Goal: Task Accomplishment & Management: Manage account settings

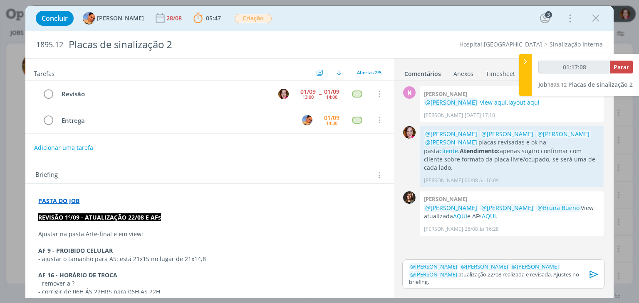
scroll to position [45, 0]
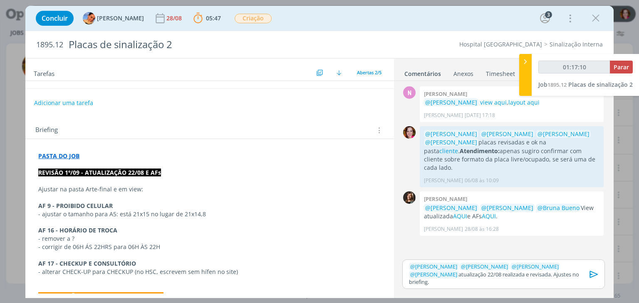
click at [452, 279] on p "﻿ @ Letícia Frantz ﻿ ﻿ @ Beatriz Luchese ﻿ ﻿ @ Luíza Santana ﻿ ﻿ @ Karoline Are…" at bounding box center [503, 274] width 189 height 23
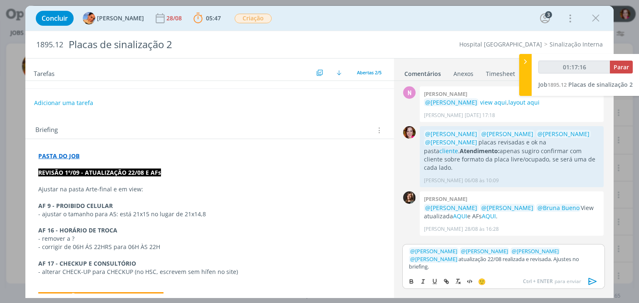
click at [590, 283] on icon "dialog" at bounding box center [592, 282] width 12 height 12
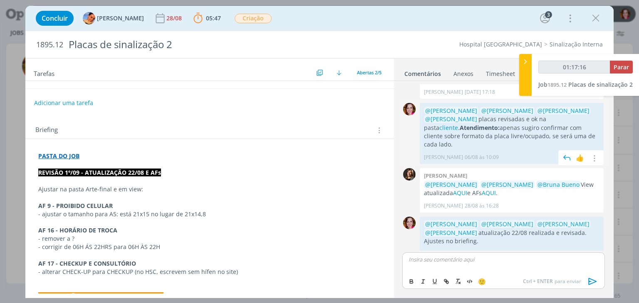
scroll to position [26, 0]
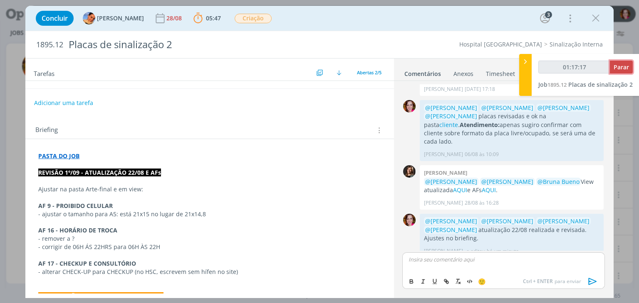
type input "01:17:18"
click at [619, 70] on span "Parar" at bounding box center [620, 67] width 15 height 8
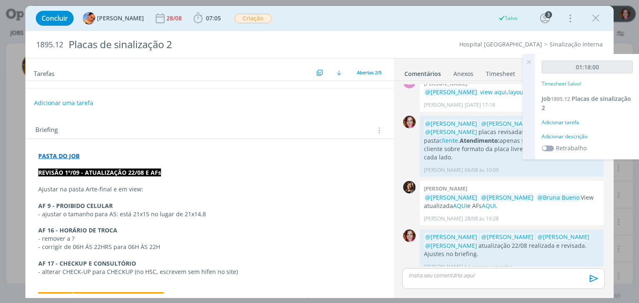
click at [565, 136] on div "Adicionar descrição" at bounding box center [586, 136] width 91 height 7
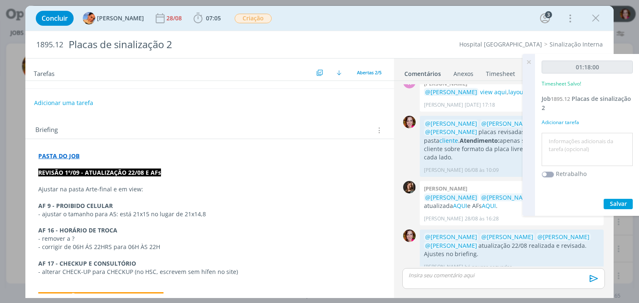
click at [563, 142] on textarea at bounding box center [586, 150] width 87 height 30
type textarea "r"
type textarea "Revisão placas atualização 22/08"
click at [620, 202] on span "Salvar" at bounding box center [617, 204] width 17 height 8
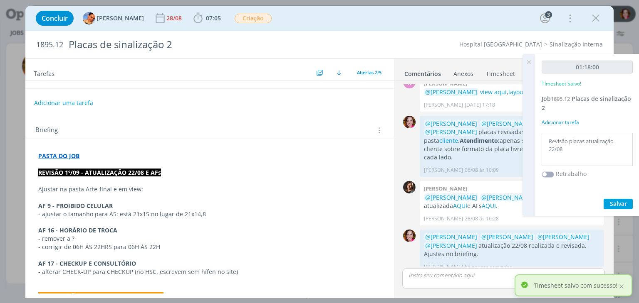
click at [530, 59] on icon at bounding box center [528, 62] width 15 height 16
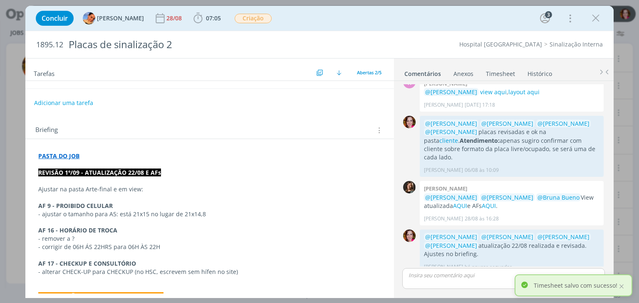
click at [224, 121] on div "Briefing Briefings Predefinidos Versões do Briefing Ver Briefing do Projeto" at bounding box center [209, 128] width 368 height 22
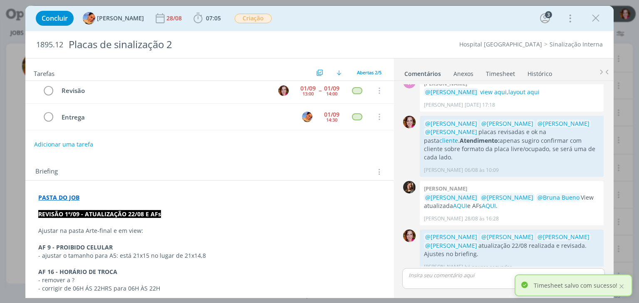
scroll to position [0, 0]
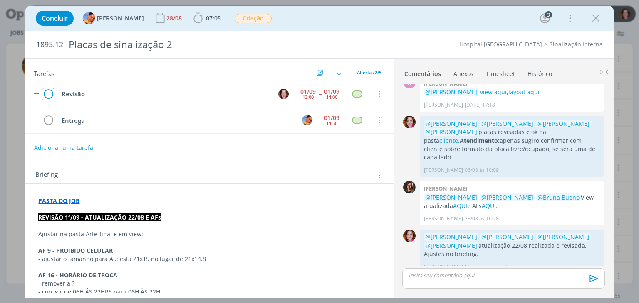
click at [48, 94] on icon "dialog" at bounding box center [48, 94] width 12 height 12
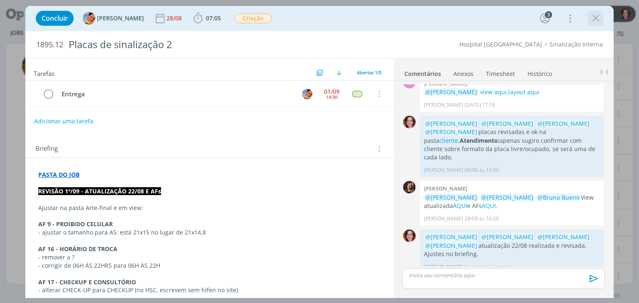
click at [594, 17] on icon "dialog" at bounding box center [595, 18] width 12 height 12
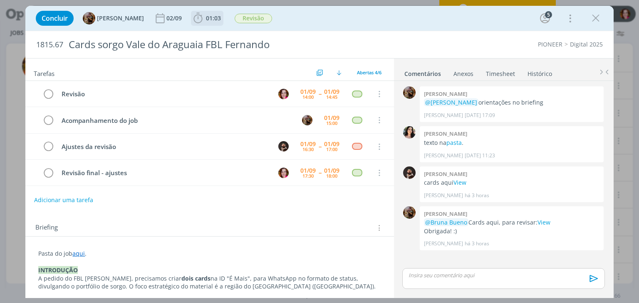
click at [217, 18] on span "01:03" at bounding box center [213, 18] width 15 height 8
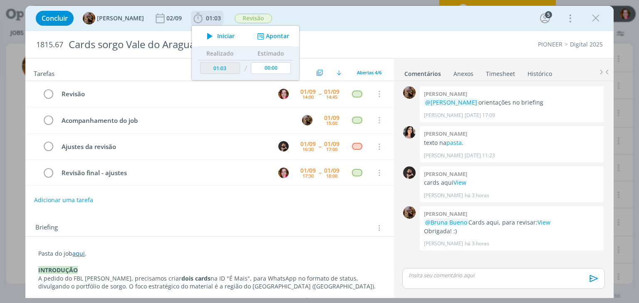
click at [217, 37] on icon "dialog" at bounding box center [209, 36] width 15 height 11
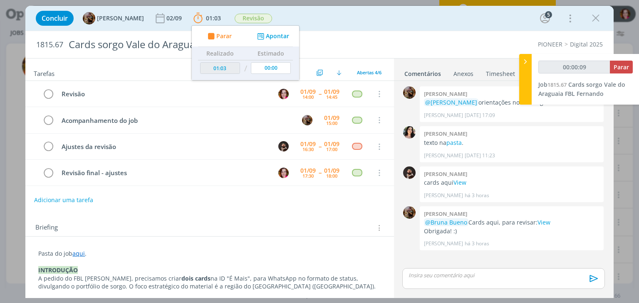
type input "00:00:10"
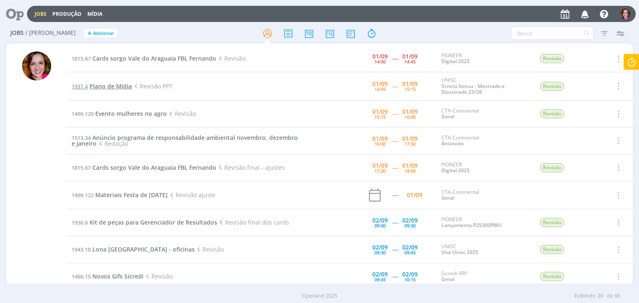
click at [113, 84] on span "Plano de Mídia" at bounding box center [110, 86] width 42 height 8
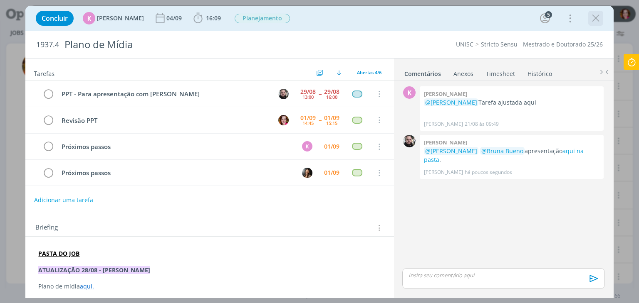
click at [594, 23] on icon "dialog" at bounding box center [595, 18] width 12 height 12
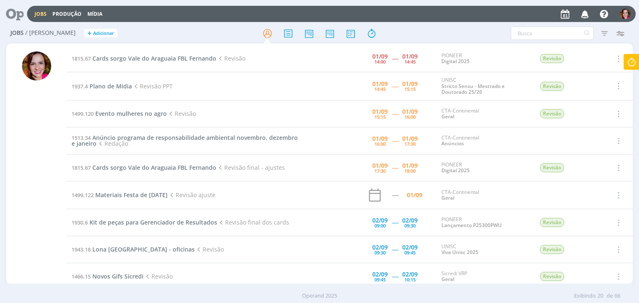
click at [634, 62] on icon at bounding box center [631, 62] width 15 height 16
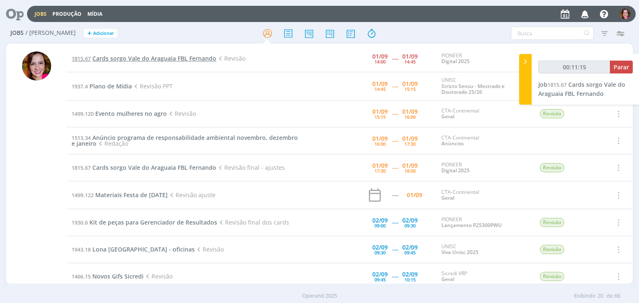
click at [111, 60] on span "Cards sorgo Vale do Araguaia FBL Fernando" at bounding box center [154, 58] width 124 height 8
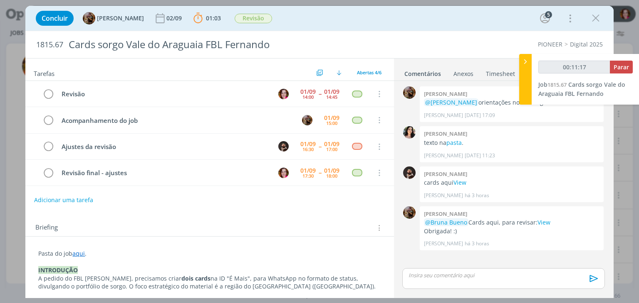
click at [457, 276] on p "dialog" at bounding box center [503, 275] width 189 height 7
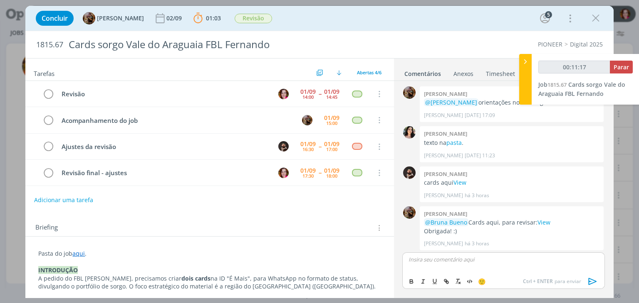
scroll to position [1, 0]
type input "00:11:18"
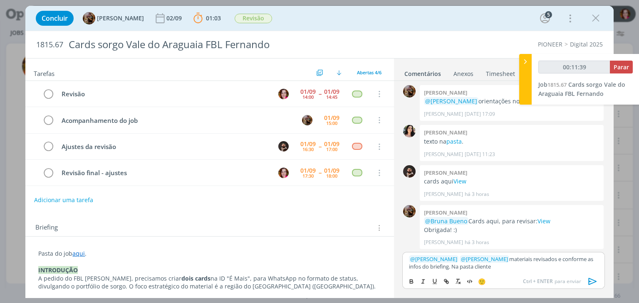
type input "00:11:40"
paste input "https://sobeae.sharepoint.com/sites/SOBEAE/Documentos%20Compartilhados/Forms/Al…"
type input "https://sobeae.sharepoint.com/sites/SOBEAE/Documentos%20Compartilhados/Forms/Al…"
click at [489, 267] on link "cliente" at bounding box center [481, 266] width 16 height 7
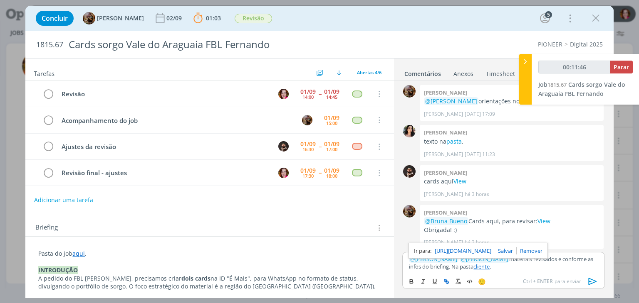
click at [474, 248] on link "https://sobeae.sharepoint.com/sites/SOBEAE/Documentos%20Compartilhados/Forms/Al…" at bounding box center [462, 251] width 57 height 11
click at [589, 280] on icon "dialog" at bounding box center [592, 282] width 8 height 7
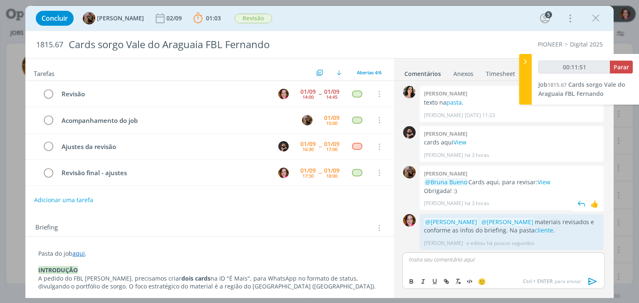
scroll to position [41, 0]
click at [44, 93] on icon "dialog" at bounding box center [48, 94] width 12 height 12
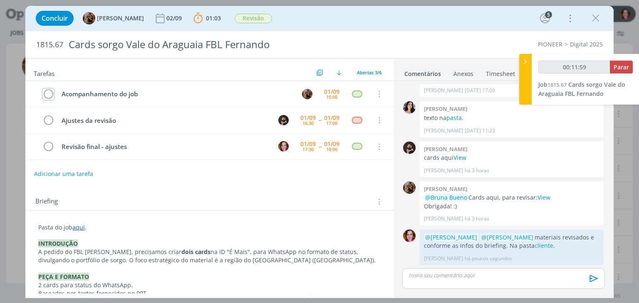
type input "00:12:00"
click at [620, 69] on span "Parar" at bounding box center [620, 67] width 15 height 8
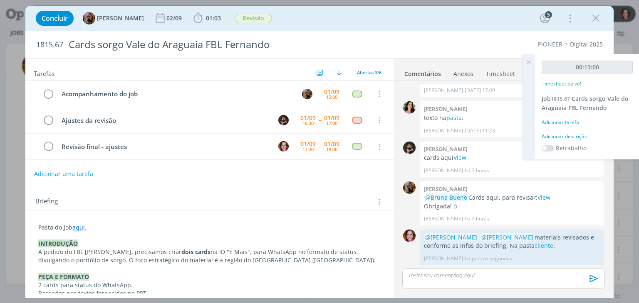
click at [556, 136] on div "Adicionar descrição" at bounding box center [586, 136] width 91 height 7
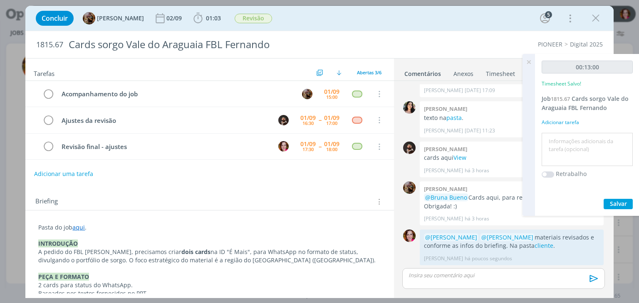
click at [556, 136] on textarea at bounding box center [586, 150] width 87 height 30
type textarea "Revisão cards"
click at [619, 206] on span "Salvar" at bounding box center [617, 204] width 17 height 8
click at [527, 61] on icon at bounding box center [528, 62] width 15 height 16
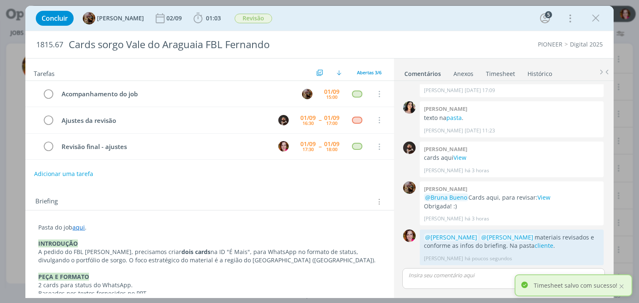
click at [496, 78] on ul "Comentários Anexos 0 Timesheet Histórico" at bounding box center [504, 70] width 220 height 22
click at [496, 74] on link "Timesheet" at bounding box center [500, 72] width 30 height 12
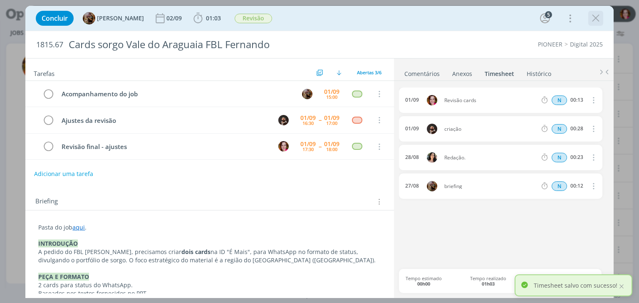
click at [594, 24] on icon "dialog" at bounding box center [595, 18] width 12 height 12
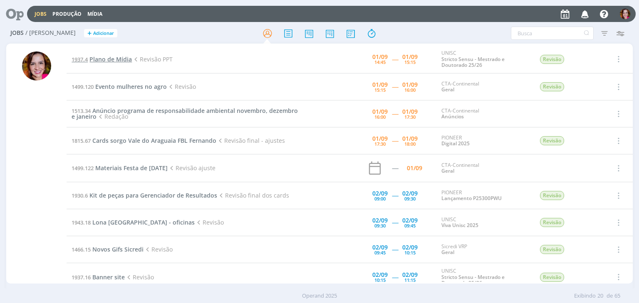
click at [111, 60] on span "Plano de Mídia" at bounding box center [110, 59] width 42 height 8
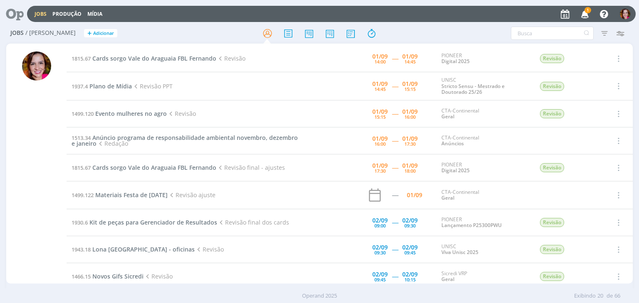
click at [583, 12] on icon "button" at bounding box center [584, 14] width 15 height 14
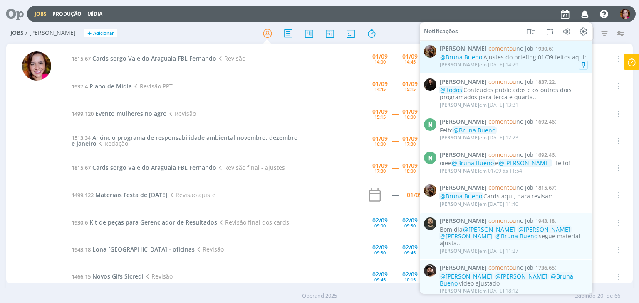
click at [501, 58] on div "@Bruna Bueno Ajustes do briefing 01/09 feitos aqui:" at bounding box center [513, 57] width 148 height 7
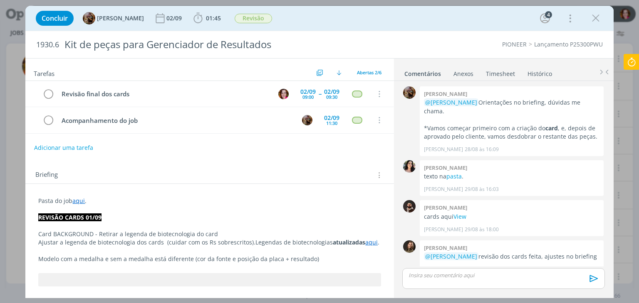
scroll to position [173, 0]
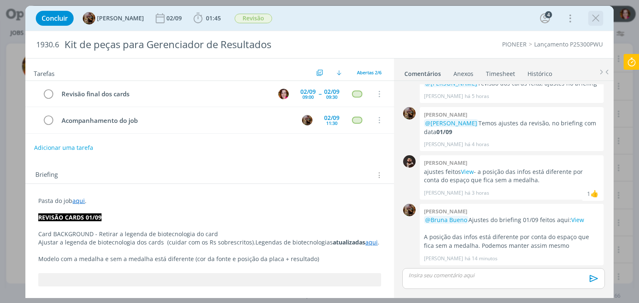
click at [594, 21] on icon "dialog" at bounding box center [595, 18] width 12 height 12
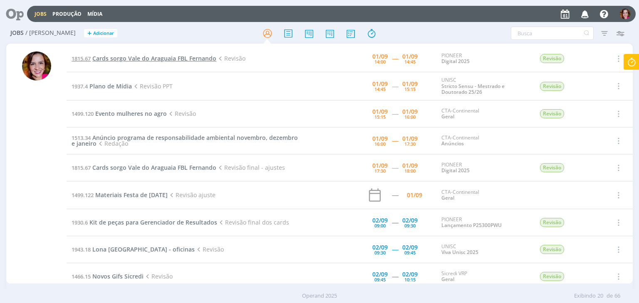
click at [173, 62] on span "Cards sorgo Vale do Araguaia FBL Fernando" at bounding box center [154, 58] width 124 height 8
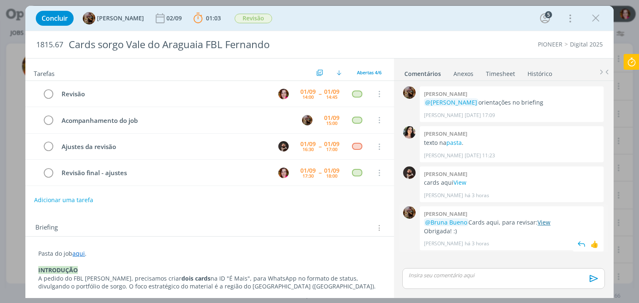
click at [541, 225] on link "View" at bounding box center [543, 223] width 13 height 8
click at [593, 17] on icon "dialog" at bounding box center [595, 18] width 12 height 12
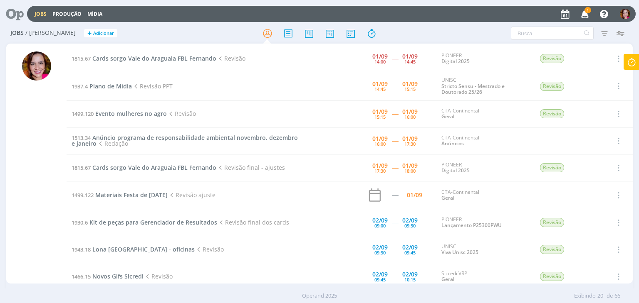
click at [584, 14] on icon "button" at bounding box center [584, 14] width 15 height 14
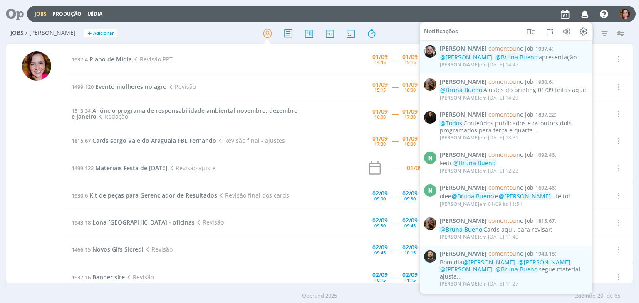
click at [46, 136] on div at bounding box center [36, 168] width 29 height 232
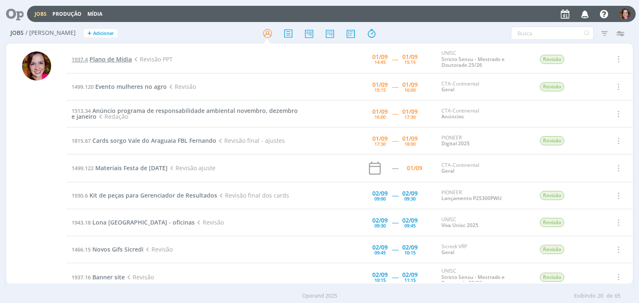
click at [104, 57] on span "Plano de Mídia" at bounding box center [110, 59] width 42 height 8
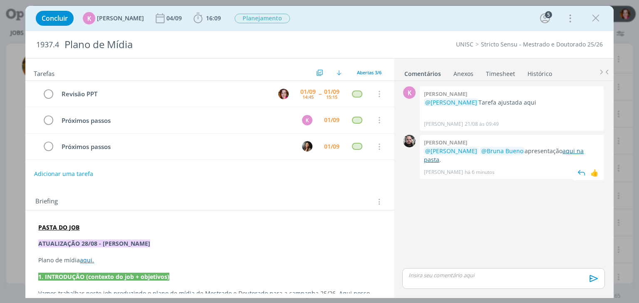
click at [565, 149] on link "aqui na pasta" at bounding box center [504, 155] width 160 height 16
click at [206, 20] on span "16:09" at bounding box center [213, 18] width 15 height 8
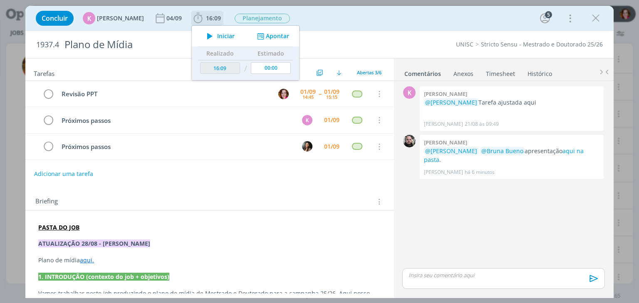
click at [217, 38] on span "Iniciar" at bounding box center [225, 36] width 17 height 6
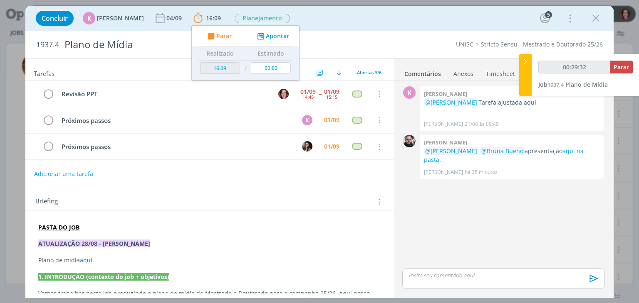
type input "00:29:33"
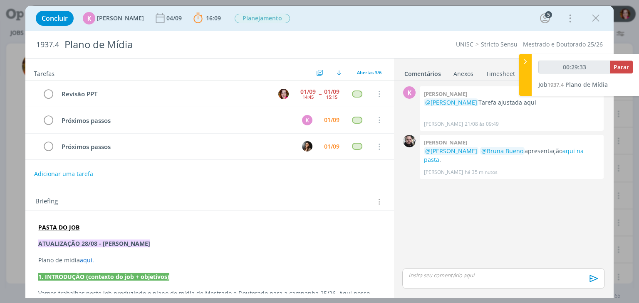
click at [424, 284] on div "dialog" at bounding box center [503, 279] width 202 height 21
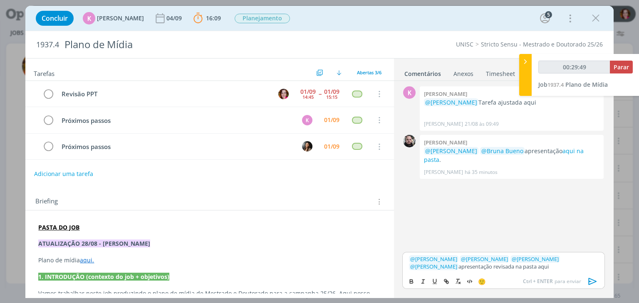
type input "00:29:50"
paste input "https://sobeae.sharepoint.com/sites/SOBEAE/Documentos%20Compartilhados/Forms/Al…"
type input "https://sobeae.sharepoint.com/sites/SOBEAE/Documentos%20Compartilhados/Forms/Al…"
click at [590, 281] on icon "dialog" at bounding box center [592, 282] width 8 height 7
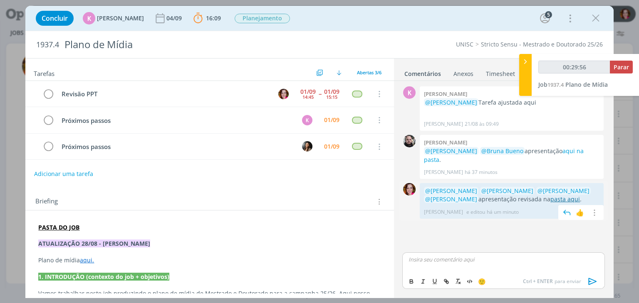
click at [550, 195] on link "pasta aqui" at bounding box center [565, 199] width 30 height 8
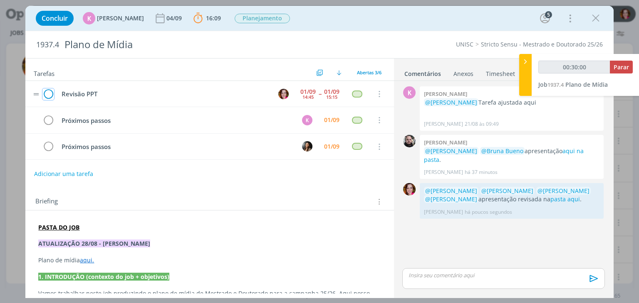
click at [52, 91] on icon "dialog" at bounding box center [48, 94] width 12 height 12
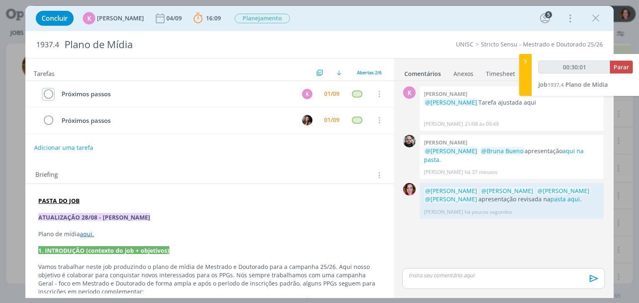
type input "00:30:02"
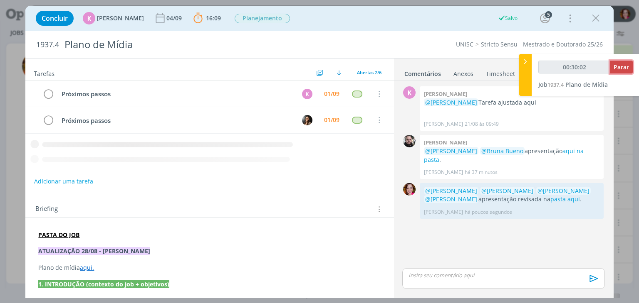
click at [626, 70] on span "Parar" at bounding box center [620, 67] width 15 height 8
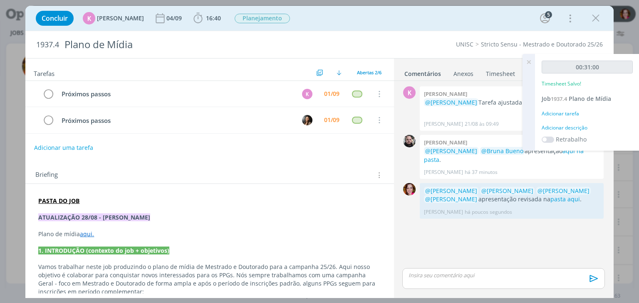
click at [578, 127] on div "Adicionar descrição" at bounding box center [586, 127] width 91 height 7
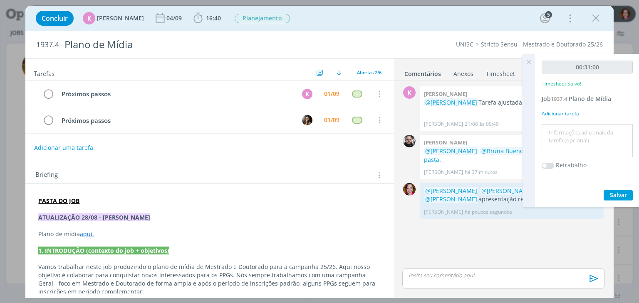
click at [578, 127] on textarea at bounding box center [586, 141] width 87 height 30
type textarea "Revisão apresentação"
click at [624, 195] on span "Salvar" at bounding box center [617, 195] width 17 height 8
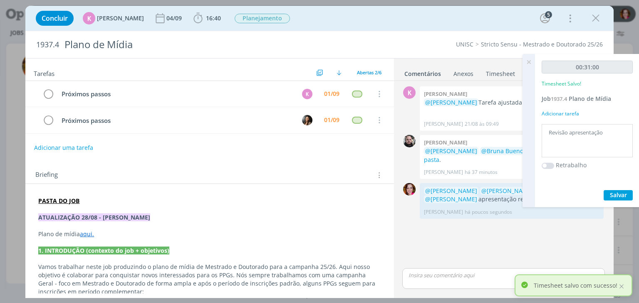
click at [527, 61] on icon at bounding box center [528, 62] width 15 height 16
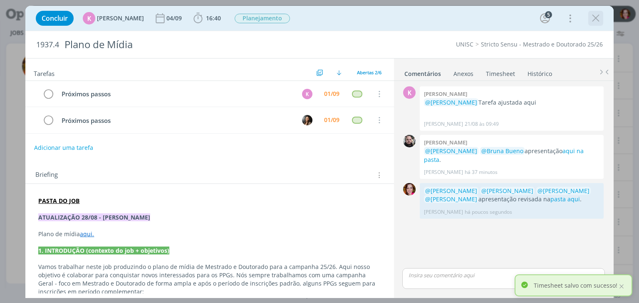
click at [594, 25] on div "dialog" at bounding box center [595, 18] width 15 height 15
click at [597, 20] on icon "dialog" at bounding box center [595, 18] width 12 height 12
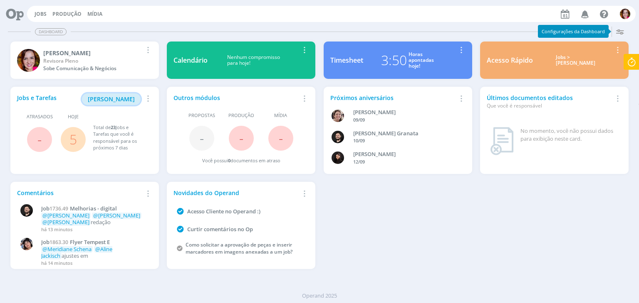
click at [116, 94] on button "[PERSON_NAME]" at bounding box center [111, 100] width 59 height 12
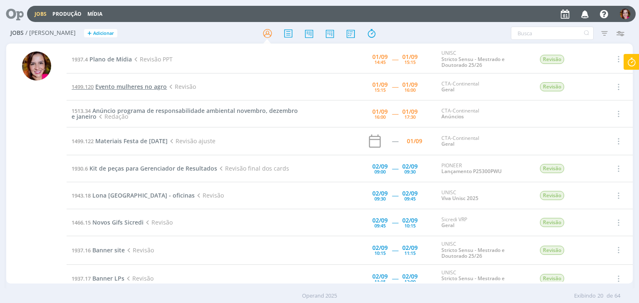
click at [116, 84] on span "Evento mulheres no agro" at bounding box center [131, 87] width 72 height 8
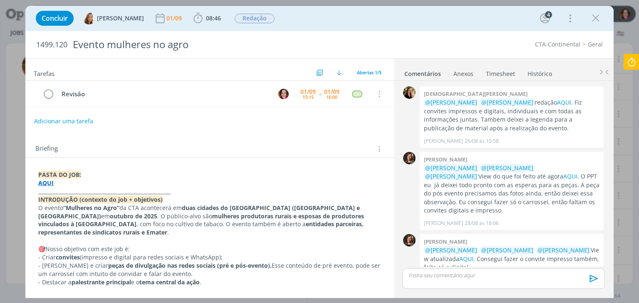
scroll to position [62, 0]
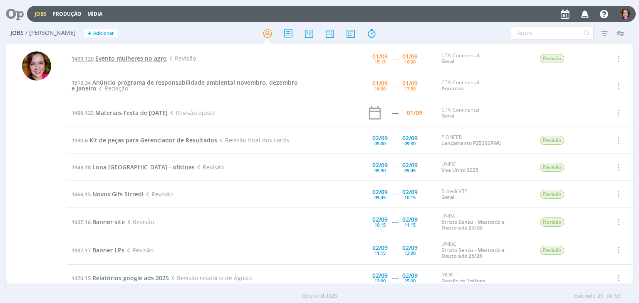
click at [149, 55] on span "Evento mulheres no agro" at bounding box center [131, 58] width 72 height 8
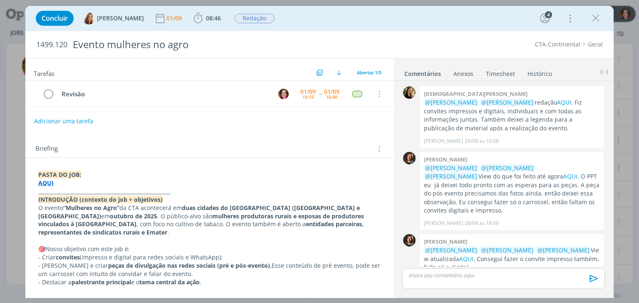
scroll to position [62, 0]
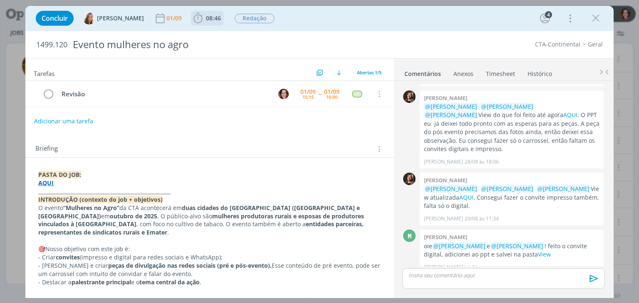
click at [192, 21] on icon "dialog" at bounding box center [198, 18] width 12 height 12
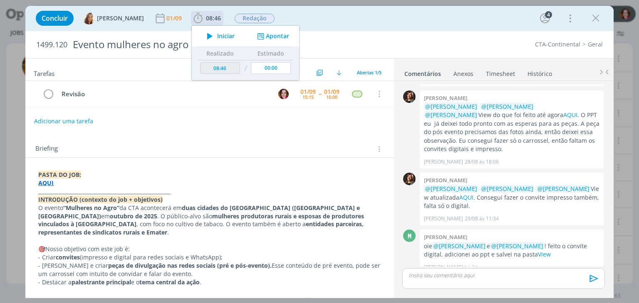
click at [202, 37] on icon "dialog" at bounding box center [209, 36] width 15 height 11
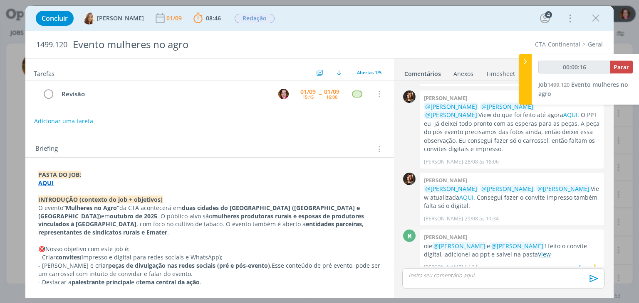
click at [538, 251] on link "View" at bounding box center [544, 255] width 13 height 8
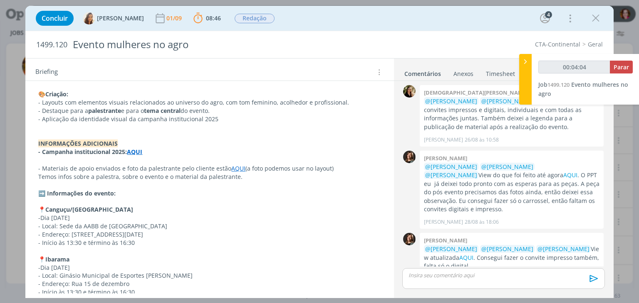
scroll to position [0, 0]
type input "00:04:06"
click at [523, 59] on icon at bounding box center [525, 61] width 8 height 9
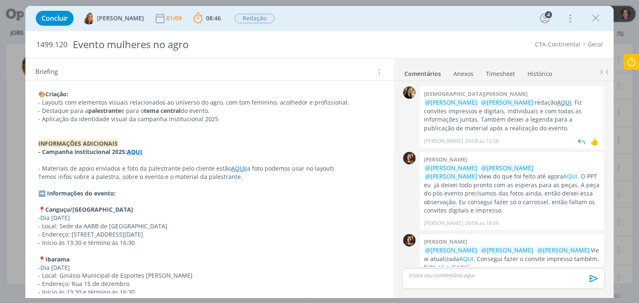
click at [557, 102] on link "AQUI" at bounding box center [564, 103] width 14 height 8
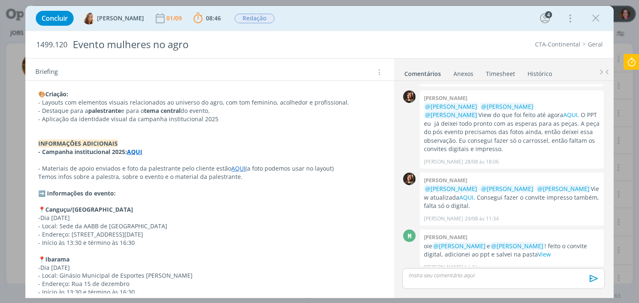
drag, startPoint x: 389, startPoint y: 235, endPoint x: 391, endPoint y: 225, distance: 10.1
click at [391, 225] on div "Tarefas Usar Job de template Ordenar por: Prazo crescente Prazo decrescente Ord…" at bounding box center [209, 176] width 368 height 235
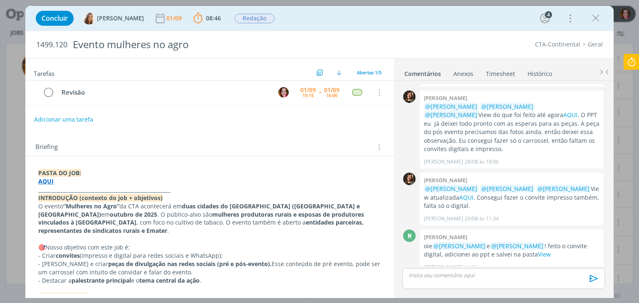
scroll to position [0, 0]
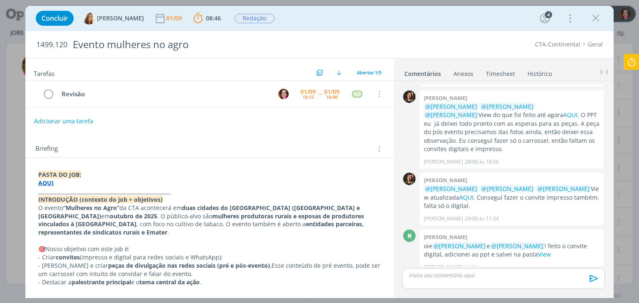
click at [171, 192] on p "_____________________________________________________" at bounding box center [209, 191] width 342 height 8
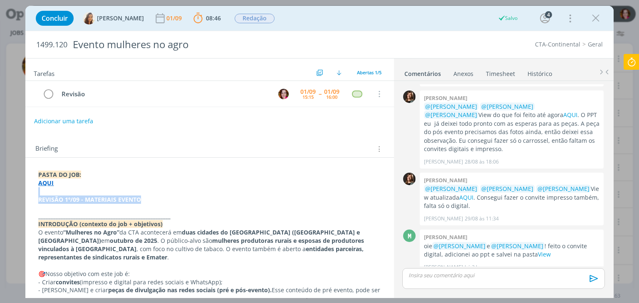
click at [103, 200] on strong "REVISÃO 1º/09 - MATERIAIS EVENTO" at bounding box center [89, 200] width 103 height 8
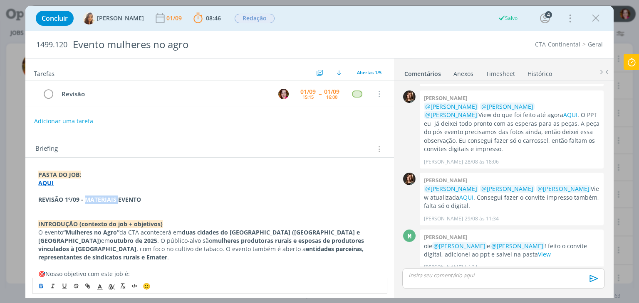
click at [103, 200] on strong "REVISÃO 1º/09 - MATERIAIS EVENTO" at bounding box center [89, 200] width 103 height 8
click at [99, 284] on icon "dialog" at bounding box center [99, 287] width 7 height 7
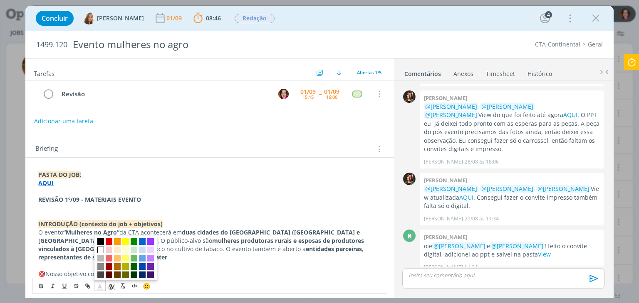
click at [101, 250] on span "dialog" at bounding box center [100, 250] width 7 height 7
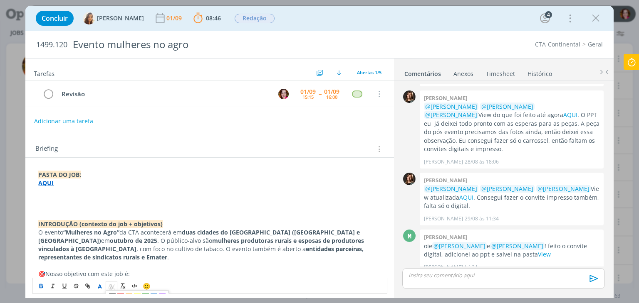
click at [112, 287] on polyline "dialog" at bounding box center [111, 287] width 3 height 3
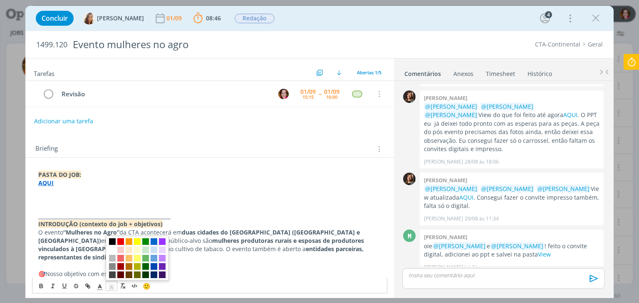
click at [111, 244] on span "dialog" at bounding box center [112, 242] width 7 height 7
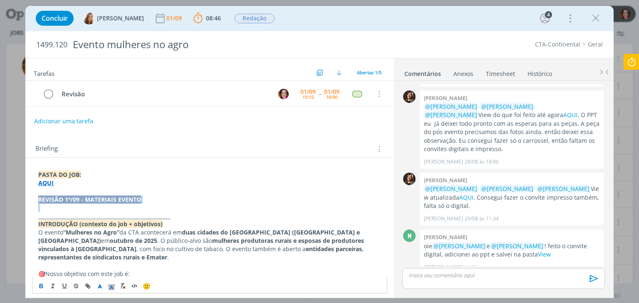
click at [151, 201] on p "REVISÃO 1º/09 - MATERIAIS EVENTO" at bounding box center [209, 200] width 342 height 8
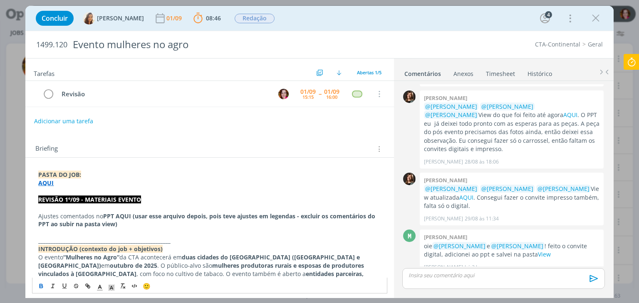
click at [368, 216] on strong "PPT AQUI (usar esse arquivo depois, pois teve ajustes em legendas - excluir os …" at bounding box center [207, 220] width 338 height 16
click at [100, 212] on p "Ajustes comentados no PPT AQUI (usar esse arquivo depois, pois teve ajustes em …" at bounding box center [209, 220] width 342 height 17
paste input "https://sobeae.sharepoint.com/sites/SOBEAE/Documentos%20Compartilhados/Forms/Al…"
type input "https://sobeae.sharepoint.com/sites/SOBEAE/Documentos%20Compartilhados/Forms/Al…"
click at [125, 213] on strong "PPT AQUI" at bounding box center [117, 216] width 28 height 8
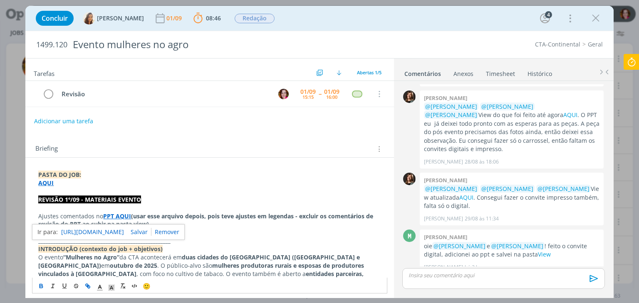
click at [115, 227] on link "https://sobeae.sharepoint.com/sites/SOBEAE/Documentos%20Compartilhados/Forms/Al…" at bounding box center [92, 232] width 63 height 11
click at [426, 279] on p "dialog" at bounding box center [503, 275] width 189 height 7
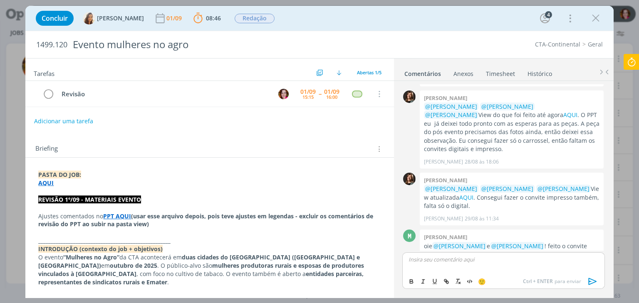
scroll to position [77, 0]
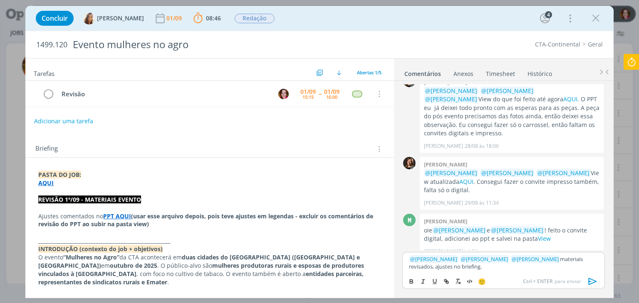
click at [590, 281] on icon "dialog" at bounding box center [592, 282] width 12 height 12
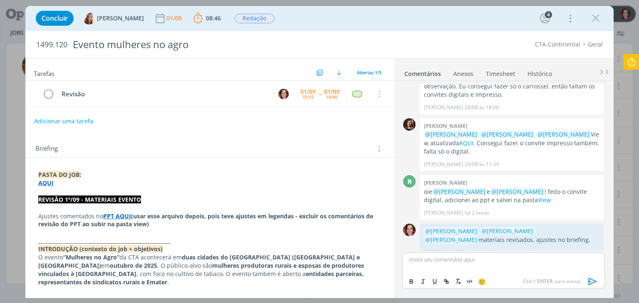
scroll to position [117, 0]
click at [52, 92] on icon "dialog" at bounding box center [48, 94] width 12 height 12
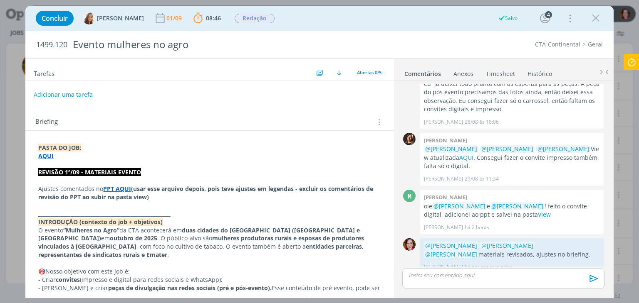
click at [74, 93] on button "Adicionar uma tarefa" at bounding box center [63, 95] width 59 height 14
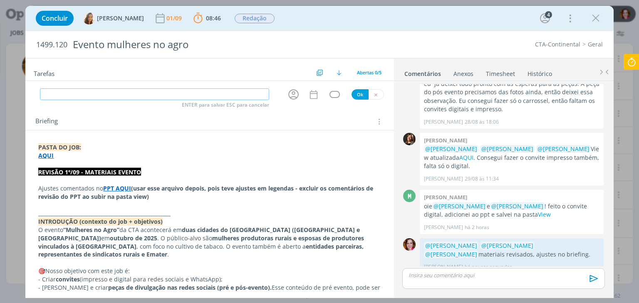
click at [74, 93] on input "dialog" at bounding box center [154, 95] width 229 height 12
click at [290, 95] on icon "dialog" at bounding box center [293, 94] width 13 height 13
type input "Pautar ajustes"
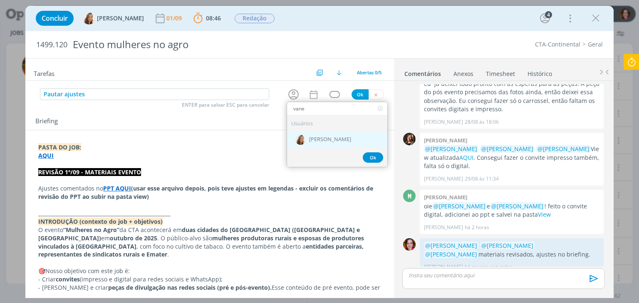
type input "vane"
click at [305, 142] on div "[PERSON_NAME]" at bounding box center [337, 139] width 100 height 17
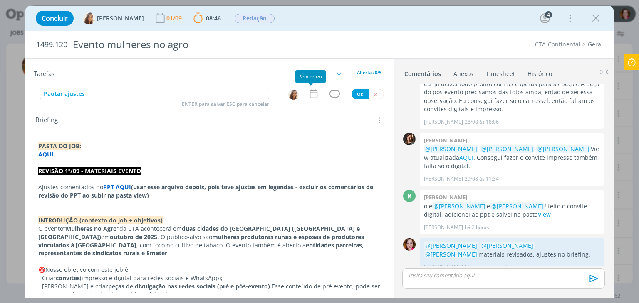
click at [309, 95] on icon "dialog" at bounding box center [313, 94] width 11 height 11
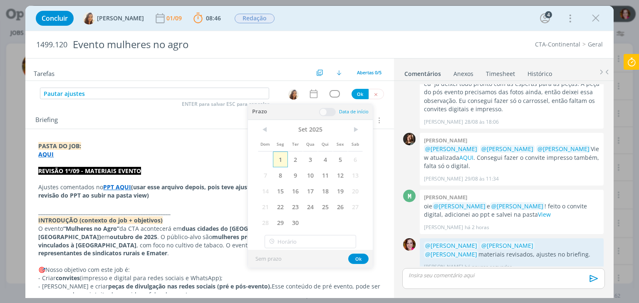
click at [283, 162] on span "1" at bounding box center [280, 160] width 15 height 16
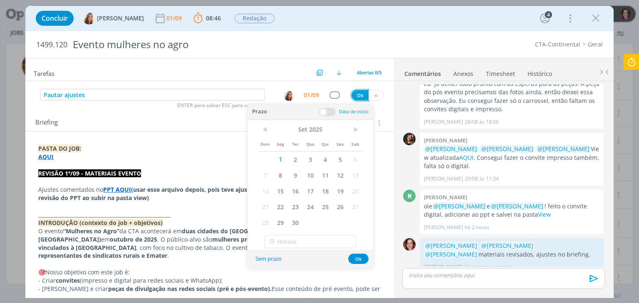
click at [363, 93] on button "Ok" at bounding box center [359, 95] width 17 height 10
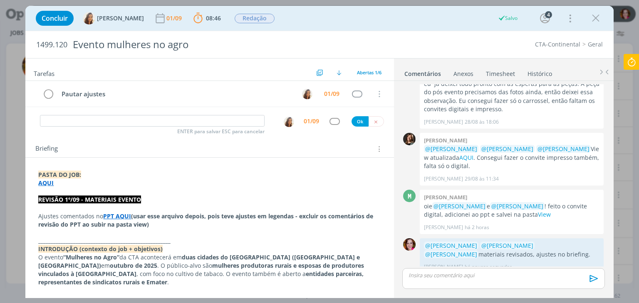
click at [632, 60] on icon at bounding box center [631, 62] width 15 height 16
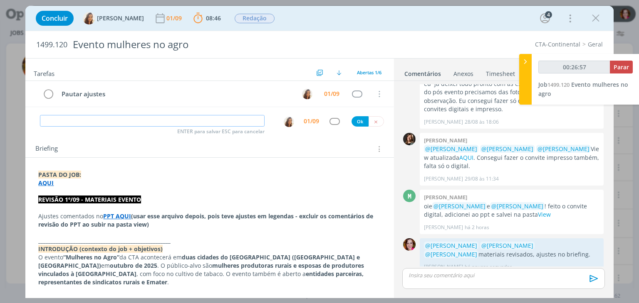
click at [138, 119] on input "dialog" at bounding box center [152, 121] width 224 height 12
type input "00:27:02"
click at [624, 68] on span "Parar" at bounding box center [620, 67] width 15 height 8
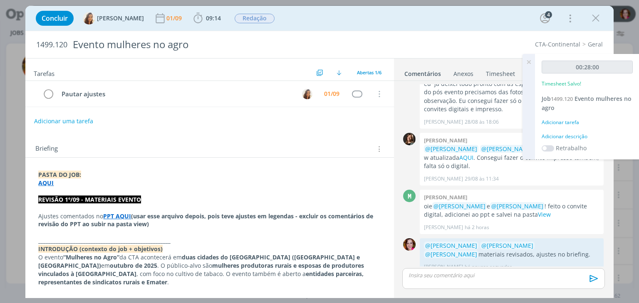
click at [574, 137] on div "Adicionar descrição" at bounding box center [586, 136] width 91 height 7
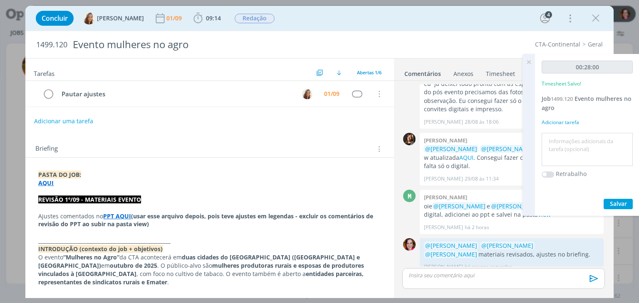
click at [574, 137] on textarea at bounding box center [586, 150] width 87 height 30
type textarea "Revisão materiais evento"
click at [620, 205] on span "Salvar" at bounding box center [617, 204] width 17 height 8
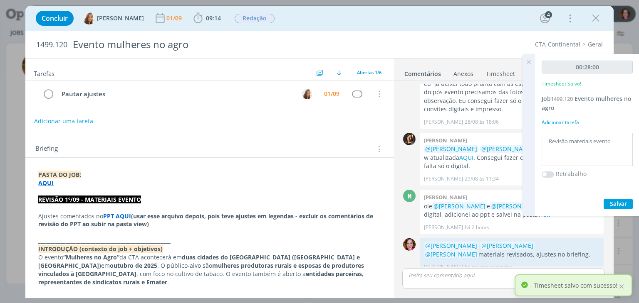
click at [529, 61] on icon at bounding box center [528, 62] width 15 height 16
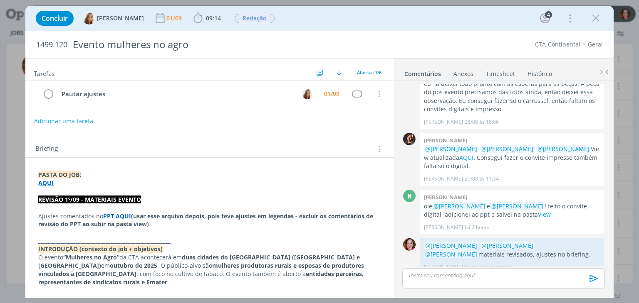
click at [173, 242] on p "_____________________________________________________" at bounding box center [209, 241] width 342 height 8
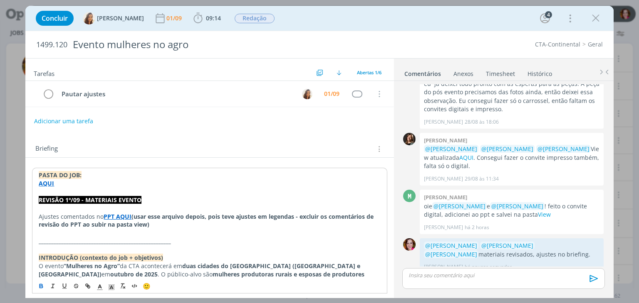
click at [115, 233] on p "dialog" at bounding box center [209, 233] width 341 height 8
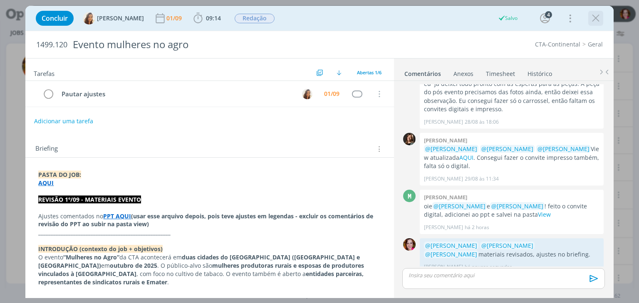
click at [597, 14] on icon "dialog" at bounding box center [595, 18] width 12 height 12
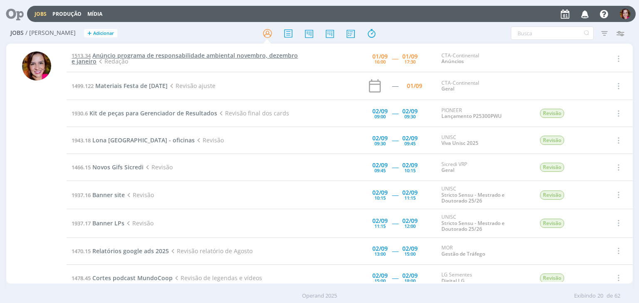
click at [115, 56] on span "Anúncio programa de responsabilidade ambiental novembro, dezembro e janeiro" at bounding box center [185, 59] width 226 height 14
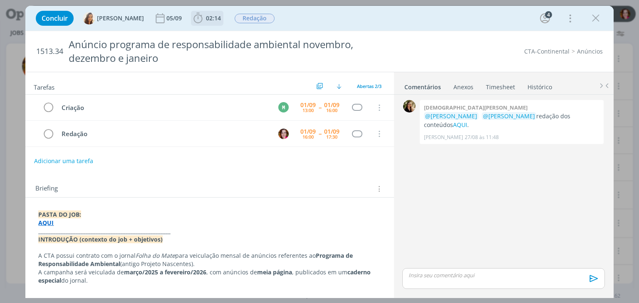
click at [206, 19] on span "02:14" at bounding box center [213, 18] width 15 height 8
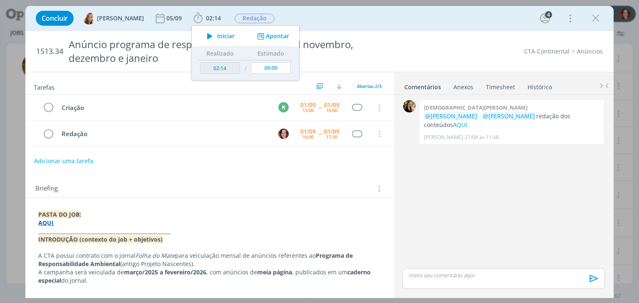
click at [361, 14] on div "Concluir Vanessa Feron 05/09 02:14 Iniciar Apontar Data * 01/09/2025 Horas * 00…" at bounding box center [319, 18] width 575 height 20
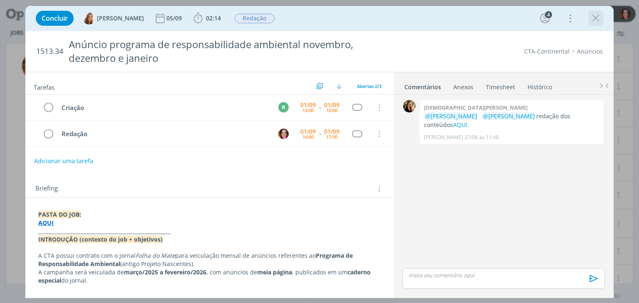
click at [592, 19] on icon "dialog" at bounding box center [595, 18] width 12 height 12
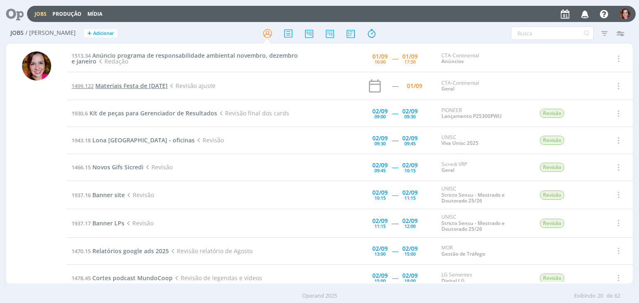
click at [131, 89] on span "Materiais Festa de [DATE]" at bounding box center [131, 86] width 72 height 8
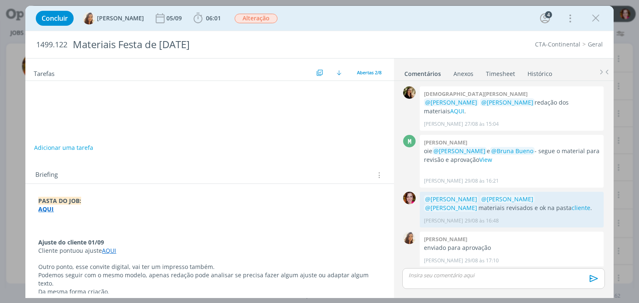
scroll to position [34, 0]
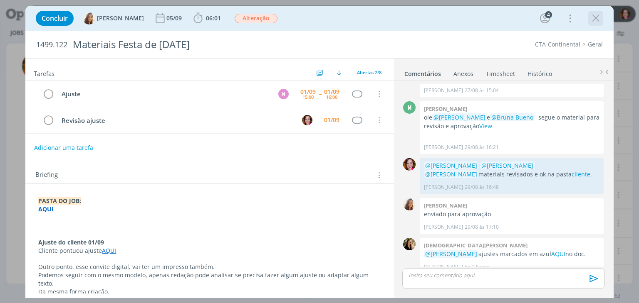
click at [597, 18] on icon "dialog" at bounding box center [595, 18] width 12 height 12
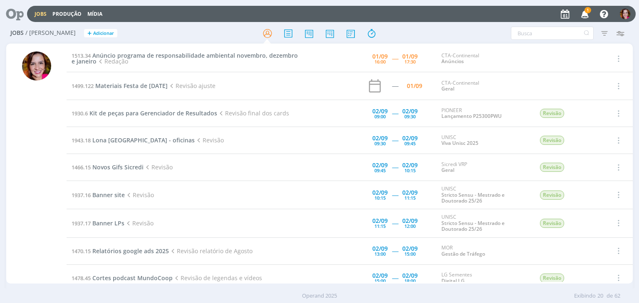
click at [590, 14] on icon "button" at bounding box center [584, 14] width 15 height 14
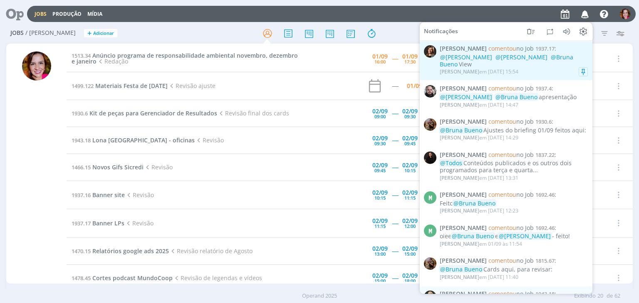
click at [542, 69] on div "Letícia Frantz em 01/09 às 15:54" at bounding box center [513, 72] width 148 height 8
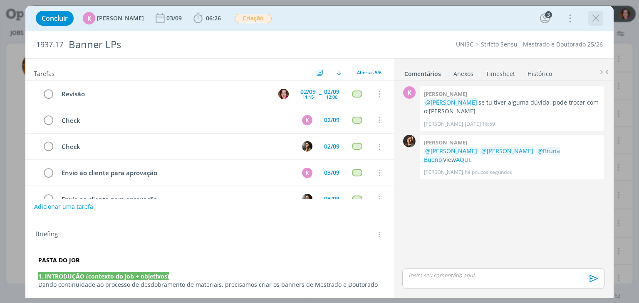
click at [594, 22] on icon "dialog" at bounding box center [595, 18] width 12 height 12
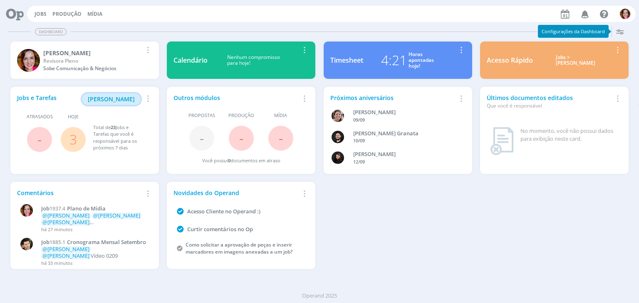
click at [124, 98] on span "[PERSON_NAME]" at bounding box center [111, 99] width 47 height 8
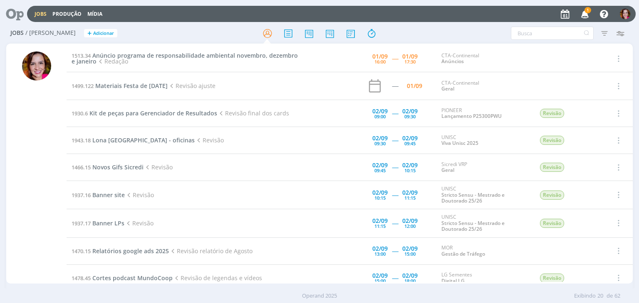
click at [585, 12] on span "1" at bounding box center [587, 10] width 7 height 6
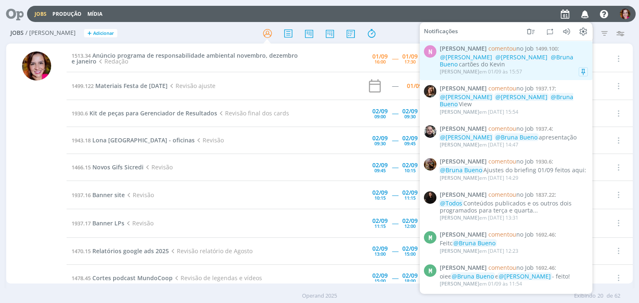
click at [504, 68] on div "[PERSON_NAME] em [DATE] 15:57" at bounding box center [513, 72] width 148 height 8
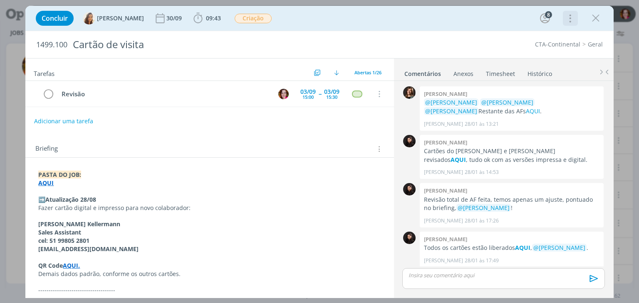
scroll to position [701, 0]
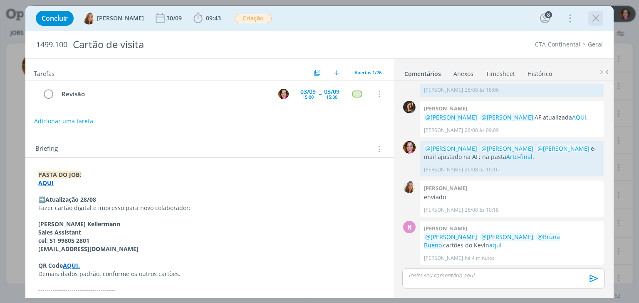
click at [592, 20] on icon "dialog" at bounding box center [595, 18] width 12 height 12
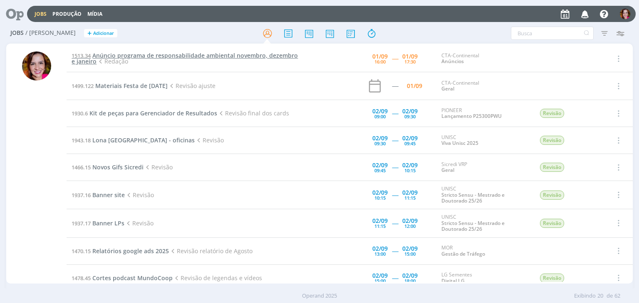
click at [150, 57] on span "Anúncio programa de responsabilidade ambiental novembro, dezembro e janeiro" at bounding box center [185, 59] width 226 height 14
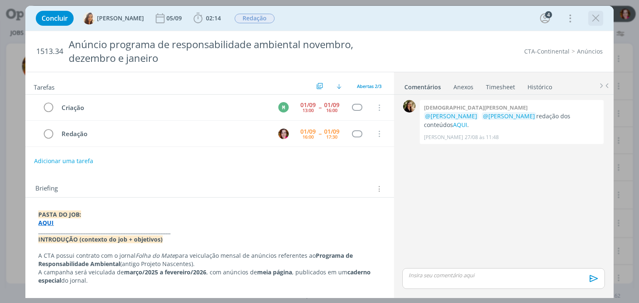
click at [597, 18] on icon "dialog" at bounding box center [595, 18] width 12 height 12
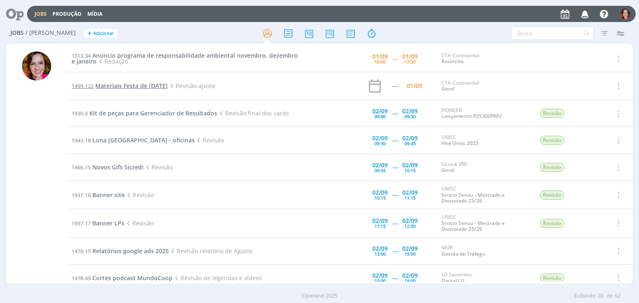
click at [139, 85] on span "Materiais Festa de [DATE]" at bounding box center [131, 86] width 72 height 8
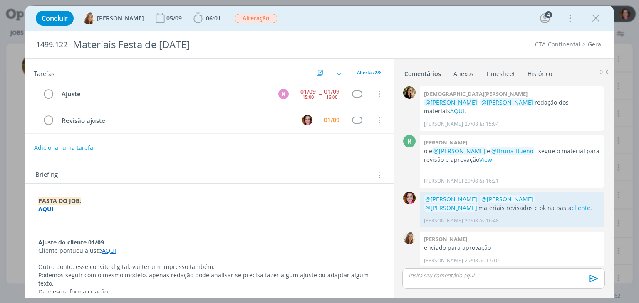
scroll to position [34, 0]
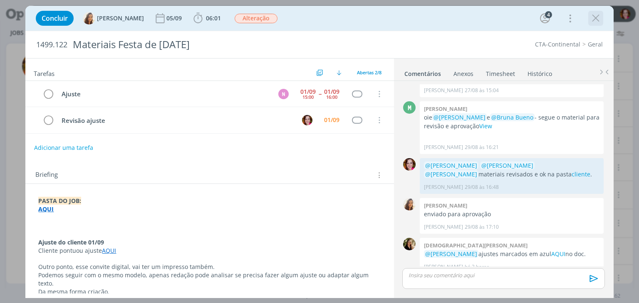
click at [598, 15] on icon "dialog" at bounding box center [595, 18] width 12 height 12
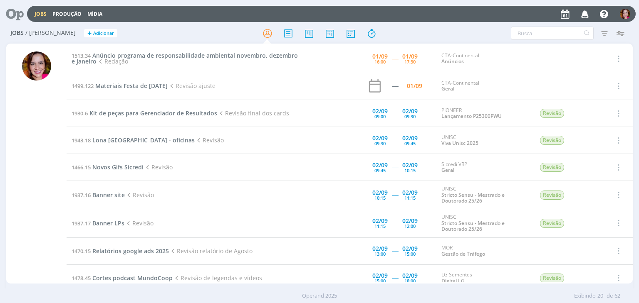
click at [151, 111] on span "Kit de peças para Gerenciador de Resultados" at bounding box center [153, 113] width 128 height 8
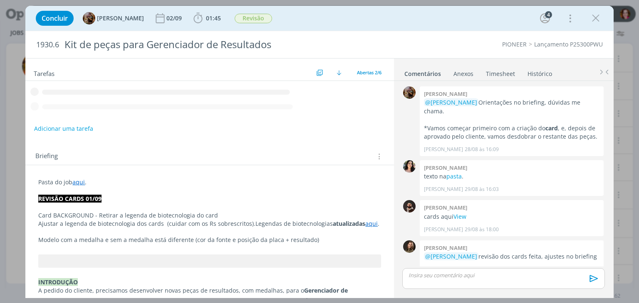
scroll to position [173, 0]
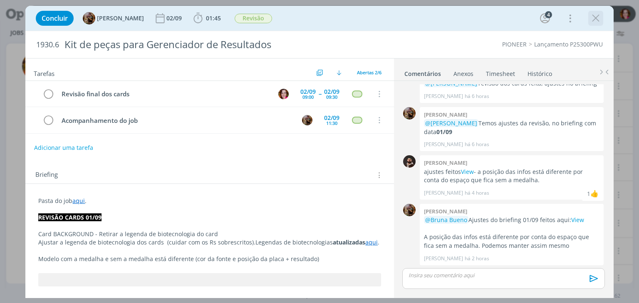
click at [599, 20] on icon "dialog" at bounding box center [595, 18] width 12 height 12
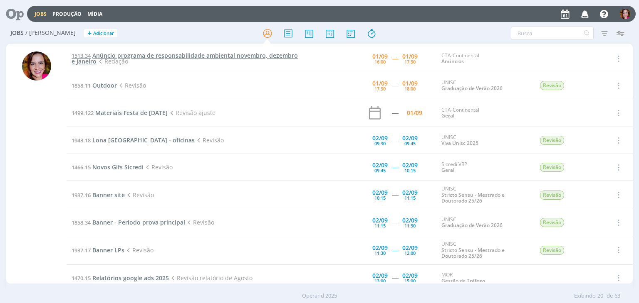
click at [118, 54] on span "Anúncio programa de responsabilidade ambiental novembro, dezembro e janeiro" at bounding box center [185, 59] width 226 height 14
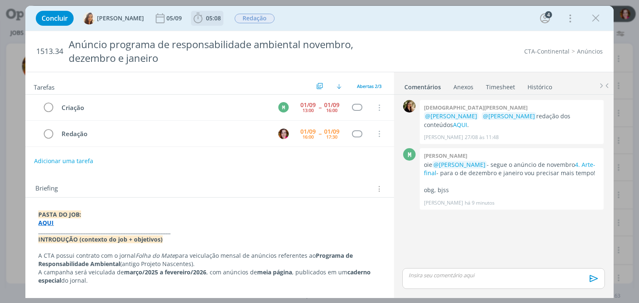
click at [216, 15] on b "05:08" at bounding box center [213, 18] width 18 height 6
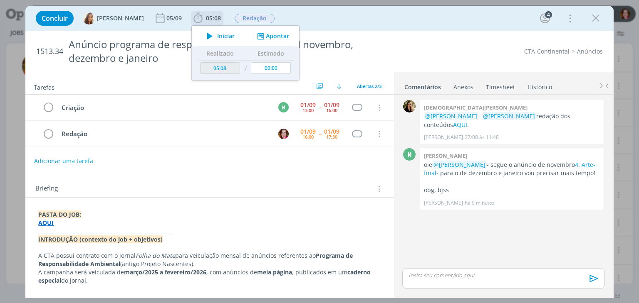
click at [207, 40] on icon "dialog" at bounding box center [209, 36] width 15 height 11
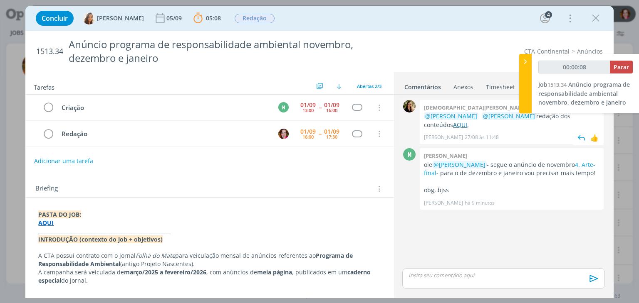
click at [467, 121] on link "AQUI" at bounding box center [460, 125] width 14 height 8
click at [577, 161] on link "4. Arte-final" at bounding box center [509, 169] width 171 height 16
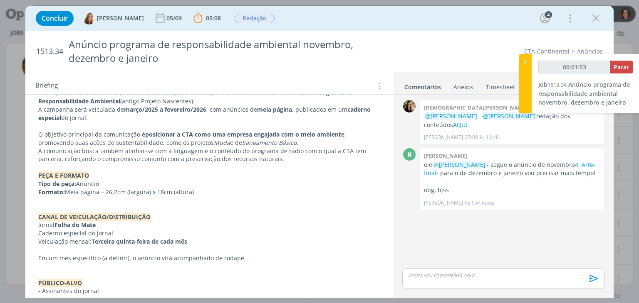
scroll to position [165, 0]
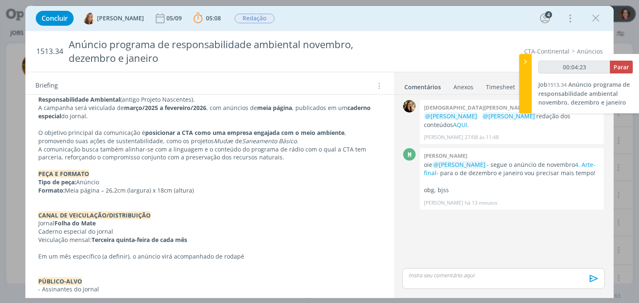
click at [415, 284] on div "dialog" at bounding box center [503, 279] width 202 height 21
type input "00:04:24"
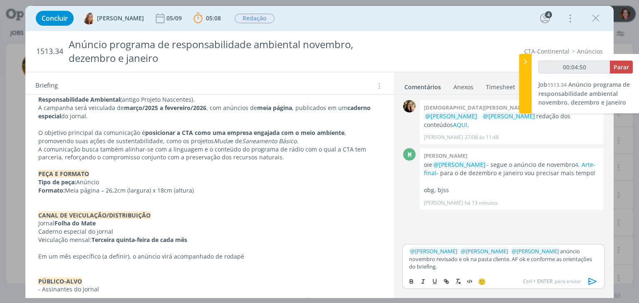
click at [436, 266] on p "﻿ @ [PERSON_NAME] ﻿ ﻿ @ [PERSON_NAME] ﻿ ﻿ @ [PERSON_NAME] ﻿ anúncio novembro re…" at bounding box center [503, 259] width 189 height 23
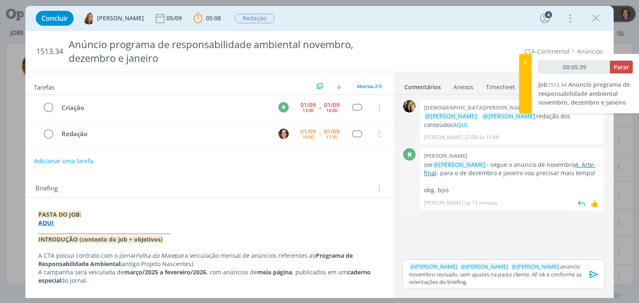
click at [576, 161] on link "4. Arte-final" at bounding box center [509, 169] width 171 height 16
click at [481, 275] on p "﻿ @ Marcel Ali ﻿ ﻿ @ Vanessa Feron ﻿ ﻿ @ Amanda Oliveira ﻿ anúncio novembro rev…" at bounding box center [503, 274] width 189 height 23
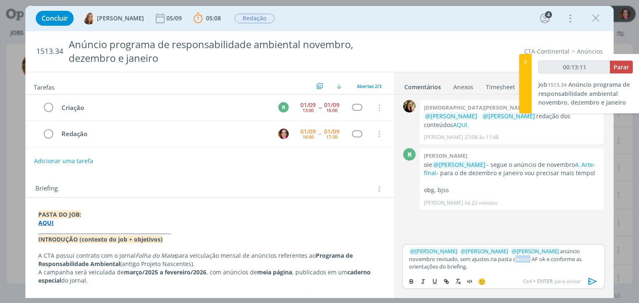
type input "00:13:12"
paste input "[URL][DOMAIN_NAME][DATE][DATE][DATE]"
type input "[URL][DOMAIN_NAME][DATE][DATE][DATE]"
click at [511, 261] on link "cliente" at bounding box center [519, 259] width 16 height 7
click at [479, 245] on link "https://sobeae.sharepoint.com/sites/SOBEAE/Documentos%20Compartilhados/Forms/Al…" at bounding box center [474, 243] width 83 height 11
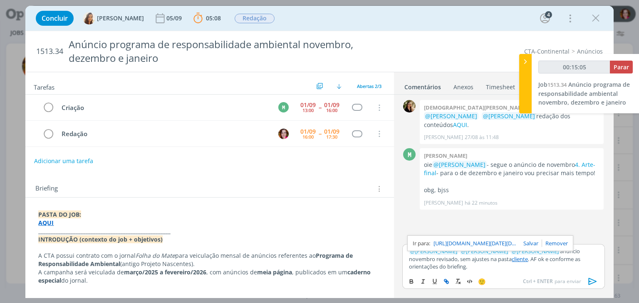
type input "00:15:42"
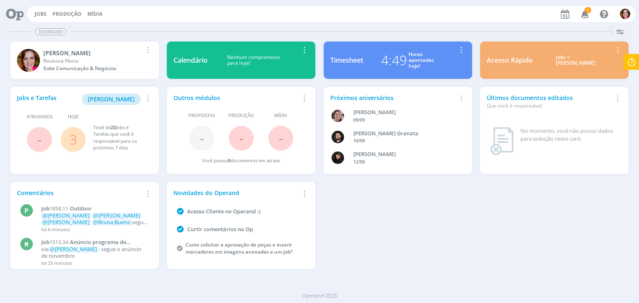
click at [321, 197] on div "Jobs e Tarefas Minha Pauta Remover Card Atrasados - Hoje 3 Total de 23 Jobs e T…" at bounding box center [319, 178] width 626 height 190
click at [106, 101] on span "[PERSON_NAME]" at bounding box center [111, 99] width 47 height 8
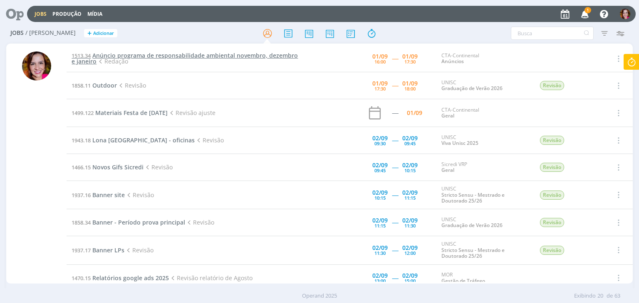
click at [170, 55] on span "Anúncio programa de responsabilidade ambiental novembro, dezembro e janeiro" at bounding box center [185, 59] width 226 height 14
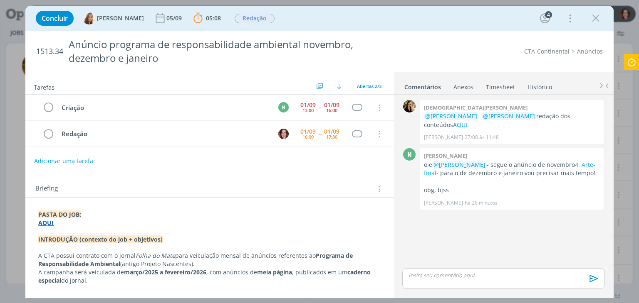
click at [432, 282] on div "dialog" at bounding box center [503, 279] width 202 height 21
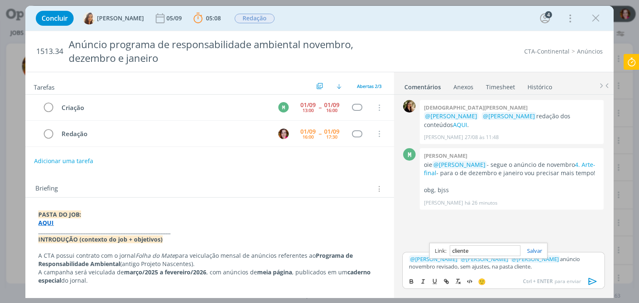
paste input "[URL][DOMAIN_NAME][DATE][DATE][DATE]"
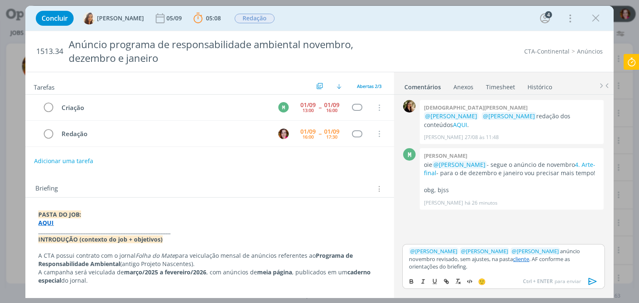
click at [511, 258] on p "﻿ @ Marcel Ali ﻿ ﻿ @ Vanessa Feron ﻿ ﻿ @ Amanda Oliveira ﻿ anúncio novembro rev…" at bounding box center [503, 259] width 189 height 23
paste input "https://sobeae.sharepoint.com/sites/SOBEAE/Documentos%20Compartilhados/Forms/Al…"
type input "https://sobeae.sharepoint.com/sites/SOBEAE/Documentos%20Compartilhados/Forms/Al…"
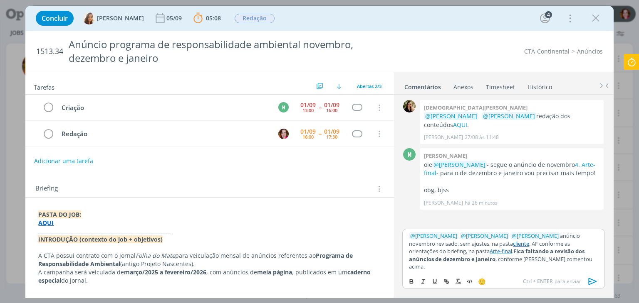
click at [590, 283] on icon "dialog" at bounding box center [592, 282] width 12 height 12
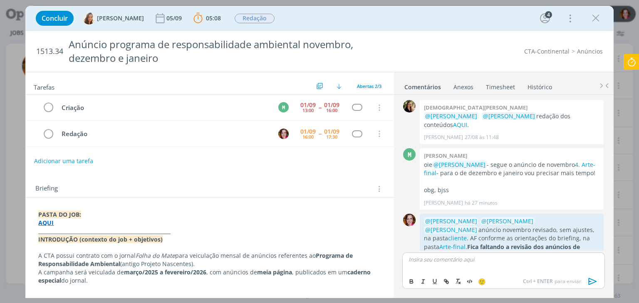
scroll to position [17, 0]
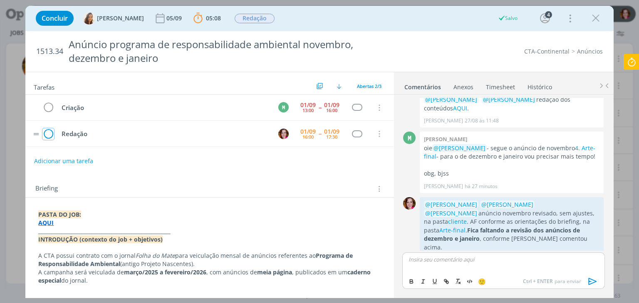
click at [47, 132] on icon "dialog" at bounding box center [48, 134] width 12 height 12
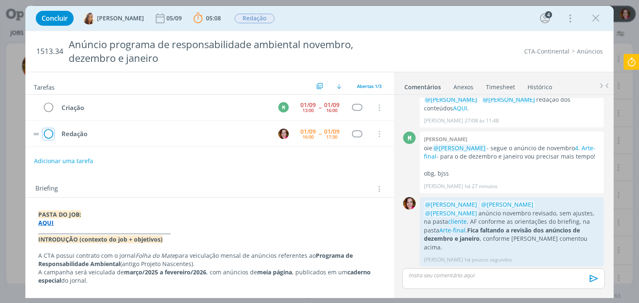
scroll to position [1, 0]
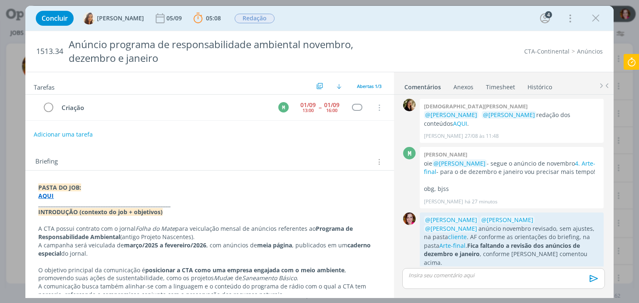
click at [62, 132] on button "Adicionar uma tarefa" at bounding box center [63, 135] width 59 height 14
click at [62, 132] on input "dialog" at bounding box center [154, 134] width 229 height 12
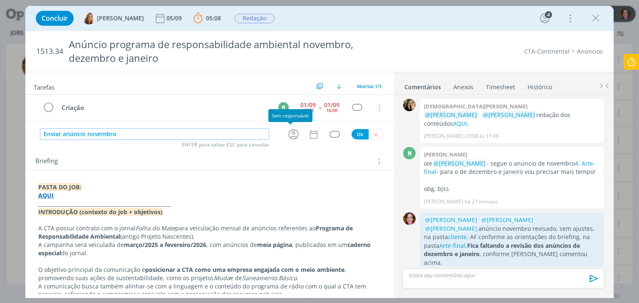
click at [289, 136] on icon "dialog" at bounding box center [293, 134] width 10 height 10
type input "Enviar anúncio novembro"
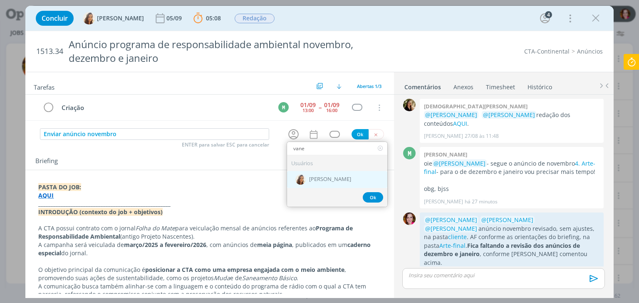
type input "vane"
click at [300, 178] on img "dialog" at bounding box center [300, 180] width 10 height 10
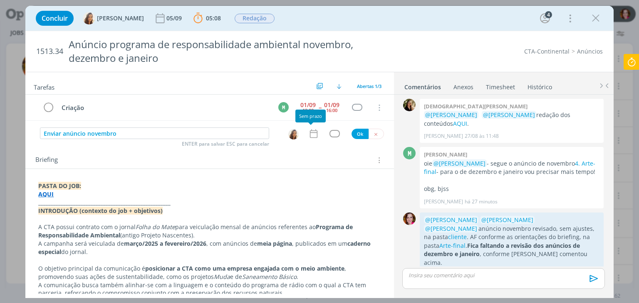
click at [309, 137] on icon "dialog" at bounding box center [313, 133] width 11 height 11
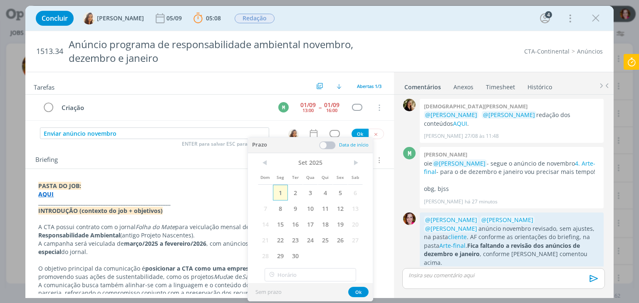
click at [281, 192] on span "1" at bounding box center [280, 193] width 15 height 16
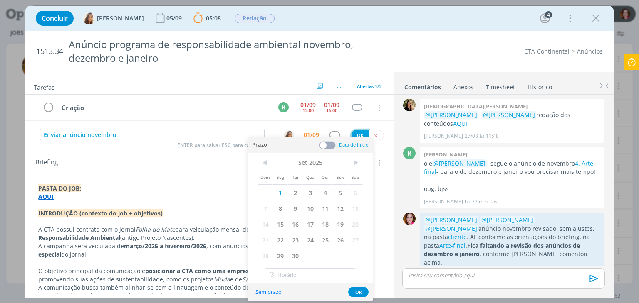
click at [357, 134] on button "Ok" at bounding box center [359, 135] width 17 height 10
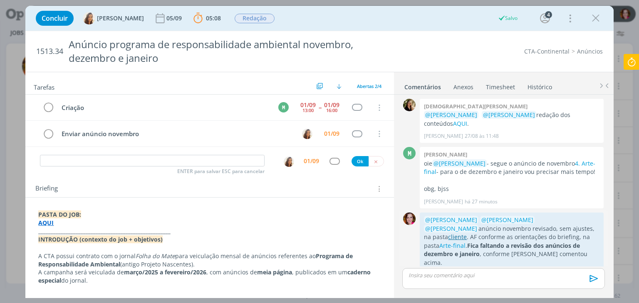
click at [466, 233] on link "cliente" at bounding box center [457, 237] width 19 height 8
click at [465, 242] on link "Arte-final" at bounding box center [452, 246] width 26 height 8
click at [630, 62] on icon at bounding box center [631, 62] width 15 height 16
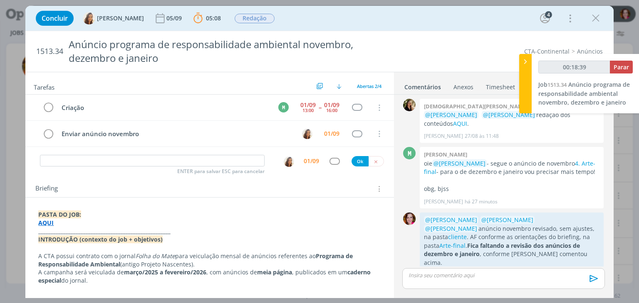
type input "00:18:40"
click at [620, 69] on span "Parar" at bounding box center [620, 67] width 15 height 8
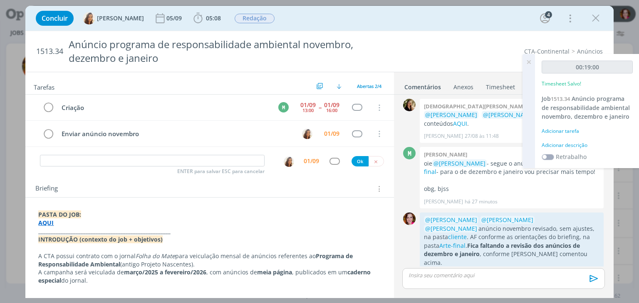
click at [574, 145] on div "Adicionar descrição" at bounding box center [586, 145] width 91 height 7
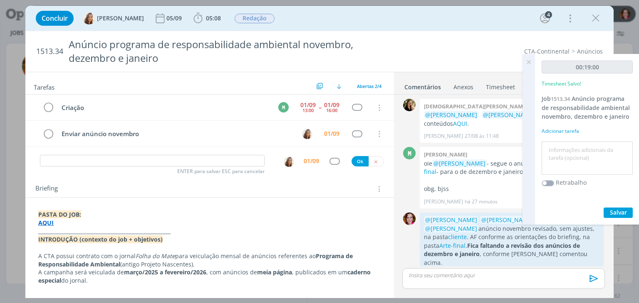
click at [569, 152] on textarea at bounding box center [586, 159] width 87 height 30
type textarea "Revisão anúncio e AF novembro"
click at [620, 210] on span "Salvar" at bounding box center [617, 213] width 17 height 8
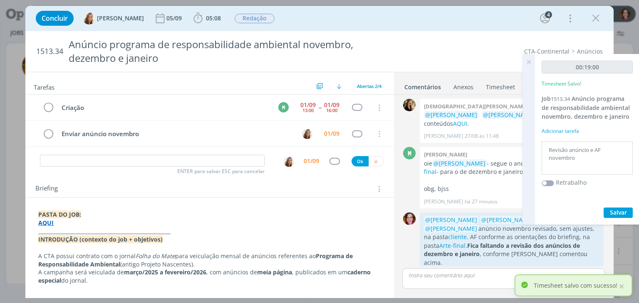
click at [528, 61] on icon at bounding box center [528, 62] width 15 height 16
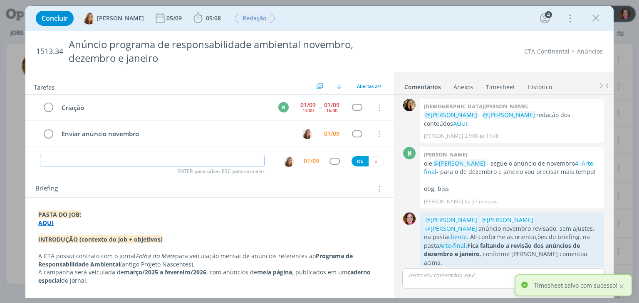
click at [176, 157] on input "dialog" at bounding box center [152, 161] width 224 height 12
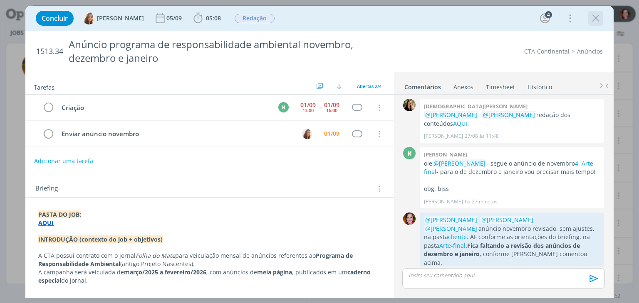
click at [595, 20] on icon "dialog" at bounding box center [595, 18] width 12 height 12
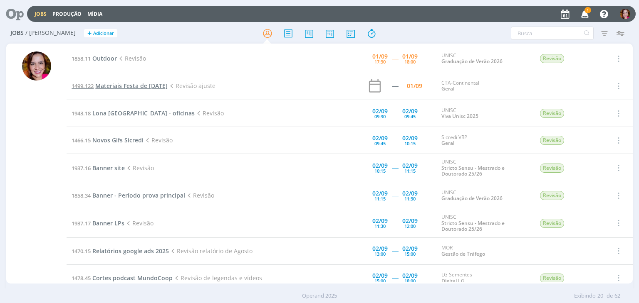
click at [121, 87] on span "Materiais Festa de [DATE]" at bounding box center [131, 86] width 72 height 8
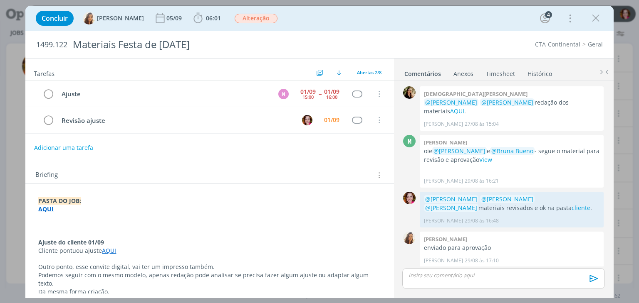
scroll to position [34, 0]
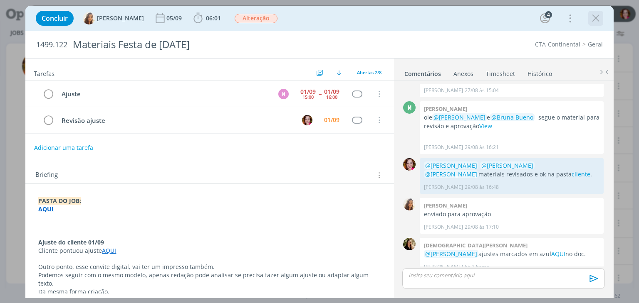
click at [592, 19] on icon "dialog" at bounding box center [595, 18] width 12 height 12
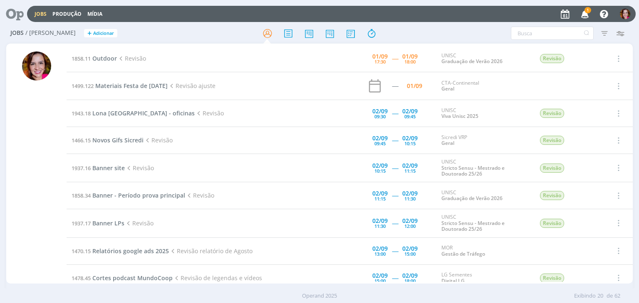
click at [588, 15] on icon "button" at bounding box center [584, 14] width 15 height 14
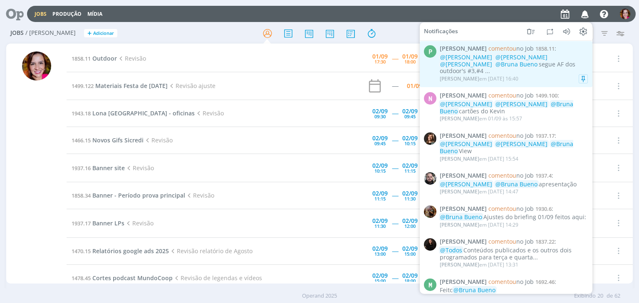
click at [559, 68] on div "@Karoline Arend @Beatriz Luchese @Luíza Santana @Bruna Bueno segue AF dos outdo…" at bounding box center [513, 64] width 148 height 21
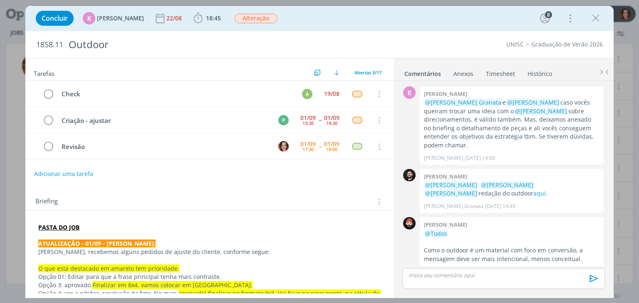
scroll to position [720, 0]
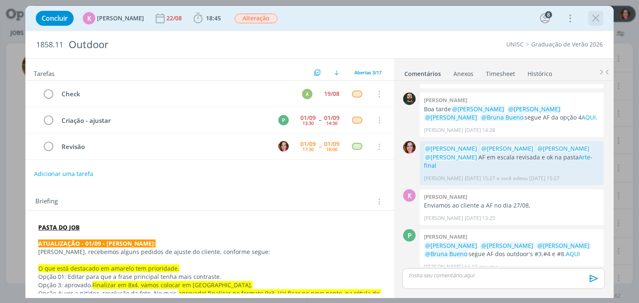
click at [597, 21] on icon "dialog" at bounding box center [595, 18] width 12 height 12
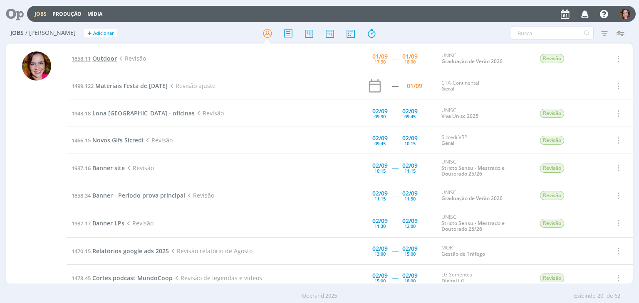
click at [106, 62] on span "Outdoor" at bounding box center [104, 58] width 25 height 8
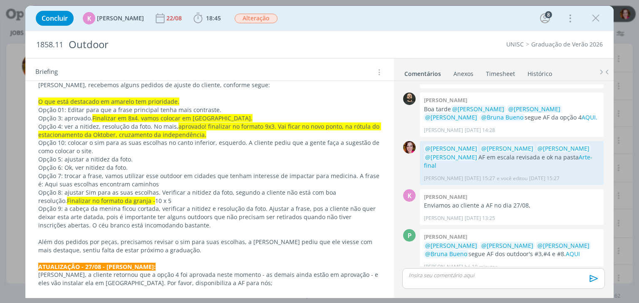
scroll to position [168, 0]
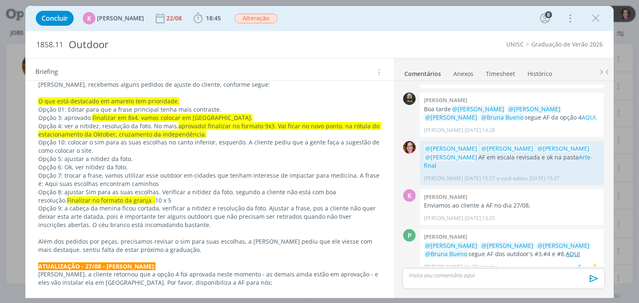
click at [565, 250] on link "AQUI" at bounding box center [572, 254] width 14 height 8
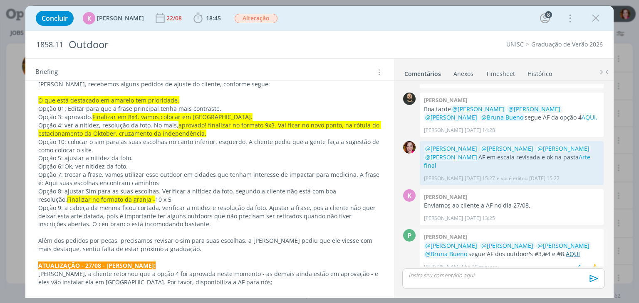
scroll to position [768, 0]
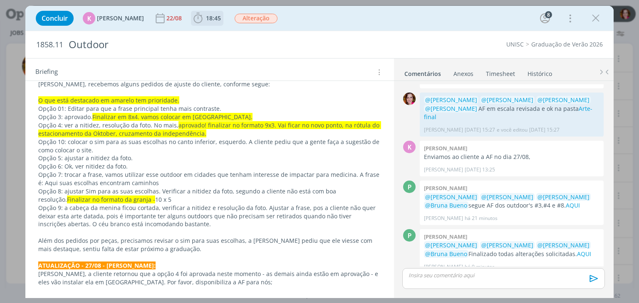
click at [204, 14] on span "18:45" at bounding box center [207, 18] width 31 height 12
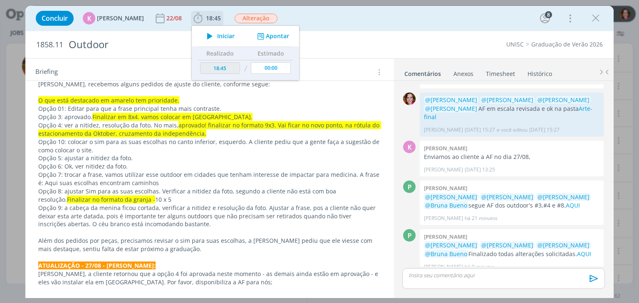
click at [207, 35] on icon "dialog" at bounding box center [209, 36] width 15 height 11
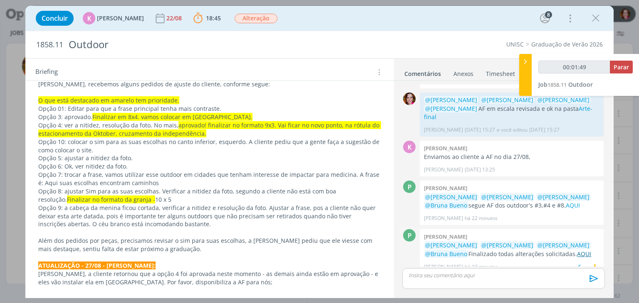
click at [577, 250] on link "AQUI" at bounding box center [584, 254] width 14 height 8
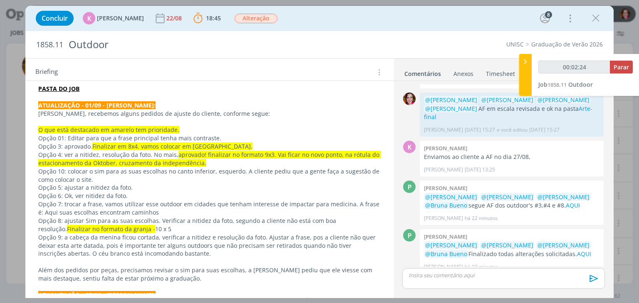
scroll to position [128, 0]
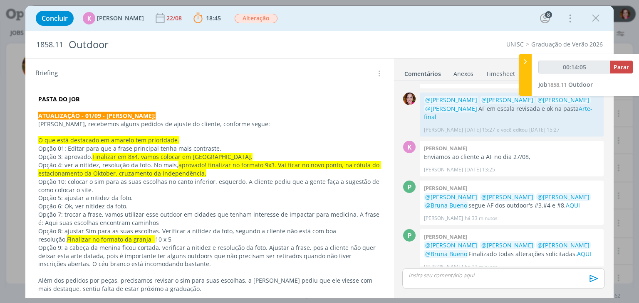
type input "00:14:06"
click at [441, 273] on p "dialog" at bounding box center [503, 275] width 189 height 7
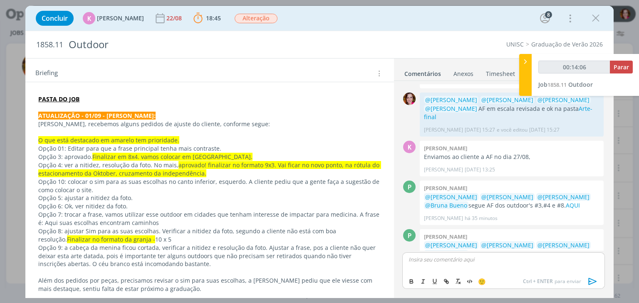
scroll to position [784, 0]
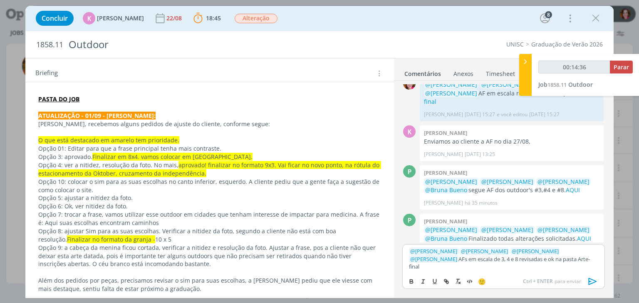
type input "00:14:37"
paste input "https://sobeae.sharepoint.com/sites/SOBEAE/Documentos%20Compartilhados/Forms/Al…"
type input "https://sobeae.sharepoint.com/sites/SOBEAE/Documentos%20Compartilhados/Forms/Al…"
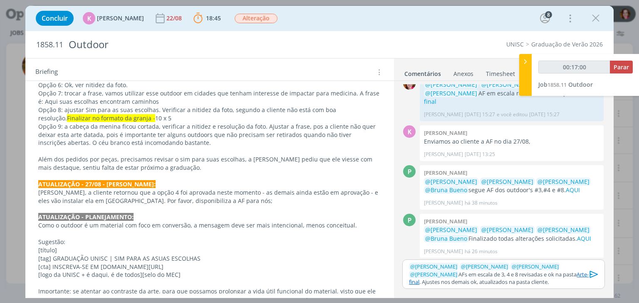
scroll to position [777, 0]
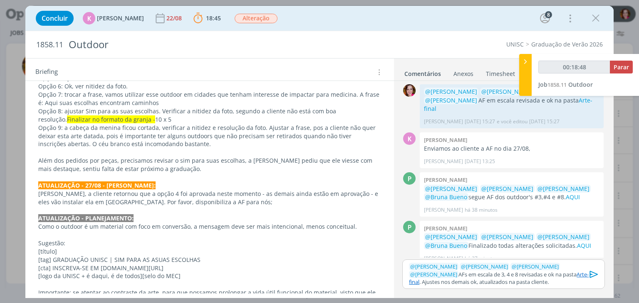
click at [507, 279] on p "﻿ @ Patrick Freitas ﻿ ﻿ @ Luíza Santana ﻿ ﻿ @ Beatriz Luchese ﻿ ﻿ @ Karoline Ar…" at bounding box center [503, 274] width 189 height 23
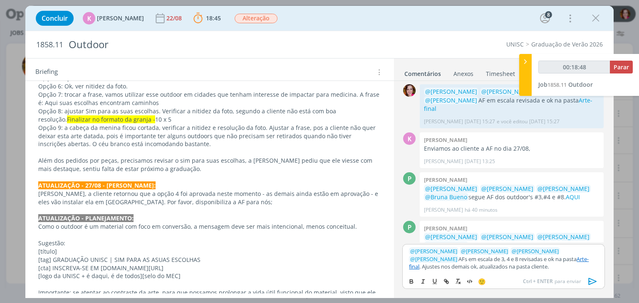
scroll to position [792, 0]
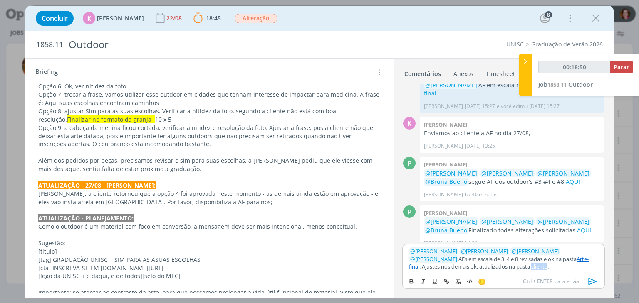
type input "00:18:51"
paste input "https://sobeae.sharepoint.com/sites/SOBEAE/Documentos%20Compartilhados/Forms/Al…"
type input "https://sobeae.sharepoint.com/sites/SOBEAE/Documentos%20Compartilhados/Forms/Al…"
type input "00:18:52"
type input "https://sobeae.sharepoint.com/sites/SOBEAE/Documentos%20Compartilhados/Forms/Al…"
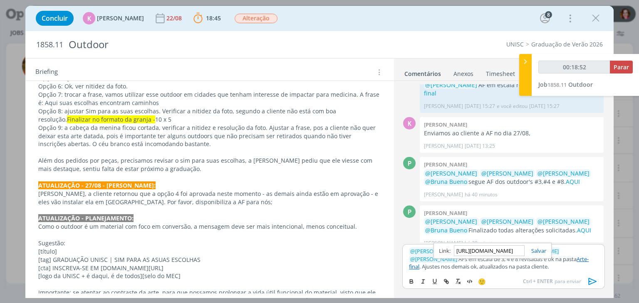
type input "00:18:53"
type input "https://sobeae.sharepoint.com/sites/SOBEAE/Documentos%20Compartilhados/Forms/Al…"
click at [530, 268] on link "cliente" at bounding box center [538, 266] width 16 height 7
click at [477, 251] on link "https://sobeae.sharepoint.com/sites/SOBEAE/Documentos%20Compartilhados/Forms/Al…" at bounding box center [463, 251] width 57 height 11
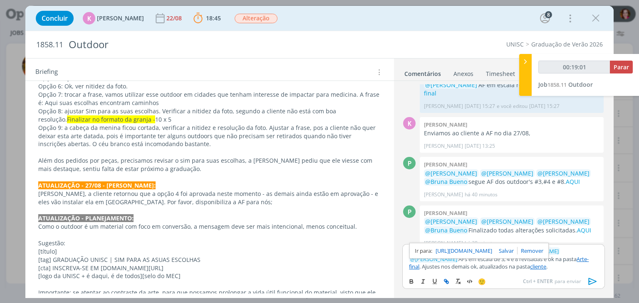
click at [538, 261] on link "Arte-final" at bounding box center [499, 263] width 180 height 15
click at [519, 245] on link "https://sobeae.sharepoint.com/sites/SOBEAE/Documentos%20Compartilhados/Forms/Al…" at bounding box center [492, 243] width 57 height 11
click at [590, 281] on icon "dialog" at bounding box center [592, 282] width 8 height 7
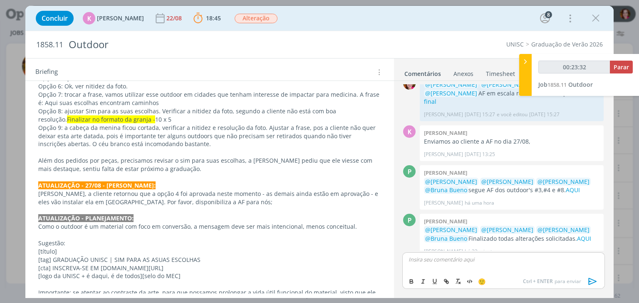
scroll to position [840, 0]
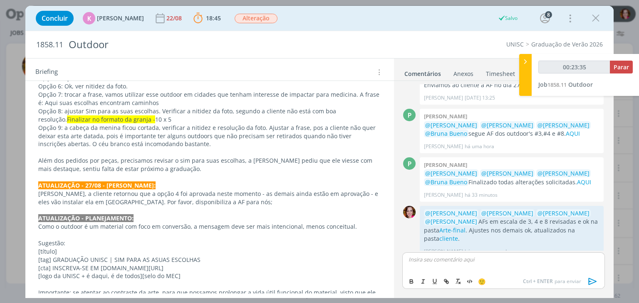
type input "00:23:36"
click at [615, 69] on span "Parar" at bounding box center [620, 67] width 15 height 8
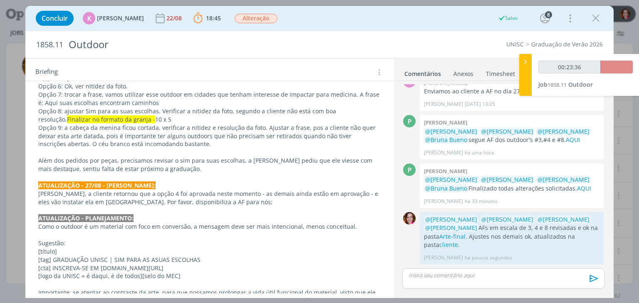
scroll to position [825, 0]
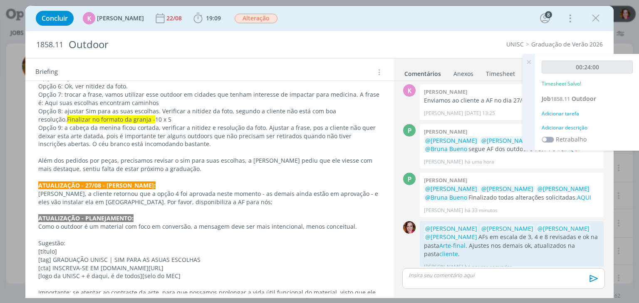
click at [562, 126] on div "Adicionar descrição" at bounding box center [586, 127] width 91 height 7
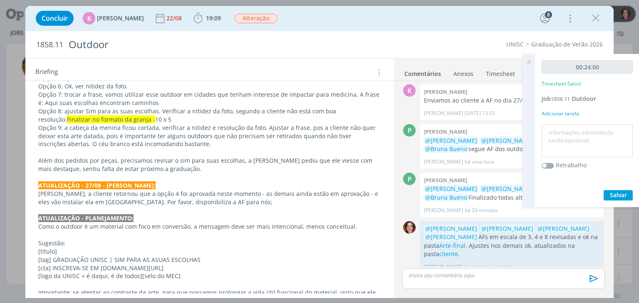
click at [562, 126] on textarea at bounding box center [586, 141] width 87 height 30
type textarea "A"
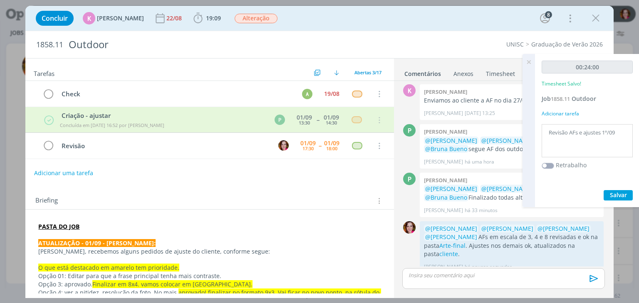
type textarea "Revisão AFs e ajustes 1º/09"
click at [621, 195] on span "Salvar" at bounding box center [617, 195] width 17 height 8
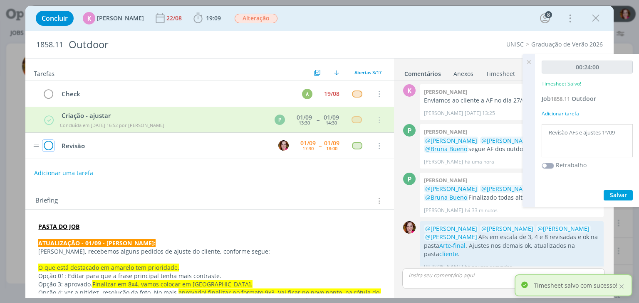
click at [47, 145] on icon "dialog" at bounding box center [48, 146] width 12 height 12
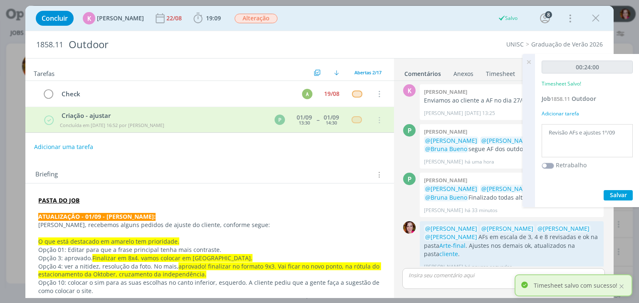
click at [529, 63] on icon at bounding box center [528, 62] width 15 height 16
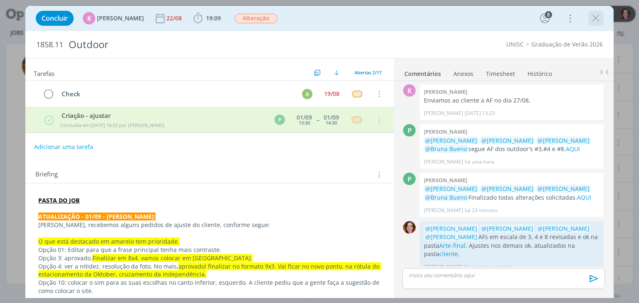
click at [596, 22] on icon "dialog" at bounding box center [595, 18] width 12 height 12
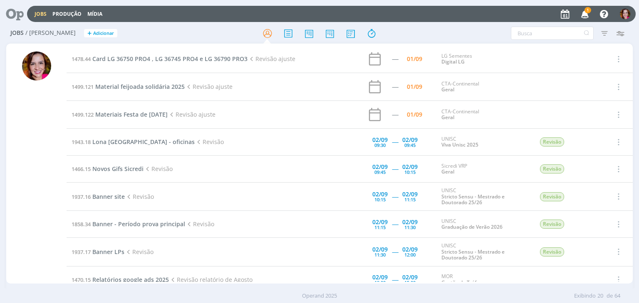
click at [586, 14] on icon "button" at bounding box center [584, 14] width 15 height 14
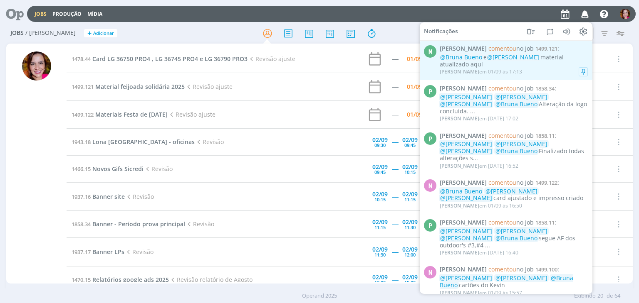
click at [545, 64] on div "@Bruna Bueno e @Vanessa Feron material atualizado aqui" at bounding box center [513, 61] width 148 height 14
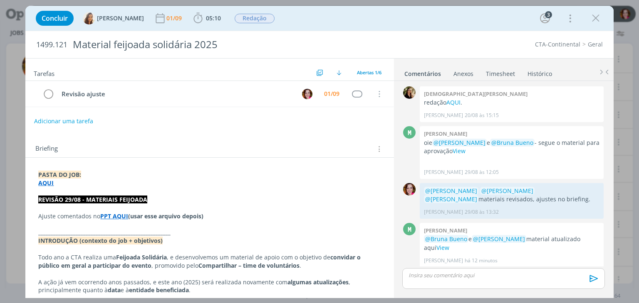
scroll to position [2, 0]
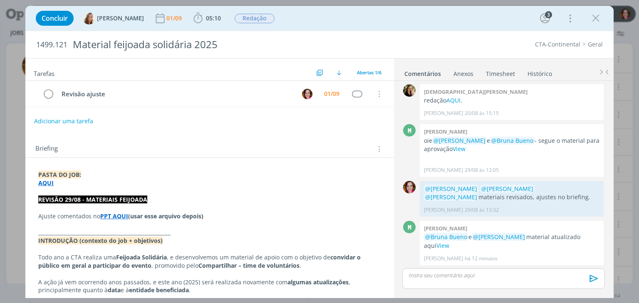
click at [112, 217] on strong "PPT AQUI" at bounding box center [114, 216] width 28 height 8
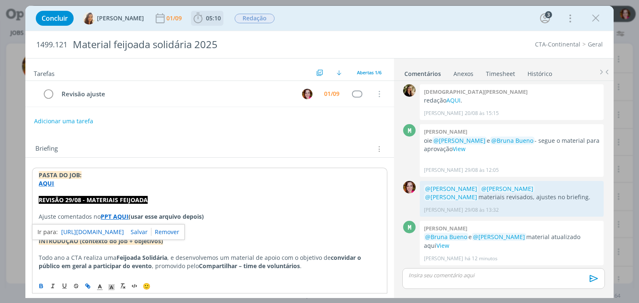
click at [196, 16] on icon "dialog" at bounding box center [198, 18] width 12 height 12
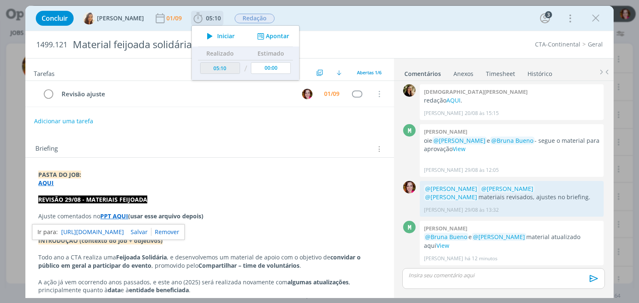
click at [202, 35] on icon "dialog" at bounding box center [209, 36] width 15 height 11
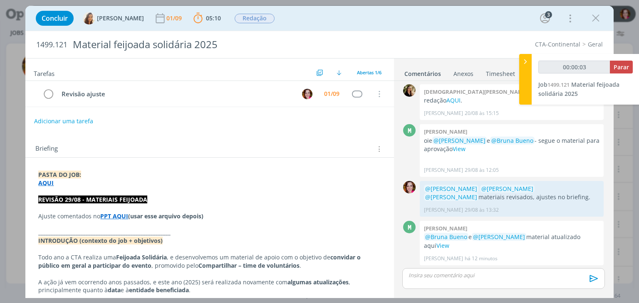
click at [119, 215] on strong "PPT AQUI" at bounding box center [114, 216] width 28 height 8
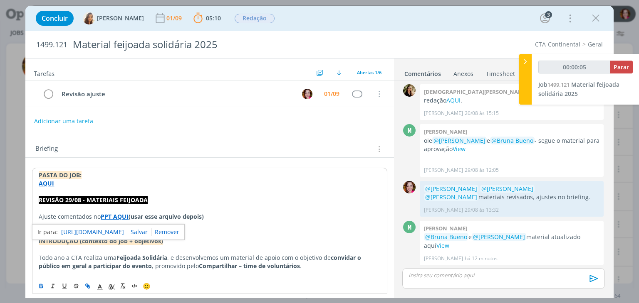
click at [114, 235] on link "https://sobeae.sharepoint.com/sites/SOBEAE/Documentos%20Compartilhados/Forms/Al…" at bounding box center [92, 232] width 63 height 11
click at [436, 247] on link "View" at bounding box center [442, 246] width 13 height 8
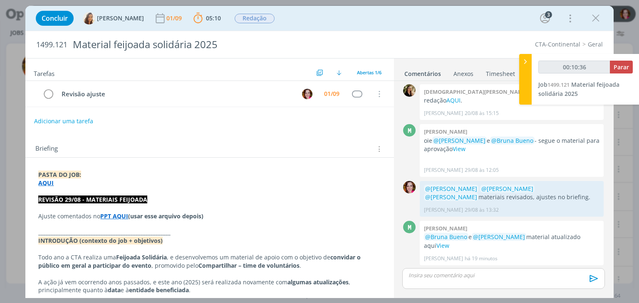
type input "00:10:37"
click at [433, 278] on p "dialog" at bounding box center [503, 275] width 189 height 7
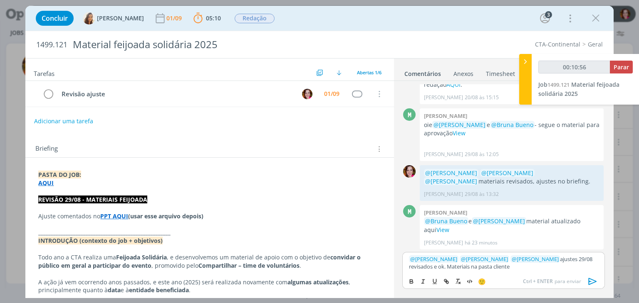
type input "00:10:57"
type input "cliente"
type input "00:10:58"
paste input "https://sobeae.sharepoint.com/sites/SOBEAE/Documentos%20Compartilhados/Forms/Al…"
type input "https://sobeae.sharepoint.com/sites/SOBEAE/Documentos%20Compartilhados/Forms/Al…"
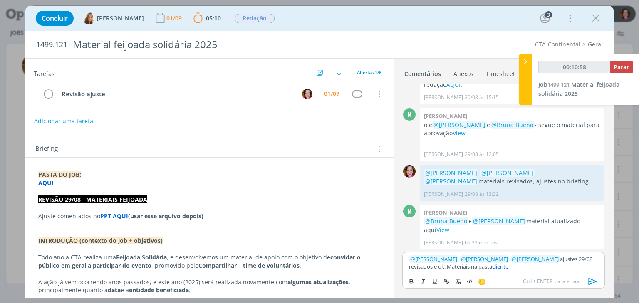
scroll to position [0, 0]
click at [588, 281] on icon "dialog" at bounding box center [592, 282] width 8 height 7
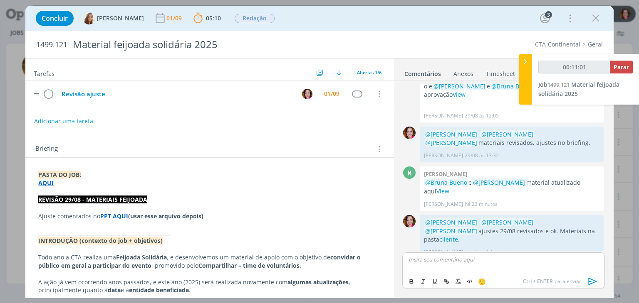
scroll to position [58, 0]
click at [48, 90] on icon "dialog" at bounding box center [48, 94] width 12 height 12
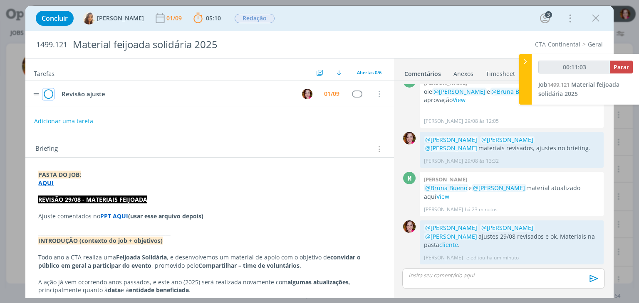
scroll to position [42, 0]
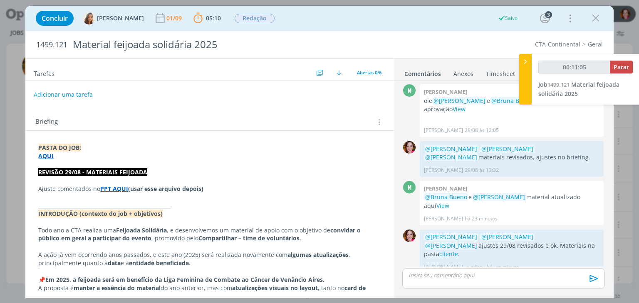
click at [64, 92] on button "Adicionar uma tarefa" at bounding box center [63, 95] width 59 height 14
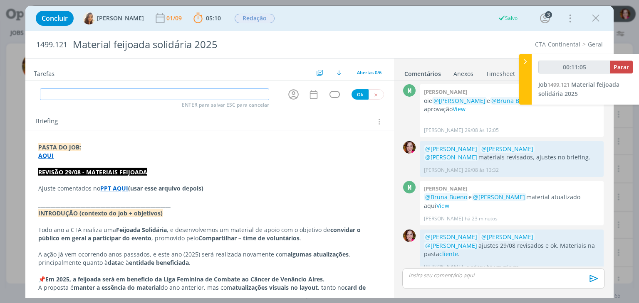
type input "00:11:06"
click at [64, 92] on input "dialog" at bounding box center [154, 95] width 229 height 12
type input "Emv"
type input "00:11:07"
type input "Emv"
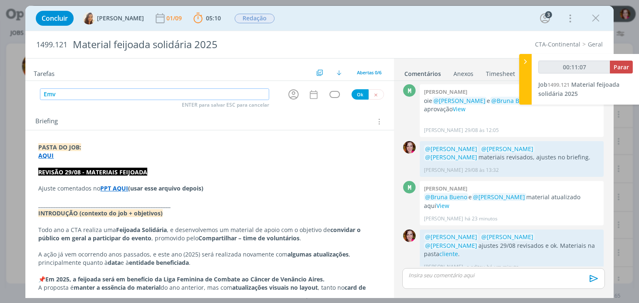
type input "00:11:08"
type input "Env"
type input "00:11:09"
type input "Enviar"
type input "00:11:10"
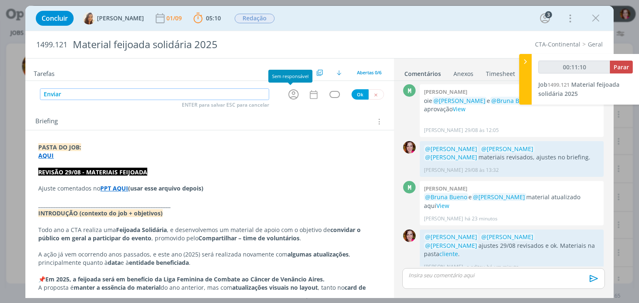
click at [288, 91] on icon "dialog" at bounding box center [293, 94] width 13 height 13
type input "Enviar"
type input "00:11:11"
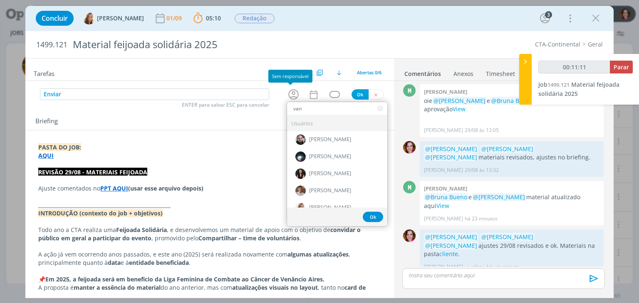
type input "vane"
type input "00:11:12"
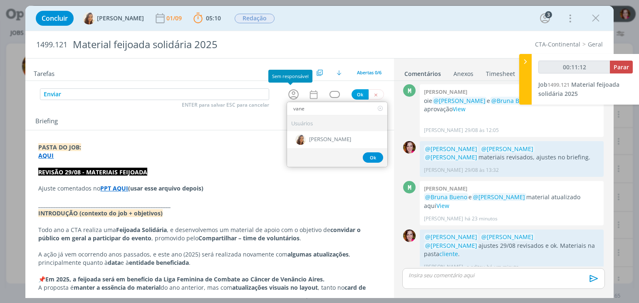
type input "vane"
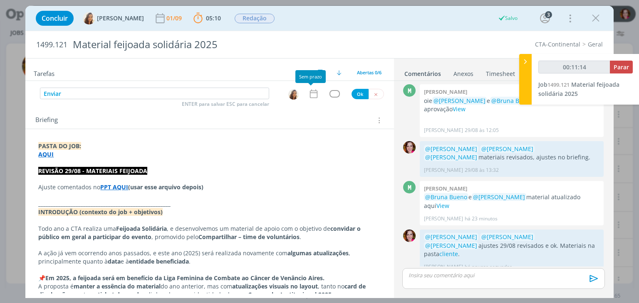
click at [309, 94] on icon "dialog" at bounding box center [312, 94] width 7 height 9
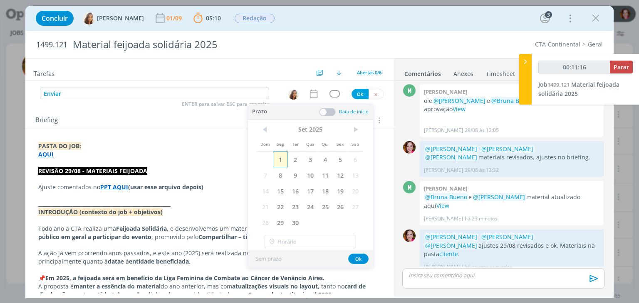
click at [281, 159] on span "1" at bounding box center [280, 160] width 15 height 16
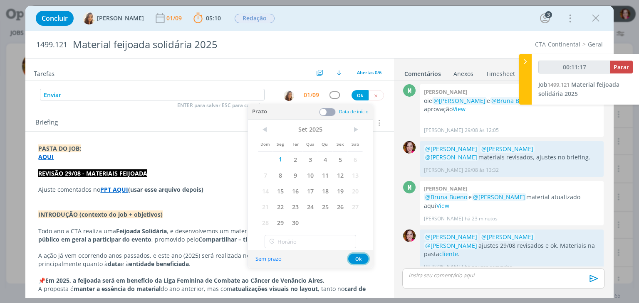
click at [356, 258] on button "Ok" at bounding box center [358, 259] width 20 height 10
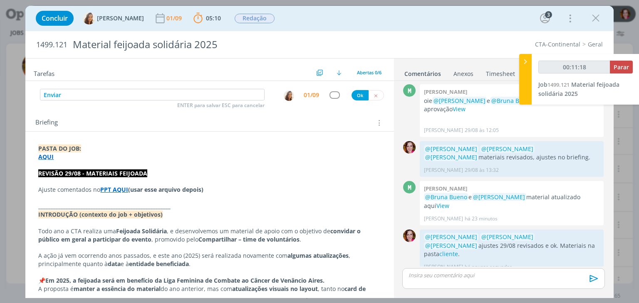
type input "00:11:19"
click at [355, 94] on button "Ok" at bounding box center [359, 95] width 17 height 10
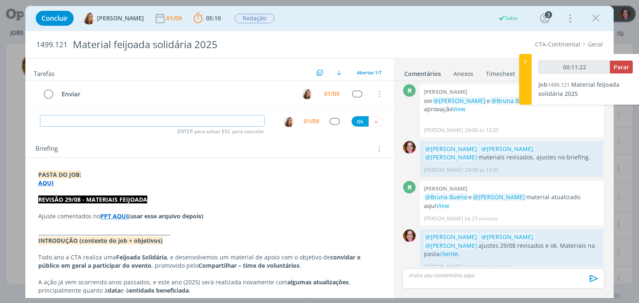
click at [110, 119] on input "dialog" at bounding box center [152, 121] width 224 height 12
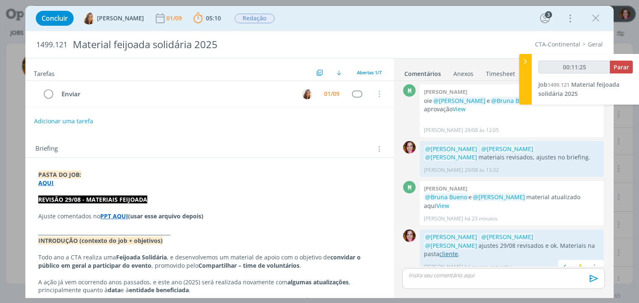
click at [458, 250] on link "cliente" at bounding box center [448, 254] width 19 height 8
type input "00:11:38"
click at [619, 69] on span "Parar" at bounding box center [620, 67] width 15 height 8
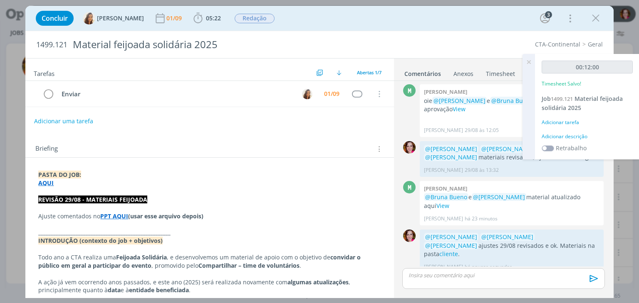
click at [575, 139] on div "Adicionar descrição" at bounding box center [586, 136] width 91 height 7
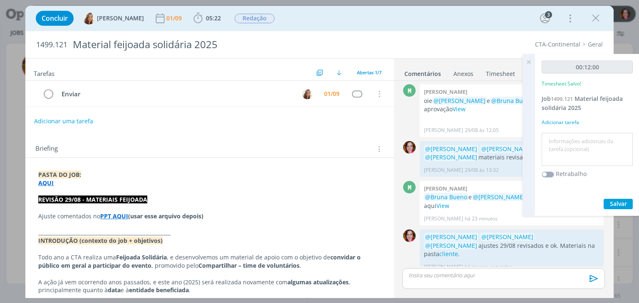
click at [575, 139] on textarea at bounding box center [586, 150] width 87 height 30
type textarea "T"
type textarea "Revisão ajustes 29/08"
click at [614, 206] on span "Salvar" at bounding box center [617, 204] width 17 height 8
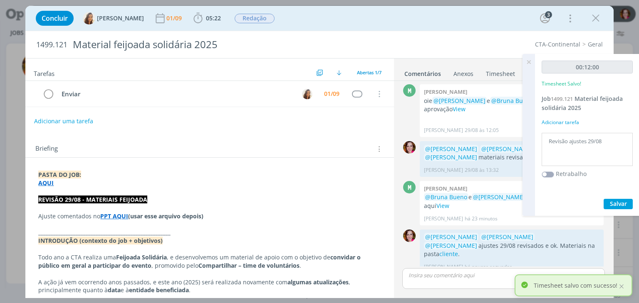
click at [527, 60] on icon at bounding box center [528, 62] width 15 height 16
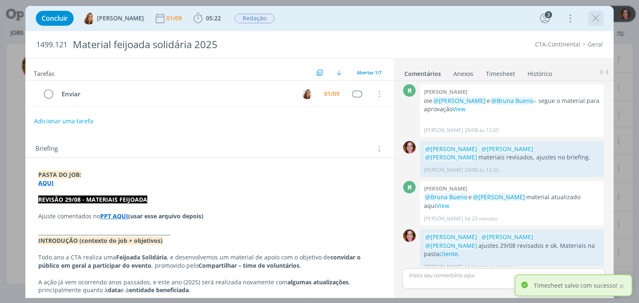
click at [592, 19] on icon "dialog" at bounding box center [595, 18] width 12 height 12
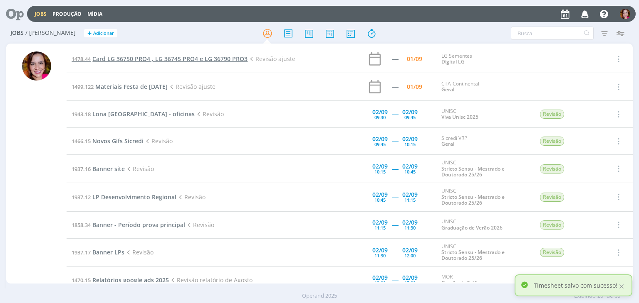
click at [128, 59] on span "Card LG 36750 PRO4 , LG 36745 PRO4 e LG 36790 PRO3" at bounding box center [169, 59] width 155 height 8
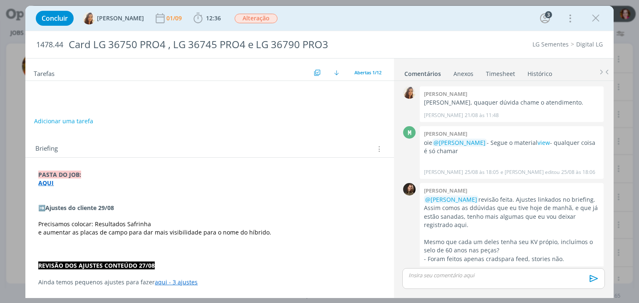
scroll to position [529, 0]
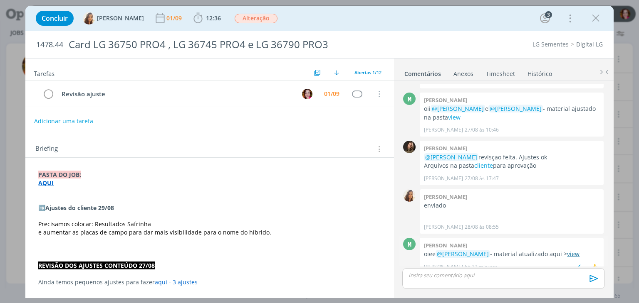
click at [567, 250] on link "view" at bounding box center [573, 254] width 12 height 8
click at [192, 16] on icon "dialog" at bounding box center [198, 18] width 12 height 12
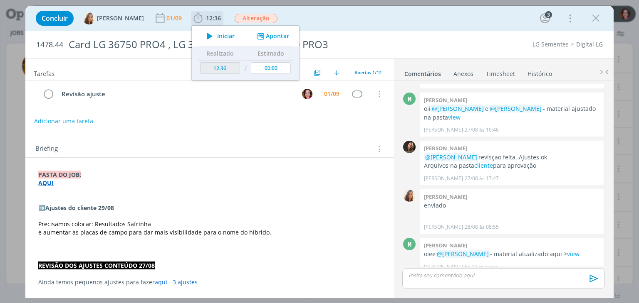
click at [208, 32] on icon "dialog" at bounding box center [209, 36] width 15 height 11
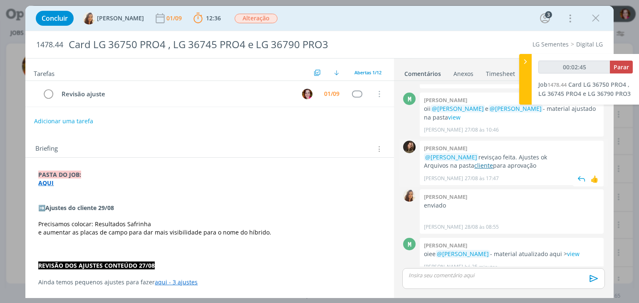
click at [485, 162] on link "cliente" at bounding box center [483, 166] width 19 height 8
click at [568, 250] on link "view" at bounding box center [573, 254] width 12 height 8
type input "00:09:23"
click at [449, 278] on p "dialog" at bounding box center [503, 275] width 189 height 7
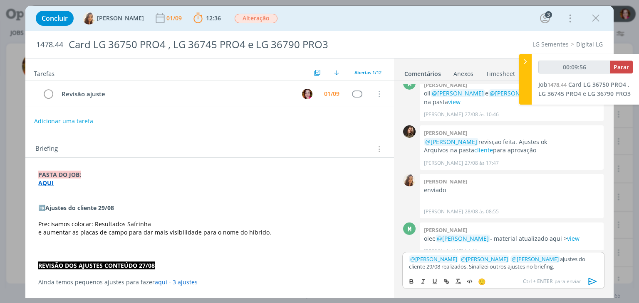
click at [104, 187] on p "dialog" at bounding box center [209, 191] width 342 height 8
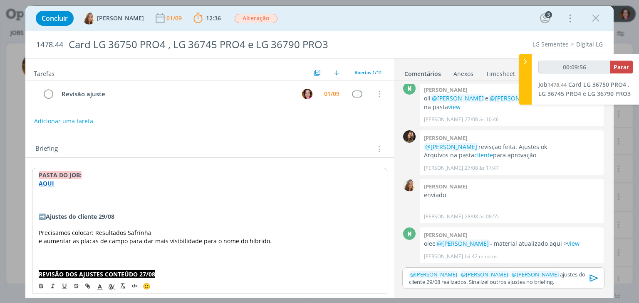
scroll to position [530, 0]
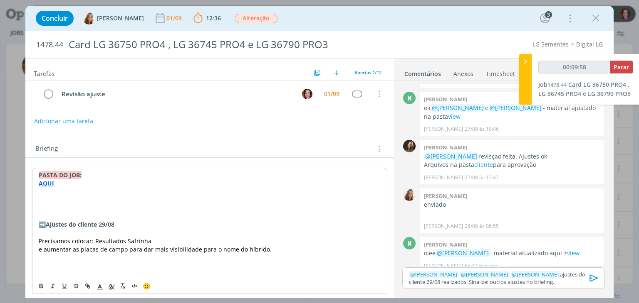
type input "00:09:59"
click at [99, 290] on line "dialog" at bounding box center [99, 290] width 5 height 0
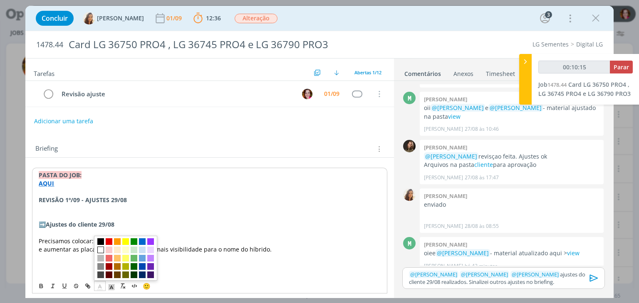
click at [98, 250] on span "dialog" at bounding box center [100, 250] width 7 height 7
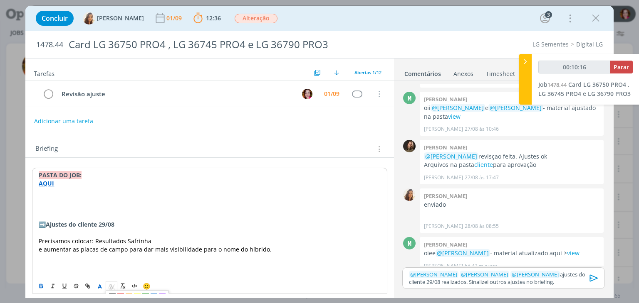
click at [111, 287] on polyline "dialog" at bounding box center [111, 287] width 3 height 3
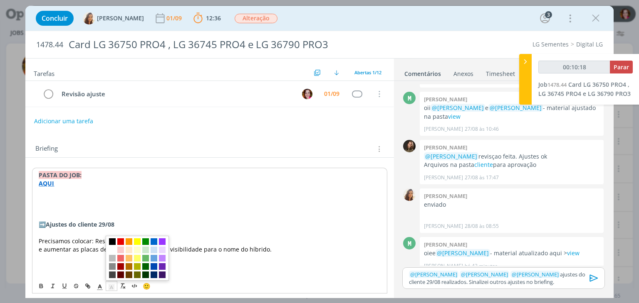
click at [111, 242] on span "dialog" at bounding box center [112, 242] width 7 height 7
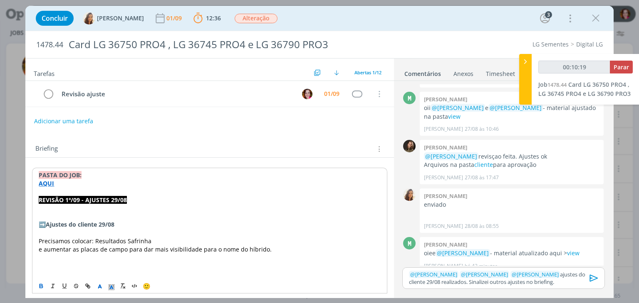
click at [140, 205] on p "dialog" at bounding box center [209, 209] width 341 height 8
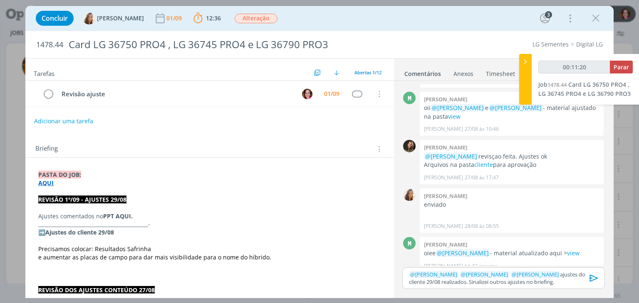
click at [133, 215] on p "Ajustes comentados no PPT AQUI." at bounding box center [209, 216] width 342 height 8
type input "00:11:22"
type input "PPT AQUI"
type input "00:11:23"
paste input "https://sobeae.sharepoint.com/sites/SOBEAE/Documentos%20Compartilhados/Forms/Al…"
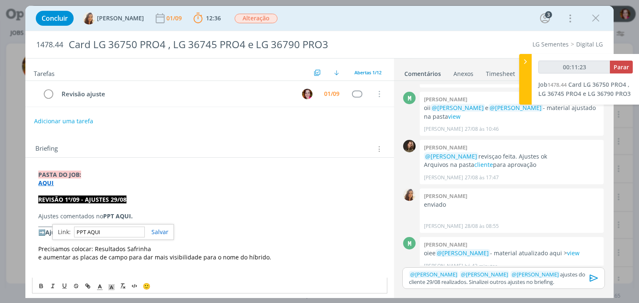
type input "https://sobeae.sharepoint.com/sites/SOBEAE/Documentos%20Compartilhados/Forms/Al…"
click at [124, 215] on strong "PPT AQUI" at bounding box center [117, 216] width 28 height 8
click at [124, 233] on link "https://sobeae.sharepoint.com/sites/SOBEAE/Documentos%20Compartilhados/Forms/Al…" at bounding box center [92, 232] width 63 height 11
click at [588, 276] on icon "dialog" at bounding box center [593, 278] width 12 height 12
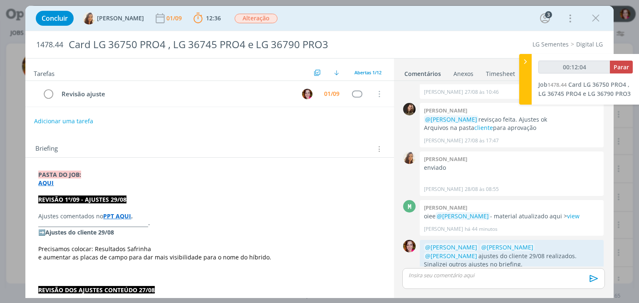
scroll to position [569, 0]
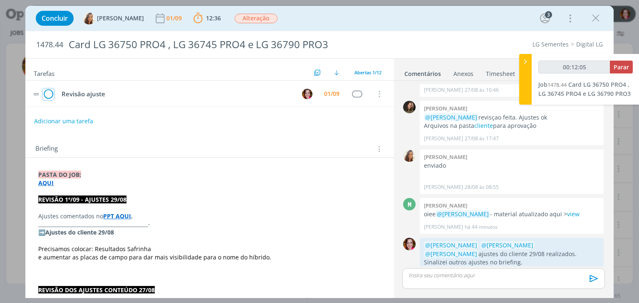
click at [47, 91] on icon "dialog" at bounding box center [48, 94] width 12 height 12
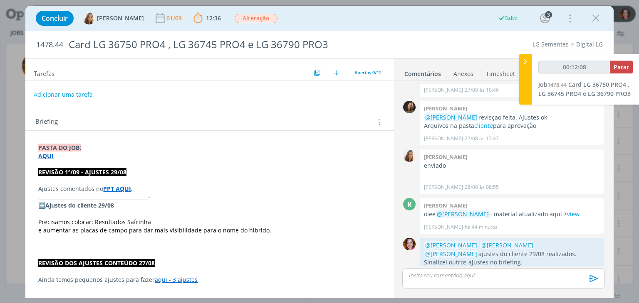
click at [63, 94] on button "Adicionar uma tarefa" at bounding box center [63, 95] width 59 height 14
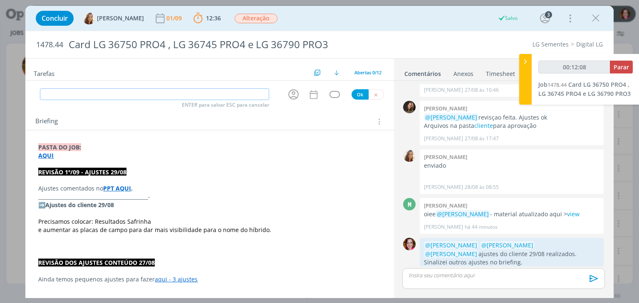
type input "00:12:09"
click at [63, 94] on input "dialog" at bounding box center [154, 95] width 229 height 12
type input "p"
type input "00:12:10"
type input "Pau"
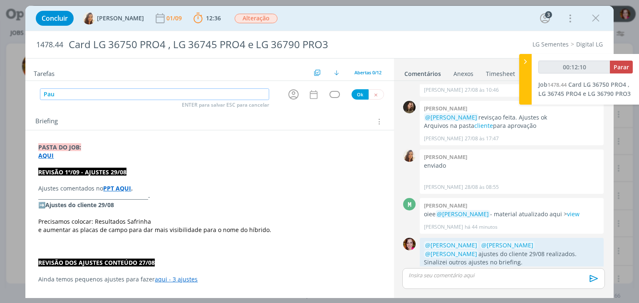
type input "00:12:11"
type input "Pautar ajus"
type input "00:12:12"
type input "Pautar ajustes"
type input "00:12:14"
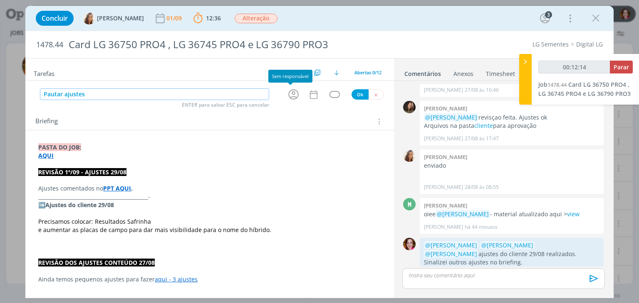
click at [289, 93] on icon "dialog" at bounding box center [293, 94] width 10 height 10
type input "Pautar ajustes"
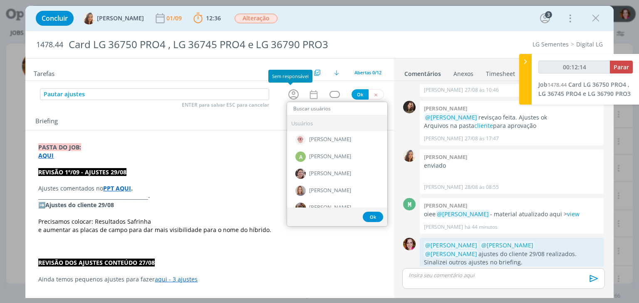
type input "00:12:15"
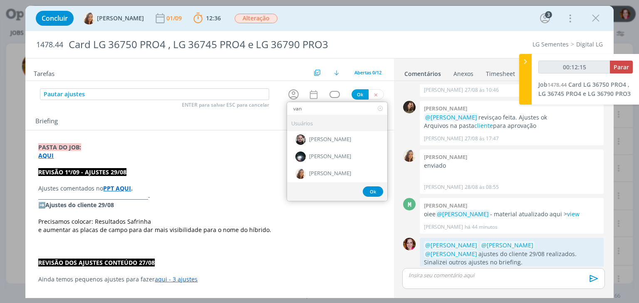
type input "vane"
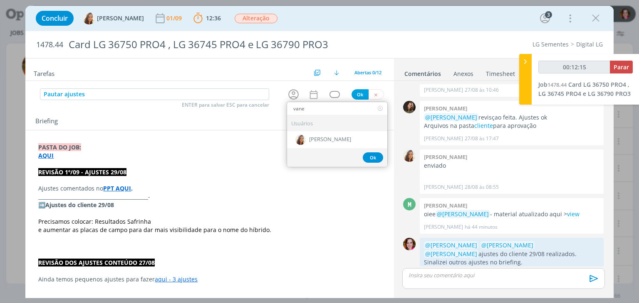
type input "00:12:16"
type input "vane"
click at [309, 138] on span "[PERSON_NAME]" at bounding box center [330, 140] width 42 height 7
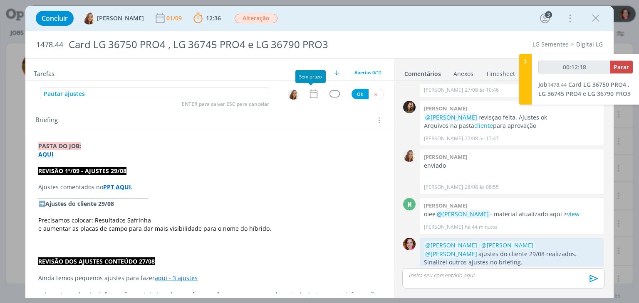
click at [311, 96] on icon "dialog" at bounding box center [313, 94] width 11 height 11
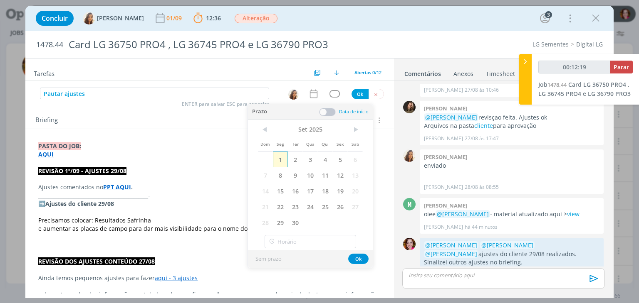
click at [281, 157] on span "1" at bounding box center [280, 160] width 15 height 16
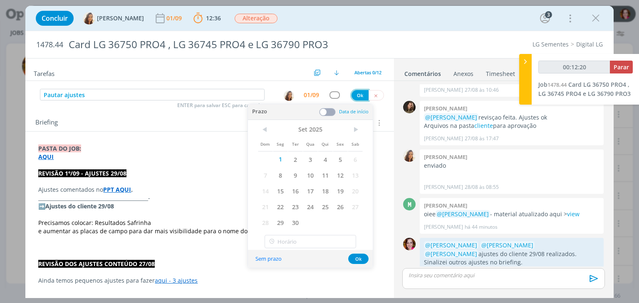
type input "00:12:21"
click at [355, 93] on button "Ok" at bounding box center [359, 95] width 17 height 10
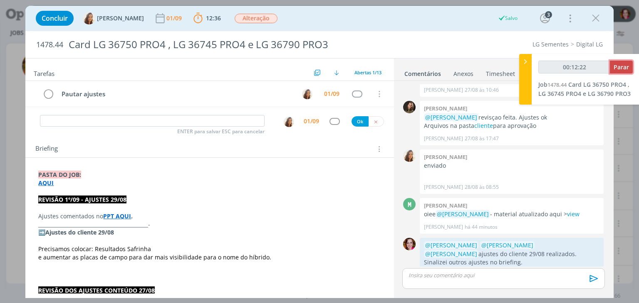
type input "00:12:23"
click at [622, 64] on span "Parar" at bounding box center [620, 67] width 15 height 8
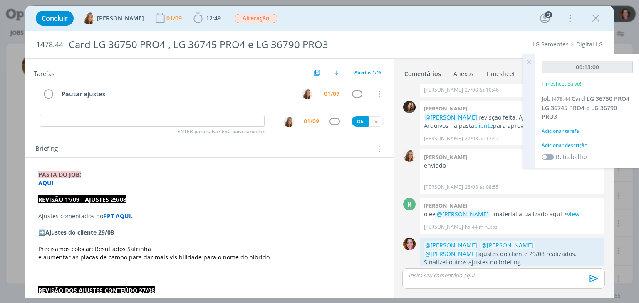
click at [564, 145] on div "Adicionar descrição" at bounding box center [586, 145] width 91 height 7
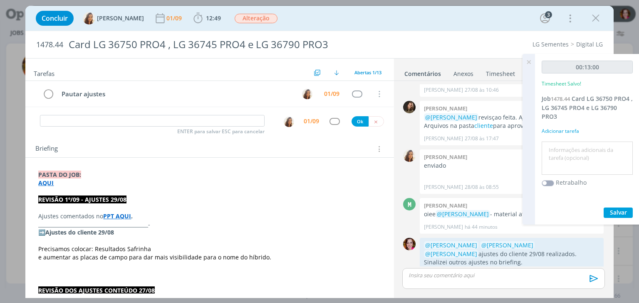
click at [564, 145] on textarea at bounding box center [586, 159] width 87 height 30
type textarea "Revisão ajustes cliente 29/08"
click at [611, 212] on span "Salvar" at bounding box center [617, 213] width 17 height 8
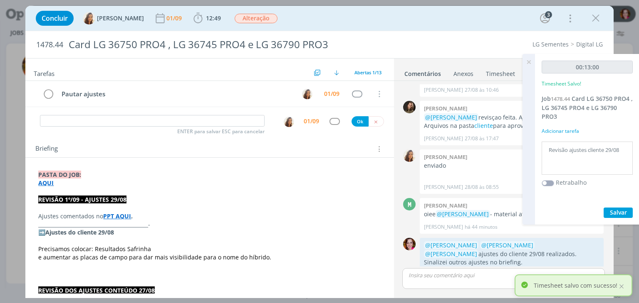
click at [527, 62] on icon at bounding box center [528, 62] width 15 height 16
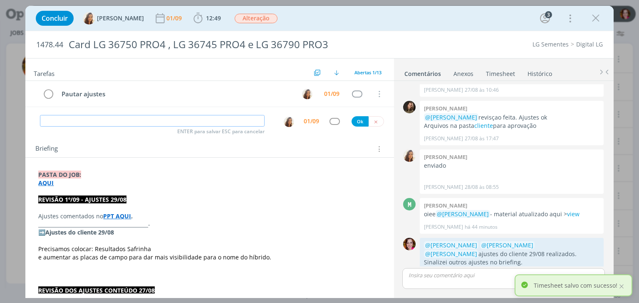
click at [116, 123] on input "dialog" at bounding box center [152, 121] width 224 height 12
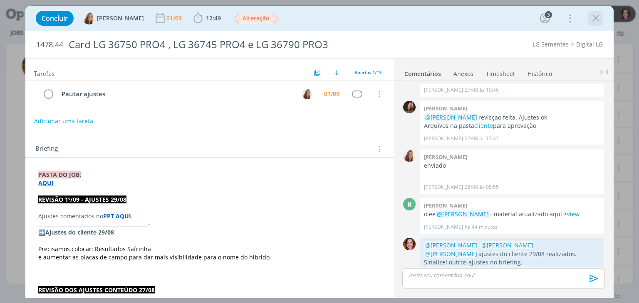
click at [590, 18] on icon "dialog" at bounding box center [595, 18] width 12 height 12
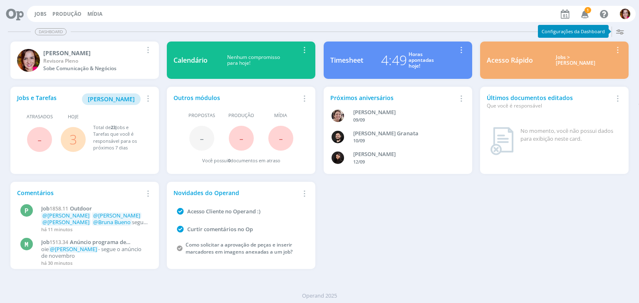
click at [587, 12] on span "1" at bounding box center [587, 10] width 7 height 6
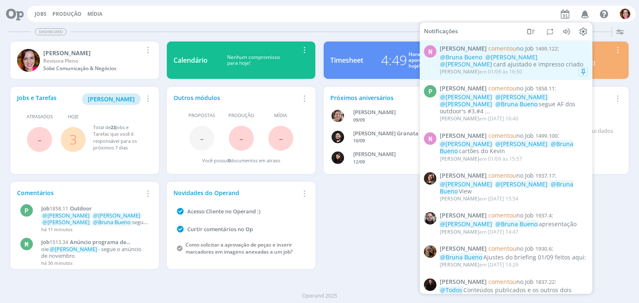
click at [492, 71] on div "[PERSON_NAME] em [DATE] 16:50" at bounding box center [480, 72] width 82 height 6
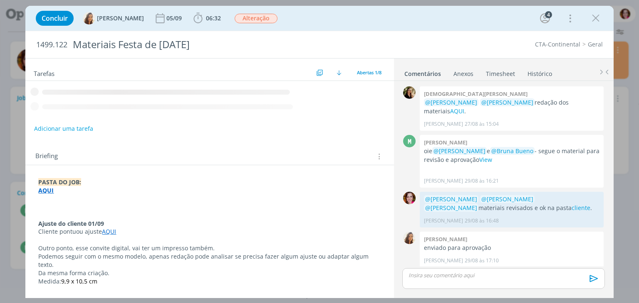
scroll to position [99, 0]
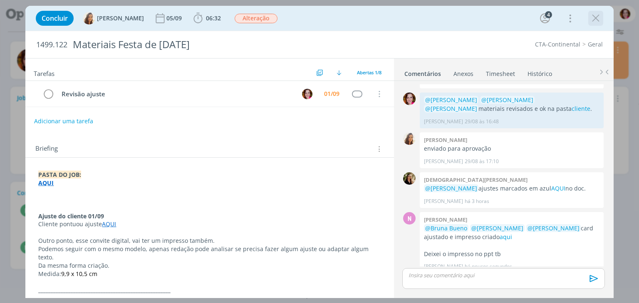
click at [597, 17] on icon "dialog" at bounding box center [595, 18] width 12 height 12
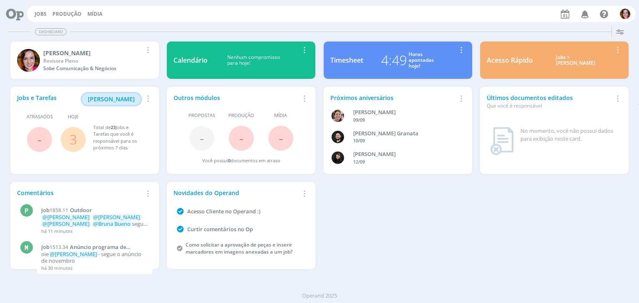
click at [112, 101] on span "Minha Pauta" at bounding box center [111, 99] width 47 height 8
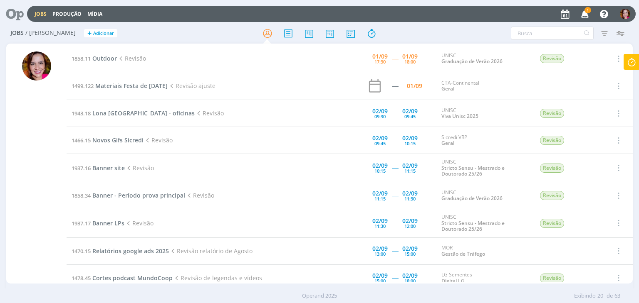
click at [582, 15] on icon "button" at bounding box center [584, 14] width 15 height 14
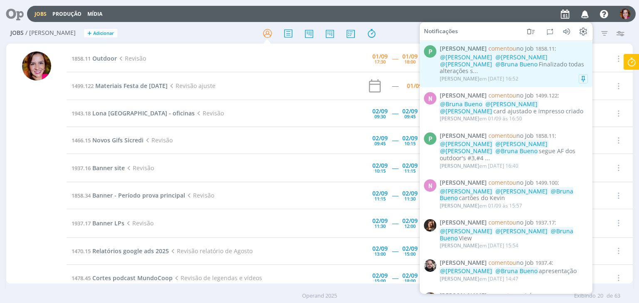
click at [506, 76] on div "Patrick Meireles em 01/09 às 16:52" at bounding box center [478, 79] width 79 height 6
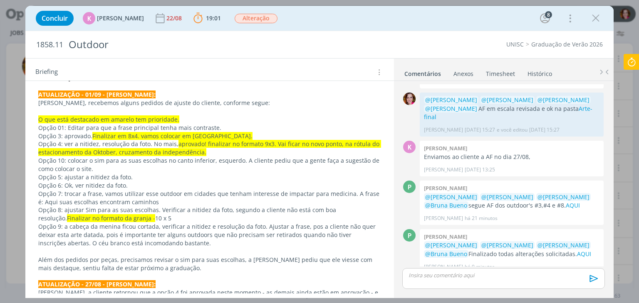
scroll to position [118, 0]
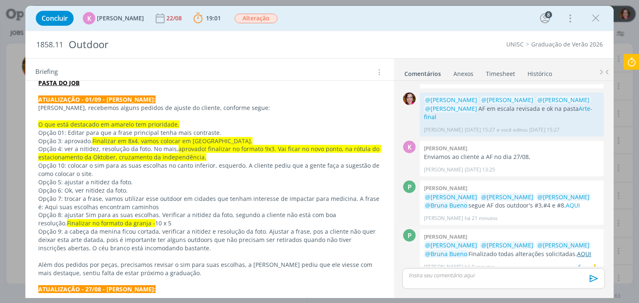
click at [577, 250] on link "AQUI" at bounding box center [584, 254] width 14 height 8
click at [600, 20] on icon "dialog" at bounding box center [595, 18] width 12 height 12
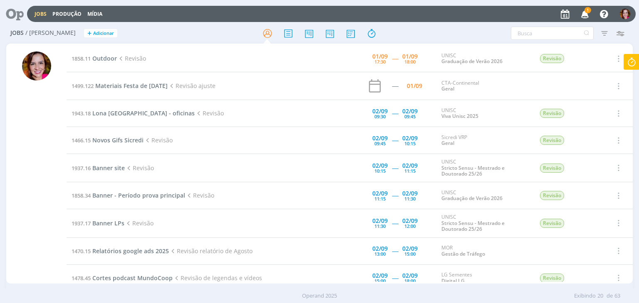
click at [587, 15] on icon "button" at bounding box center [584, 14] width 15 height 14
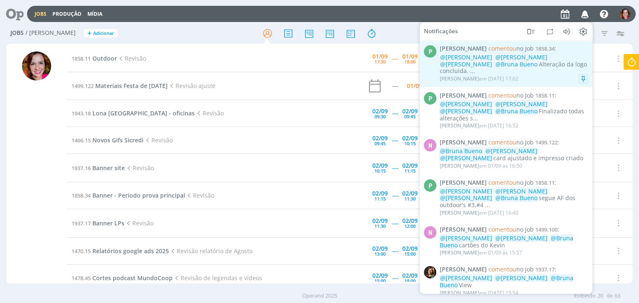
click at [549, 68] on div "@Karoline Arend @Luíza Santana @Beatriz Luchese @Bruna Bueno Alteração da logo …" at bounding box center [513, 64] width 148 height 21
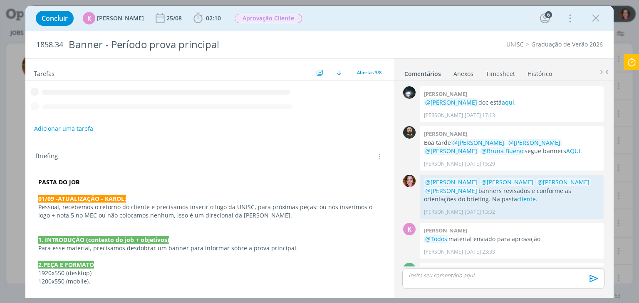
scroll to position [42, 0]
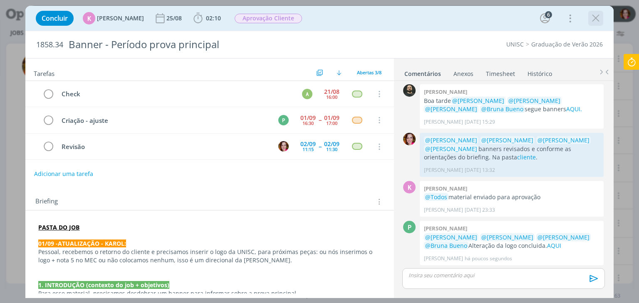
click at [595, 19] on icon "dialog" at bounding box center [595, 18] width 12 height 12
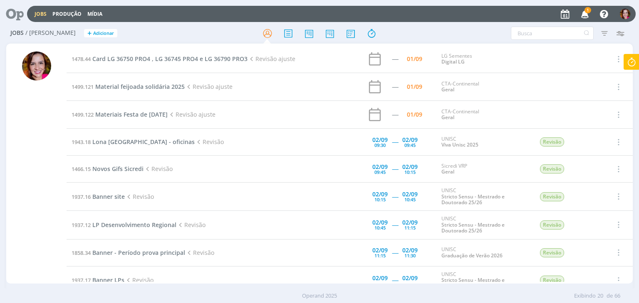
click at [584, 14] on icon "button" at bounding box center [584, 14] width 15 height 14
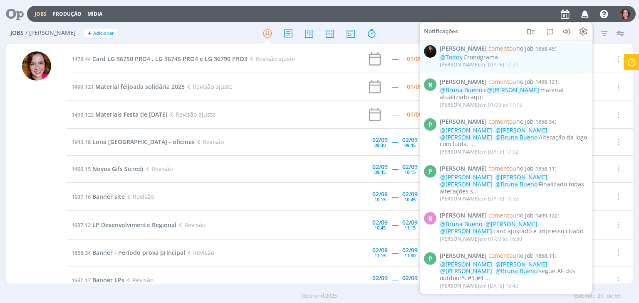
click at [429, 15] on div "Jobs Produção Mídia Notificações [PERSON_NAME] comentou no Job 1858.45 : @Todos…" at bounding box center [331, 14] width 608 height 16
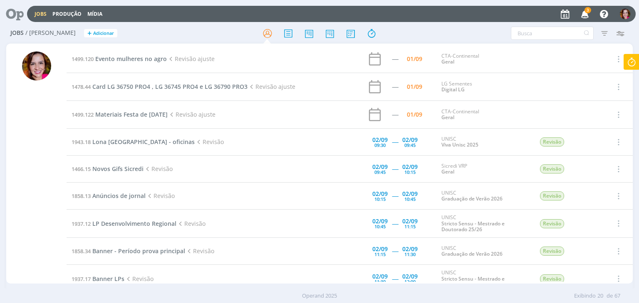
click at [588, 15] on icon "button" at bounding box center [584, 14] width 15 height 14
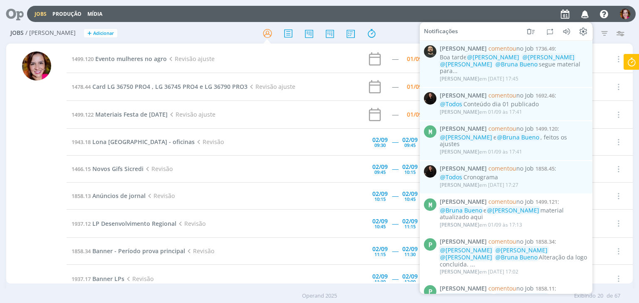
click at [132, 27] on h2 "Jobs / [PERSON_NAME] + Adicionar" at bounding box center [110, 31] width 200 height 17
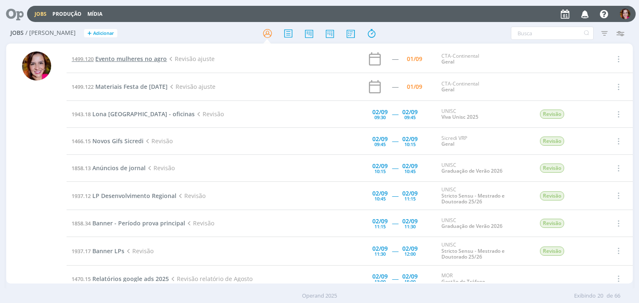
click at [139, 61] on span "Evento mulheres no agro" at bounding box center [131, 59] width 72 height 8
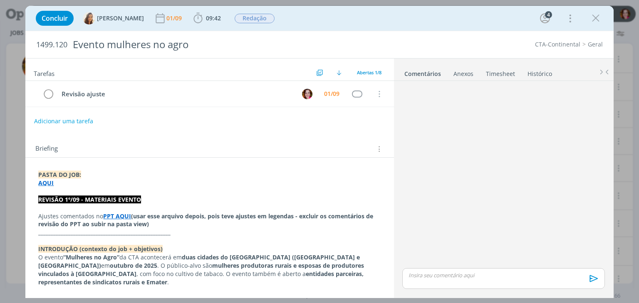
scroll to position [141, 0]
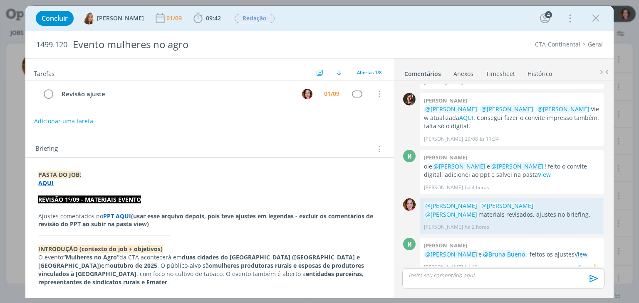
click at [574, 251] on link "View" at bounding box center [580, 255] width 13 height 8
click at [208, 17] on span "09:42" at bounding box center [213, 18] width 15 height 8
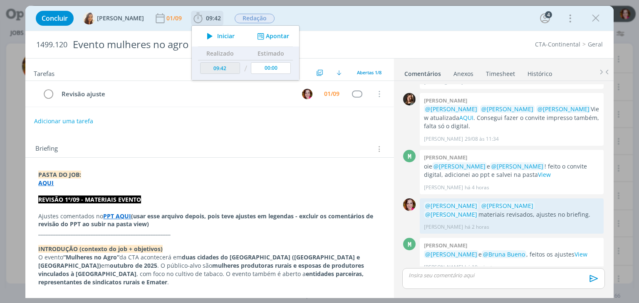
click at [217, 35] on span "Iniciar" at bounding box center [225, 36] width 17 height 6
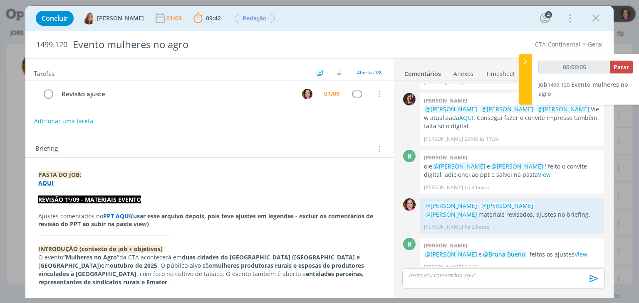
click at [119, 214] on strong "PPT AQUI" at bounding box center [117, 216] width 28 height 8
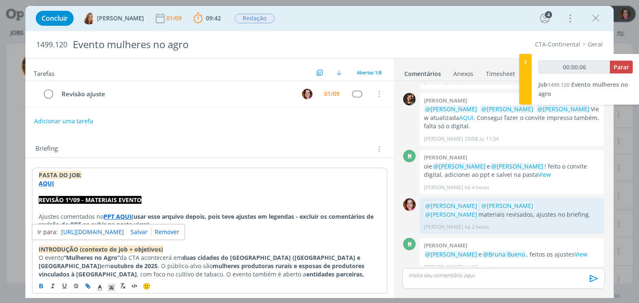
click at [123, 231] on link "https://sobeae.sharepoint.com/sites/SOBEAE/Documentos%20Compartilhados/Forms/Al…" at bounding box center [92, 232] width 63 height 11
type input "00:11:03"
click at [437, 276] on p "dialog" at bounding box center [503, 275] width 189 height 7
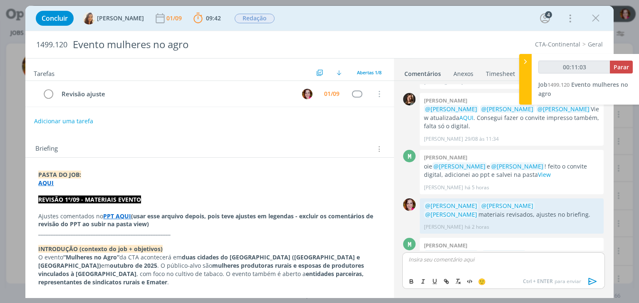
scroll to position [157, 0]
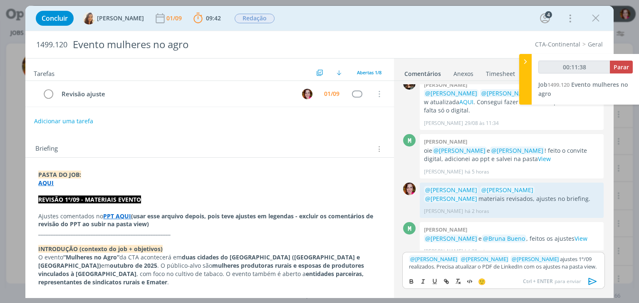
drag, startPoint x: 421, startPoint y: 266, endPoint x: 620, endPoint y: 267, distance: 199.6
click at [620, 267] on div "Concluir Vanessa Feron 01/09 09:42 Parar Apontar Data * 01/09/2025 Horas * 00:0…" at bounding box center [319, 151] width 639 height 303
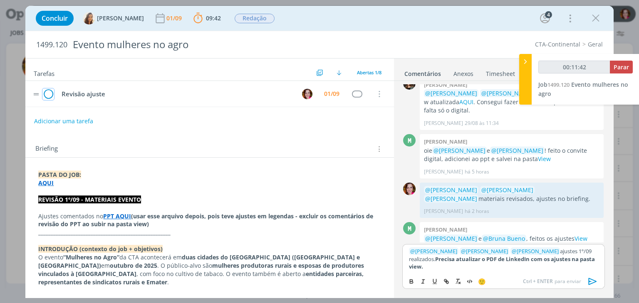
click at [47, 94] on icon "dialog" at bounding box center [48, 94] width 12 height 12
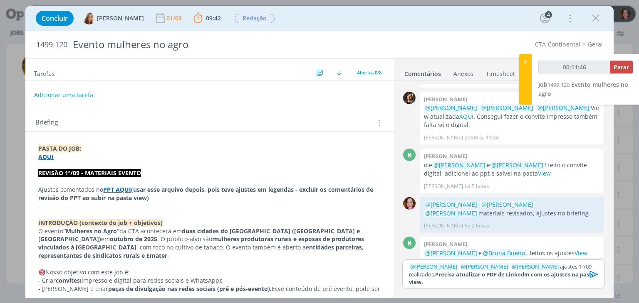
click at [594, 278] on icon "dialog" at bounding box center [593, 275] width 12 height 12
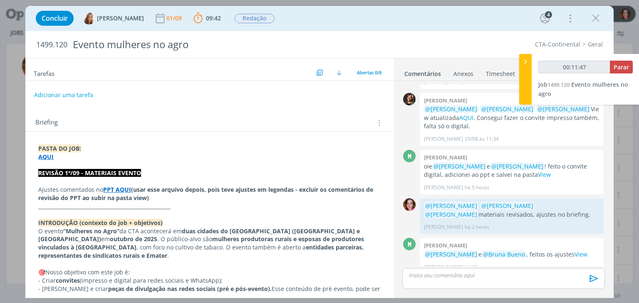
scroll to position [190, 0]
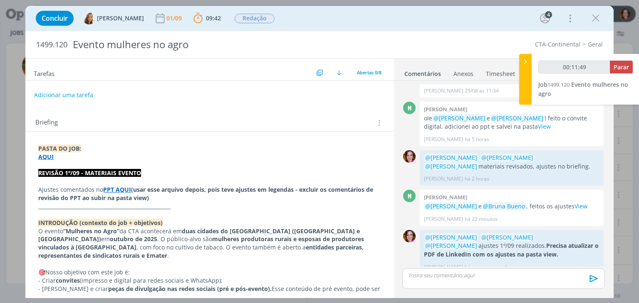
click at [0, 0] on icon "dialog" at bounding box center [0, 0] width 0 height 0
click at [65, 96] on button "Adicionar uma tarefa" at bounding box center [63, 95] width 59 height 14
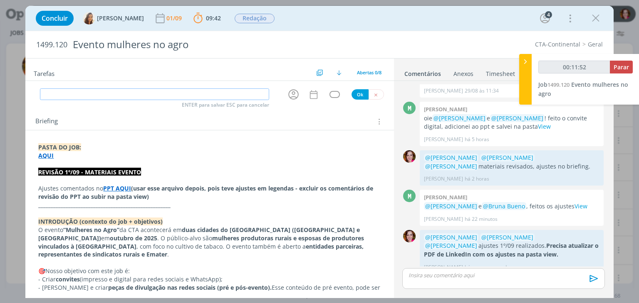
click at [65, 96] on input "dialog" at bounding box center [154, 95] width 229 height 12
type input "00:11:53"
type input "Envia"
type input "00:11:54"
type input "Enviar ao c"
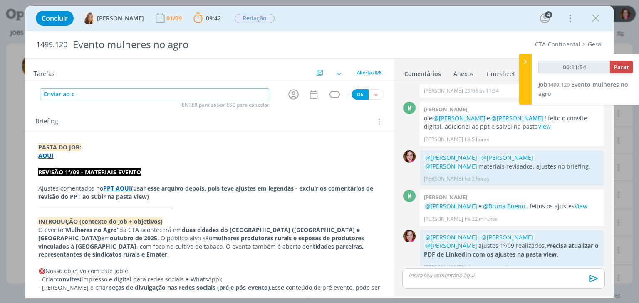
type input "00:11:55"
type input "Enviar ao cliente d"
type input "00:11:56"
type input "Enviar ao cliente depois do"
type input "00:11:57"
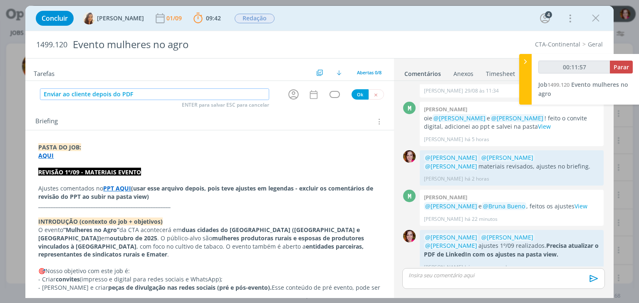
type input "Enviar ao cliente depois do PDF"
type input "00:11:58"
type input "Enviar ao cliente depois do PDF a"
type input "00:11:59"
type input "Enviar ao cliente depois do PDF atya"
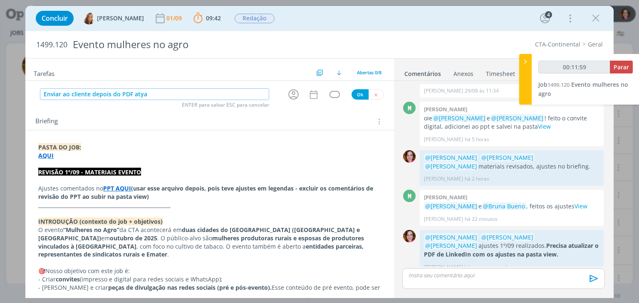
type input "00:12:00"
type input "Enviar ao cliente depois do PDF atualiz"
type input "00:12:01"
type input "Enviar ao cliente depois do PDF atualizado"
type input "00:12:04"
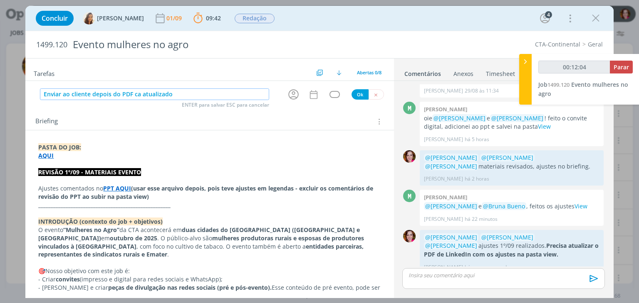
type input "Enviar ao cliente depois do PDF car atualizado"
type input "00:12:05"
type input "Enviar ao cliente depois do PDF carr atualizado"
type input "00:12:06"
type input "Enviar ao cliente depois do PDF carrossel atualizado"
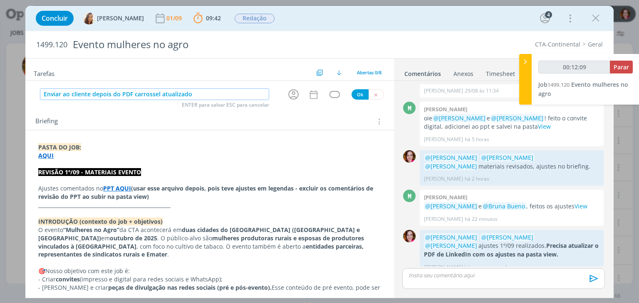
type input "00:12:10"
type input "Enviar ao cliente depois qu PDF carrossel atualizado"
type input "00:12:11"
type input "Enviar ao cliente depois que PDF carrossel atualizado"
type input "00:12:13"
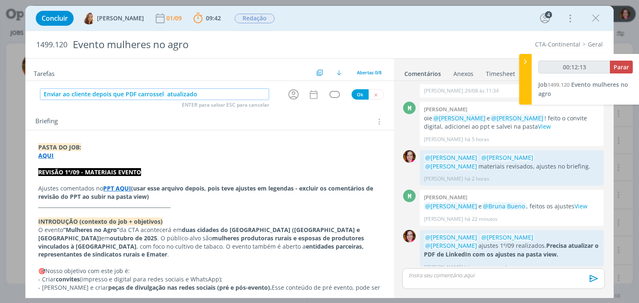
type input "Enviar ao cliente depois que PDF carrossel f atualizado"
type input "00:12:14"
type input "Enviar ao cliente depois que PDF carrossel for atualizado"
click at [239, 92] on input "Enviar ao cliente depois que PDF carrossel for atualizado" at bounding box center [154, 95] width 229 height 12
type input "00:12:17"
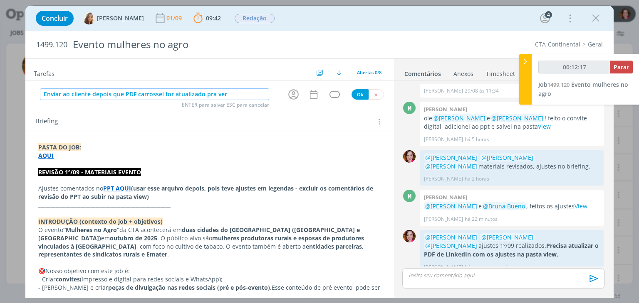
type input "Enviar ao cliente depois que PDF carrossel for atualizado pra vers"
type input "00:12:18"
type input "Enviar ao cliente depois que PDF carrossel for atualizado pra versão ajusta"
type input "00:12:19"
type input "Enviar ao cliente depois que PDF carrossel for atualizado pra versão ajustada"
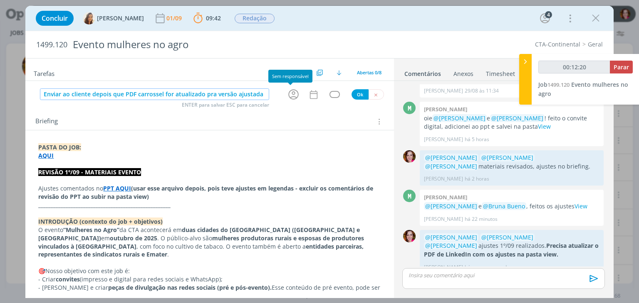
type input "00:12:21"
click at [291, 94] on icon "dialog" at bounding box center [293, 94] width 10 height 10
type input "Enviar ao cliente depois que PDF carrossel for atualizado pra versão ajustada"
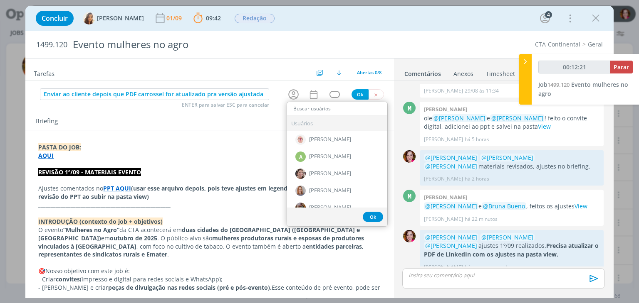
type input "00:12:23"
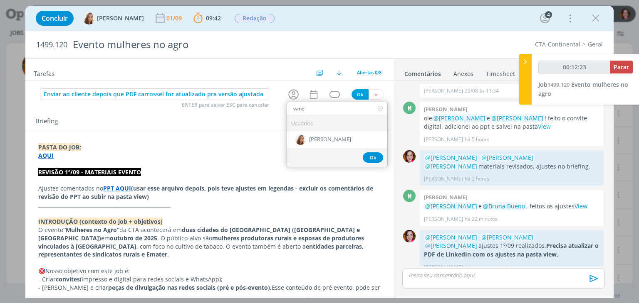
type input "vane"
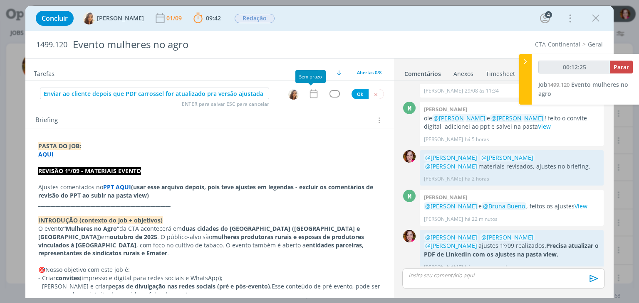
click at [312, 98] on icon "dialog" at bounding box center [313, 94] width 11 height 11
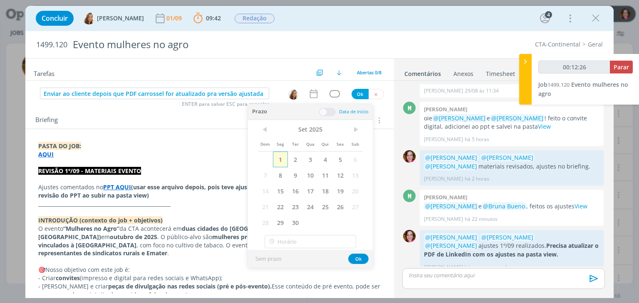
click at [282, 158] on span "1" at bounding box center [280, 160] width 15 height 16
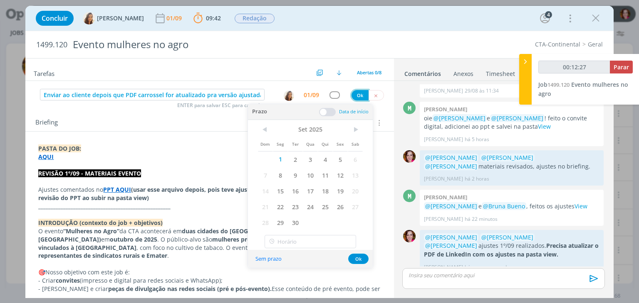
type input "00:12:28"
click at [354, 97] on button "Ok" at bounding box center [359, 95] width 17 height 10
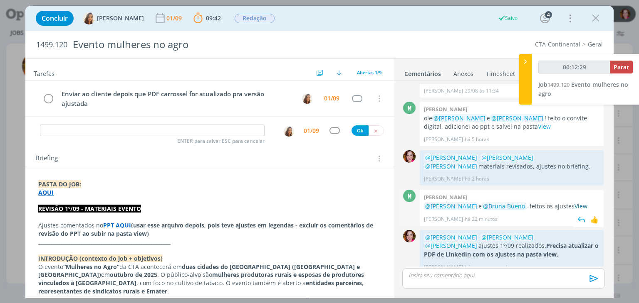
click at [575, 202] on link "View" at bounding box center [580, 206] width 13 height 8
click at [592, 264] on button "dialog" at bounding box center [594, 268] width 10 height 9
click at [544, 237] on link "Editar" at bounding box center [566, 243] width 66 height 13
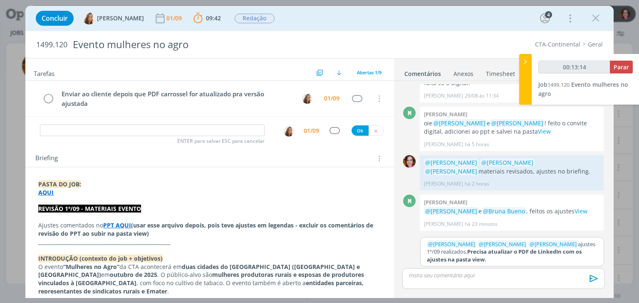
scroll to position [175, 0]
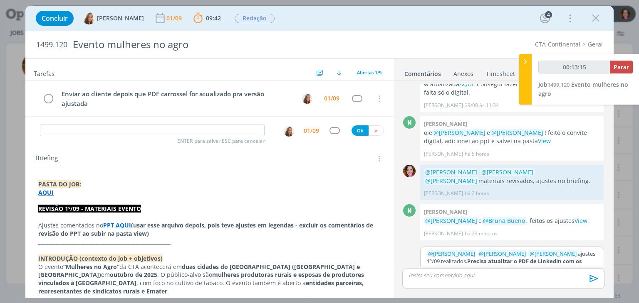
click at [501, 261] on p "﻿ @ Marcel Ali ﻿ ﻿ @ Vanessa Feron ﻿ ﻿ @ Amanda Oliveira ﻿ ajustes 1º/09 realiz…" at bounding box center [512, 261] width 170 height 23
type input "00:13:16"
type input "00:13:24"
type input "cliente"
type input "00:13:25"
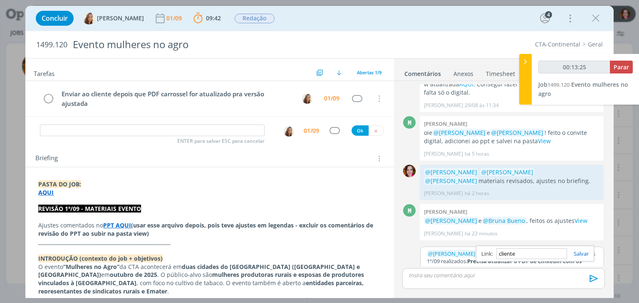
paste input "https://sobeae.sharepoint.com/sites/SOBEAE/Documentos%20Compartilhados/Forms/Al…"
type input "https://sobeae.sharepoint.com/sites/SOBEAE/Documentos%20Compartilhados/Forms/Al…"
click at [572, 281] on div "dialog" at bounding box center [503, 279] width 202 height 21
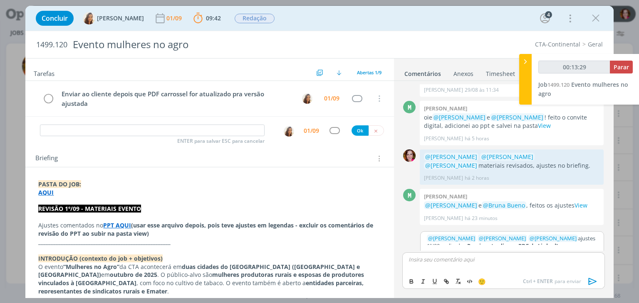
click at [555, 235] on p "﻿ @ Marcel Ali ﻿ ﻿ @ Vanessa Feron ﻿ ﻿ @ Amanda Oliveira ﻿ ajustes 1º/09 realiz…" at bounding box center [512, 246] width 170 height 23
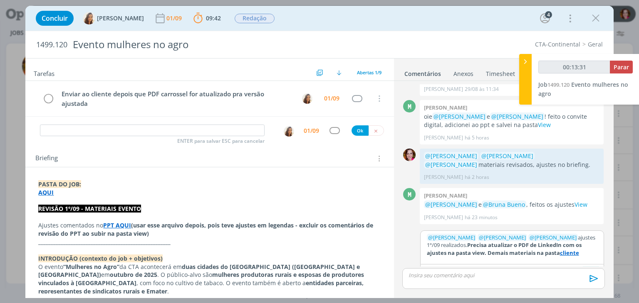
click at [585, 268] on button "Salvar" at bounding box center [590, 273] width 19 height 10
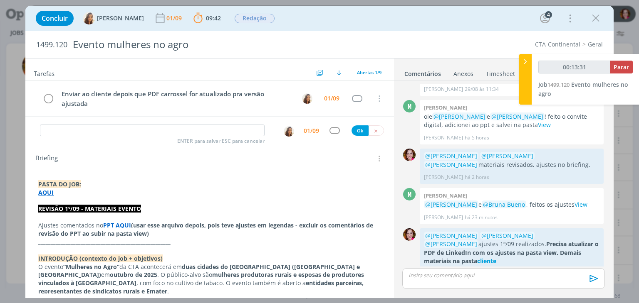
scroll to position [190, 0]
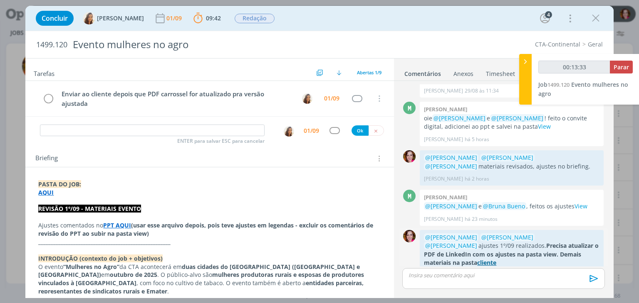
click at [496, 259] on strong "cliente" at bounding box center [486, 263] width 19 height 8
type input "00:13:40"
click at [618, 64] on span "Parar" at bounding box center [620, 67] width 15 height 8
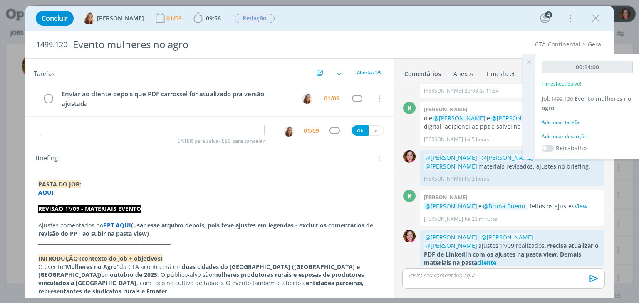
click at [558, 135] on div "Adicionar descrição" at bounding box center [586, 136] width 91 height 7
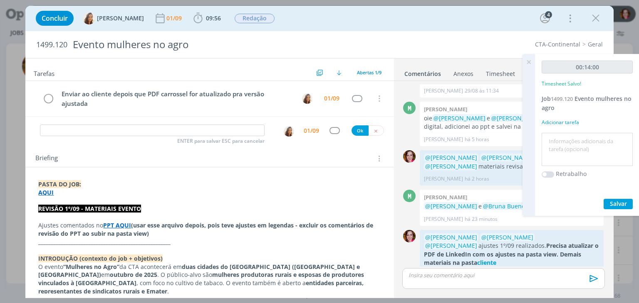
click at [558, 135] on textarea at bounding box center [586, 150] width 87 height 30
type textarea "Revisão ajustes 01/09"
click at [612, 207] on span "Salvar" at bounding box center [617, 204] width 17 height 8
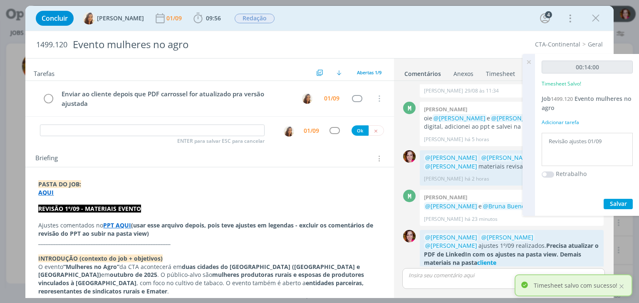
click at [529, 62] on icon at bounding box center [528, 62] width 15 height 16
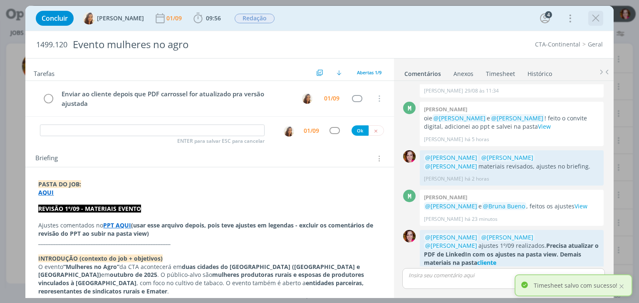
click at [593, 21] on icon "dialog" at bounding box center [595, 18] width 12 height 12
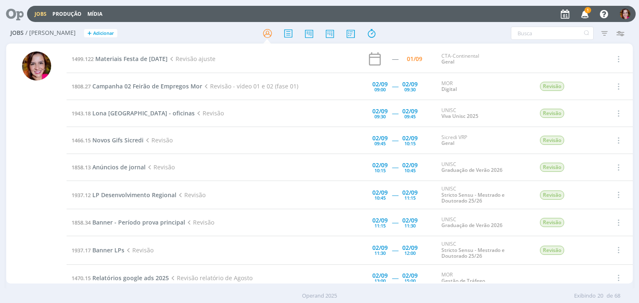
click at [584, 17] on icon "button" at bounding box center [584, 14] width 15 height 14
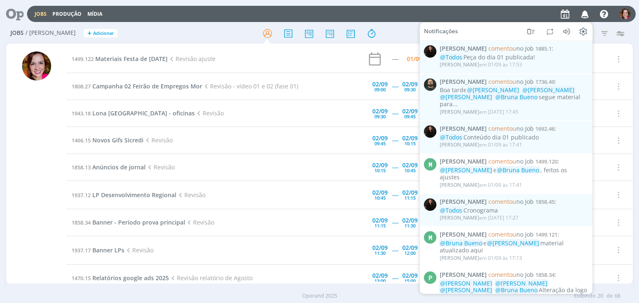
click at [28, 125] on div at bounding box center [36, 168] width 29 height 232
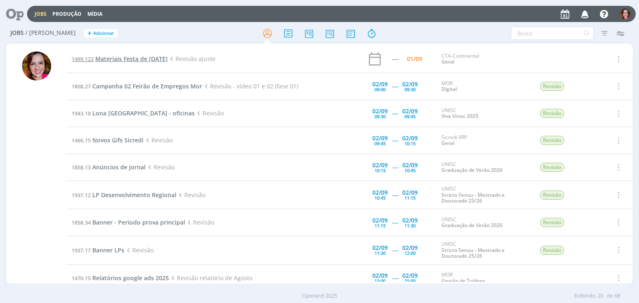
click at [126, 60] on span "Materiais Festa de [DATE]" at bounding box center [131, 59] width 72 height 8
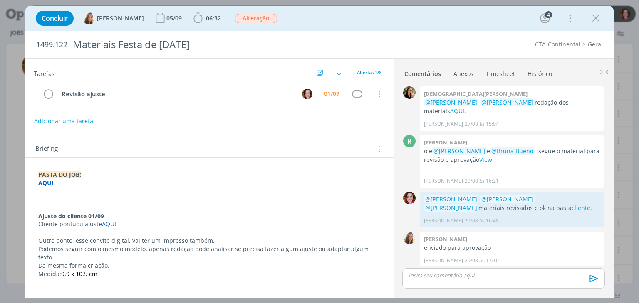
scroll to position [99, 0]
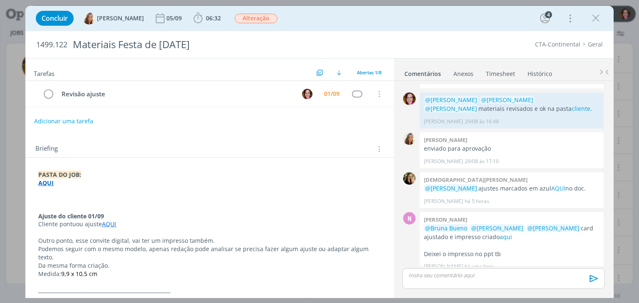
click at [229, 152] on div "Briefing Briefings Predefinidos Versões do Briefing Ver Briefing do Projeto" at bounding box center [210, 149] width 350 height 11
click at [596, 18] on icon "dialog" at bounding box center [595, 18] width 12 height 12
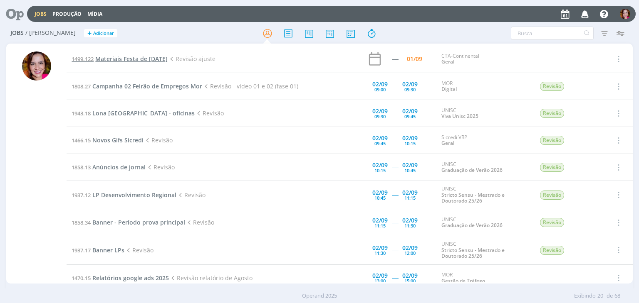
click at [155, 58] on span "Materiais Festa de [DATE]" at bounding box center [131, 59] width 72 height 8
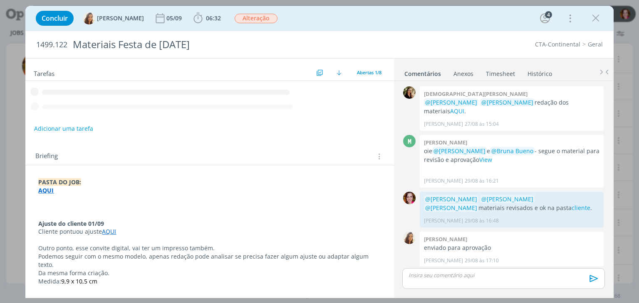
scroll to position [99, 0]
